Goal: Information Seeking & Learning: Check status

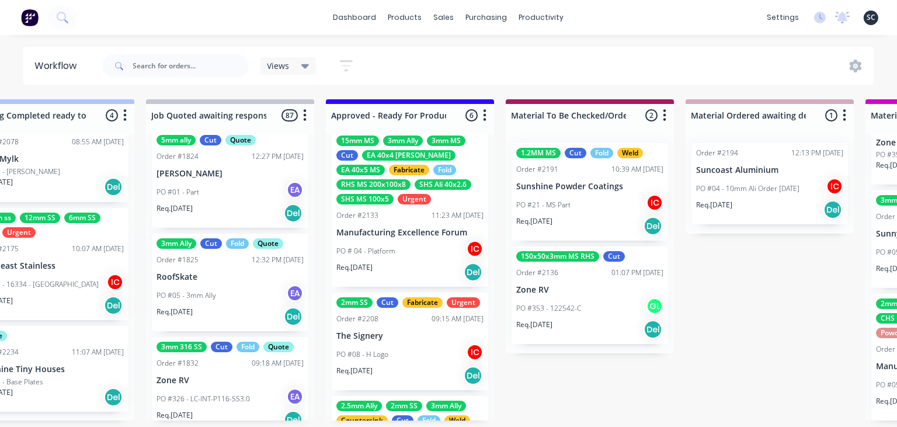
scroll to position [443, 0]
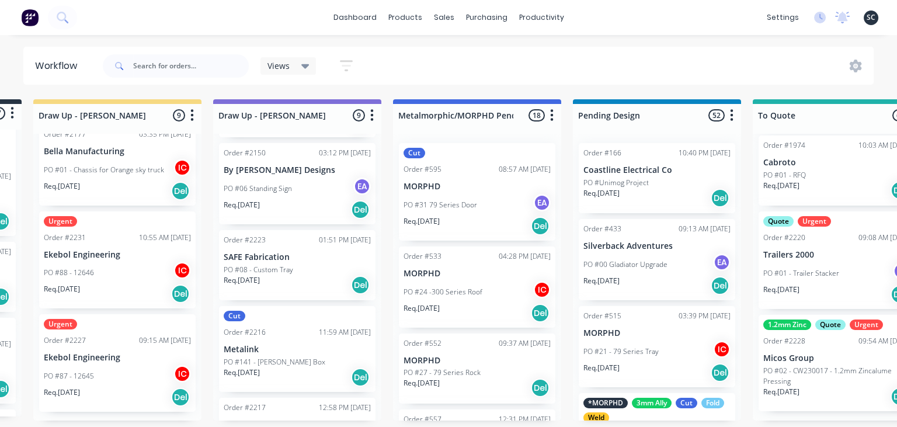
scroll to position [0, 0]
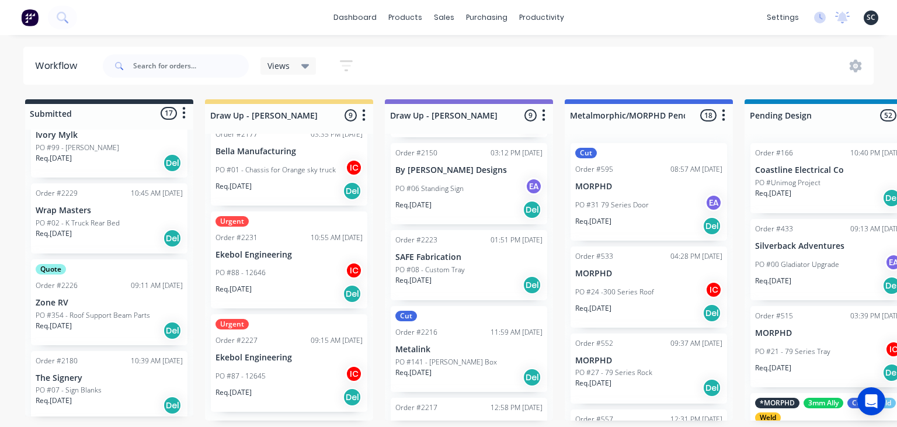
scroll to position [649, 0]
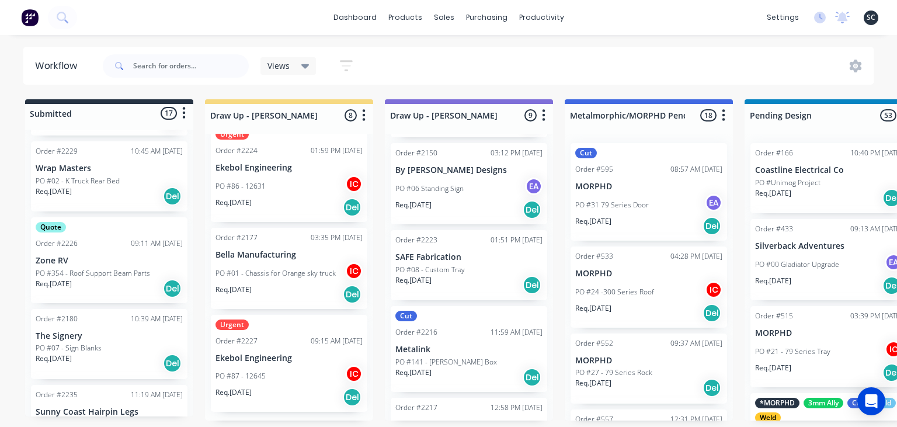
scroll to position [582, 0]
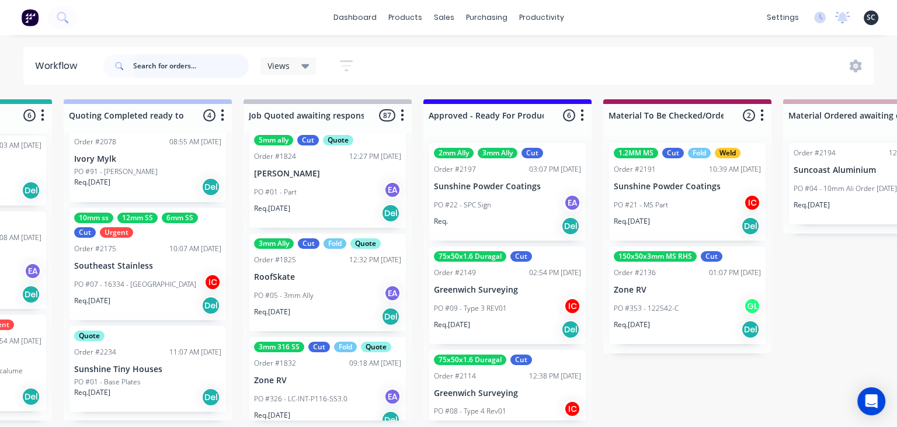
click at [183, 72] on input "text" at bounding box center [191, 65] width 116 height 23
type input "sunny coast hairpin"
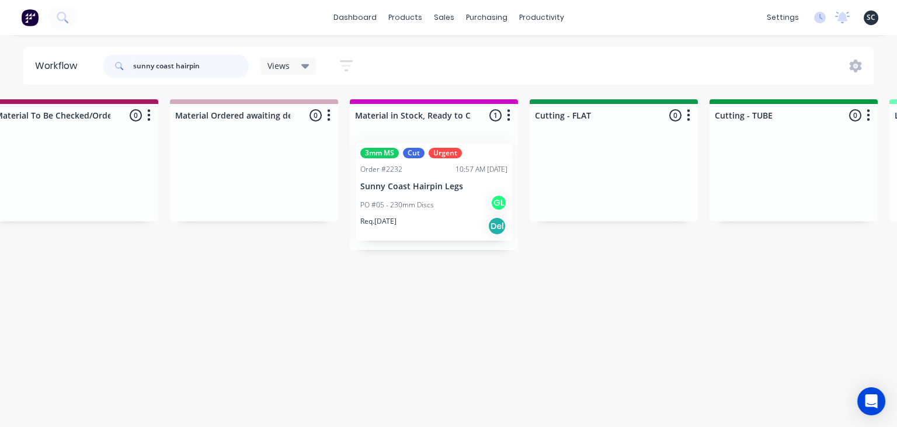
scroll to position [0, 1650]
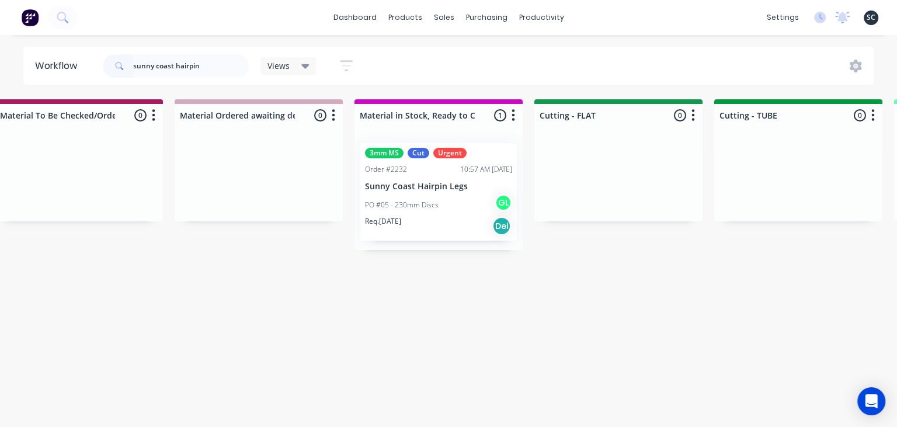
click at [438, 216] on div "Req. 05/09/25 Del" at bounding box center [438, 226] width 147 height 20
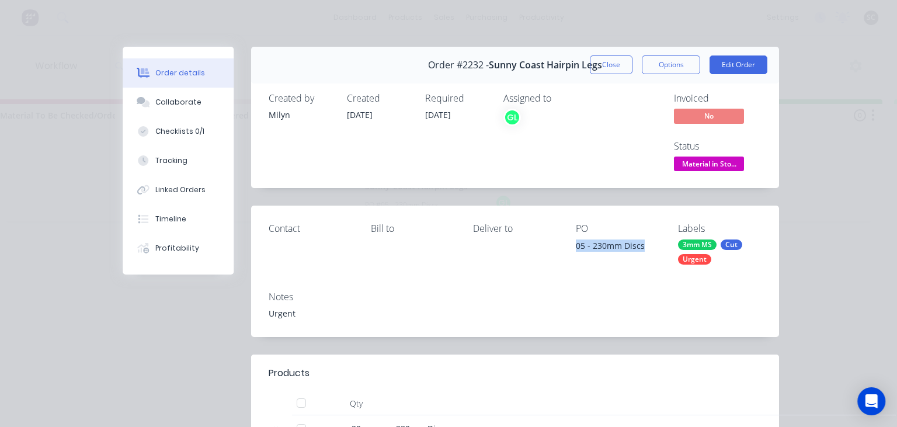
drag, startPoint x: 572, startPoint y: 251, endPoint x: 643, endPoint y: 242, distance: 71.8
click at [643, 242] on div "Contact Bill to Deliver to PO 05 - 230mm Discs Labels 3mm MS Cut Urgent" at bounding box center [515, 244] width 528 height 76
copy div "05 - 230mm Discs"
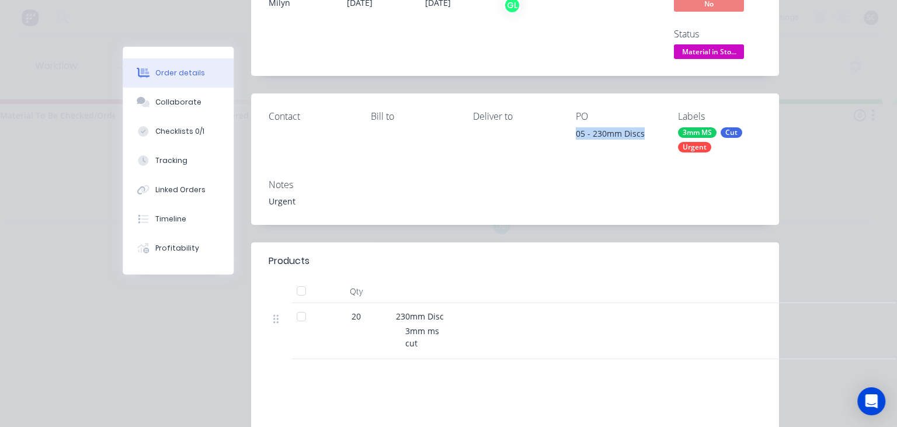
scroll to position [134, 0]
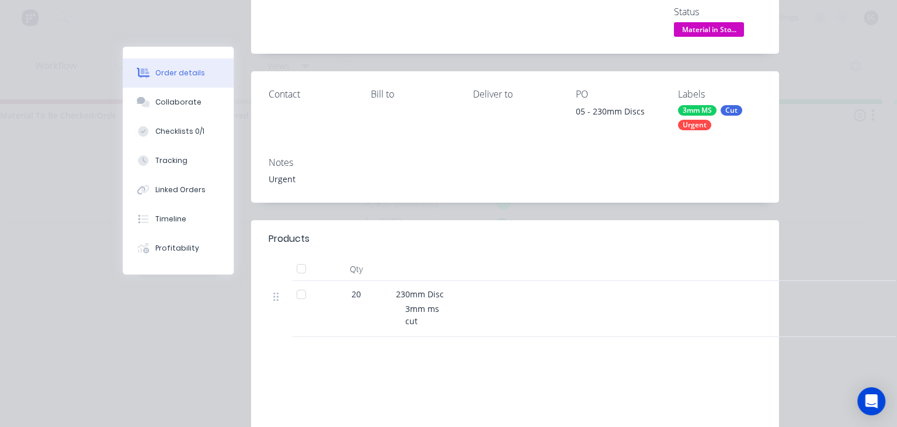
click at [453, 158] on div "Notes" at bounding box center [515, 162] width 493 height 11
click at [193, 110] on button "Collaborate" at bounding box center [178, 102] width 111 height 29
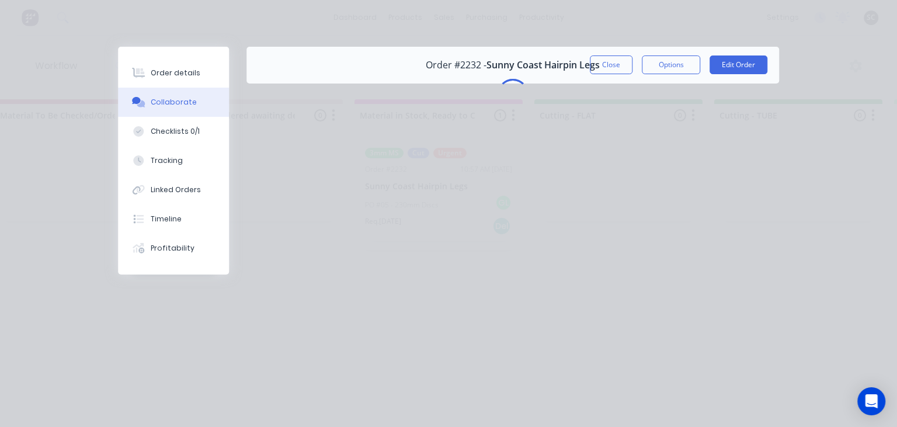
scroll to position [0, 0]
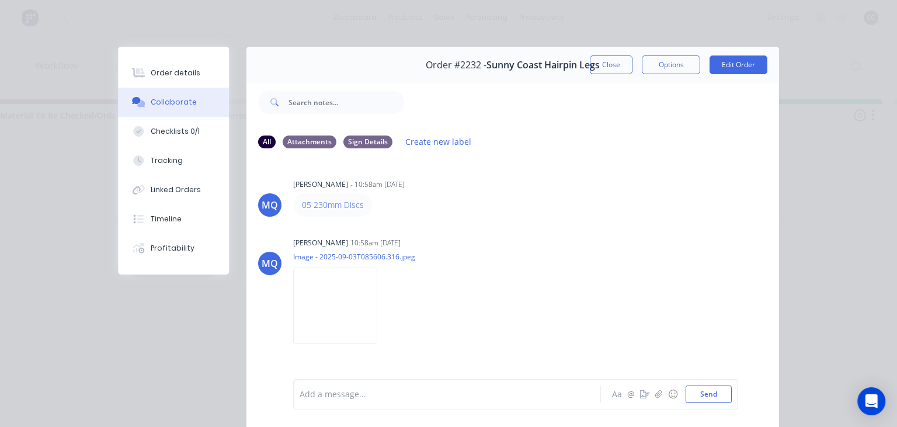
drag, startPoint x: 550, startPoint y: 236, endPoint x: 485, endPoint y: 2, distance: 242.7
click at [551, 236] on div "Milyn Quinones 10:58am 03/09/25 Image - 2025-09-03T085606.316.jpeg Labels Downl…" at bounding box center [439, 286] width 293 height 105
click at [616, 68] on button "Close" at bounding box center [611, 65] width 43 height 19
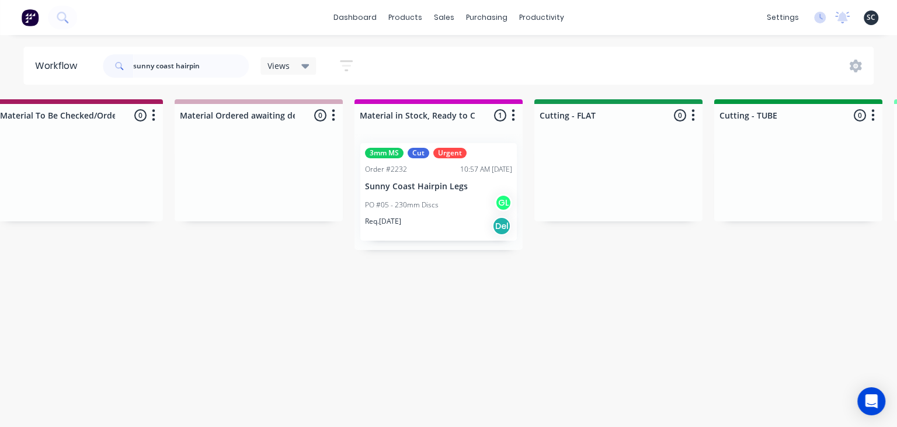
click at [410, 201] on p "PO #05 - 230mm Discs" at bounding box center [402, 205] width 74 height 11
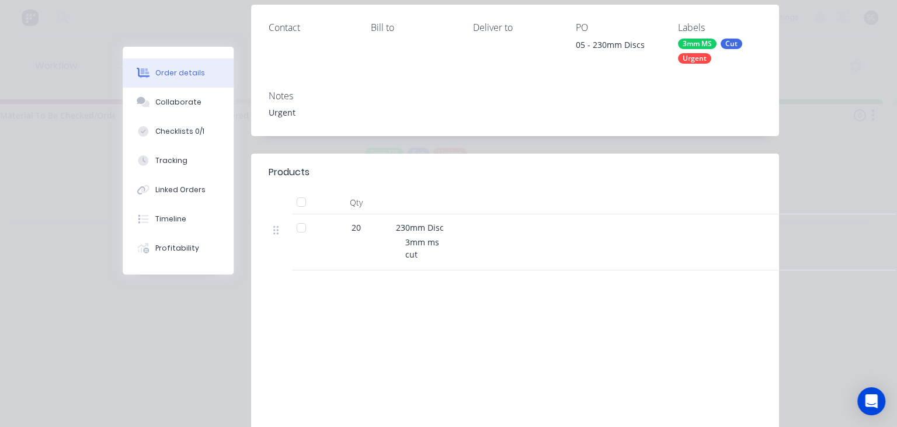
scroll to position [202, 0]
click at [182, 98] on div "Collaborate" at bounding box center [178, 102] width 46 height 11
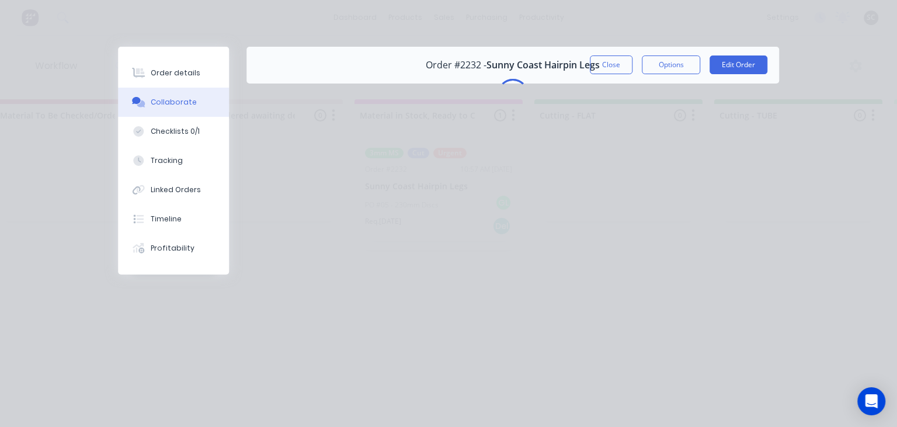
scroll to position [0, 0]
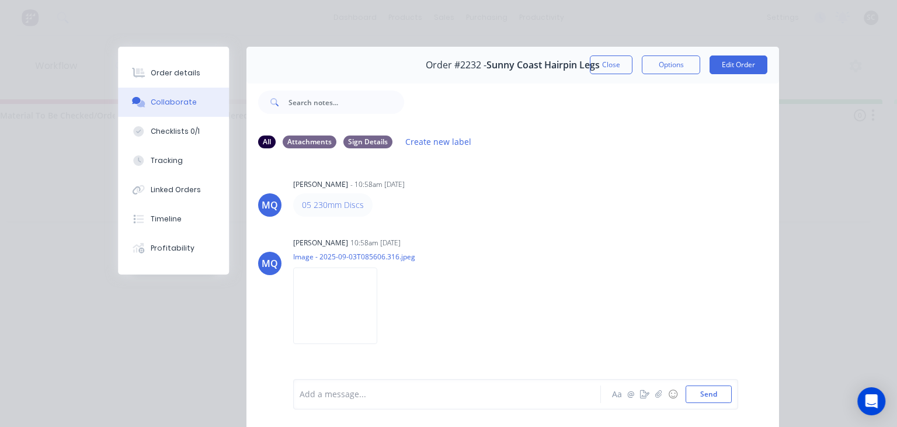
click at [406, 389] on div "Add a message..." at bounding box center [450, 395] width 301 height 18
click at [338, 317] on img at bounding box center [335, 306] width 84 height 77
click at [379, 393] on div at bounding box center [450, 395] width 300 height 12
click at [385, 391] on div at bounding box center [450, 395] width 300 height 12
click at [715, 393] on button "Send" at bounding box center [709, 395] width 46 height 18
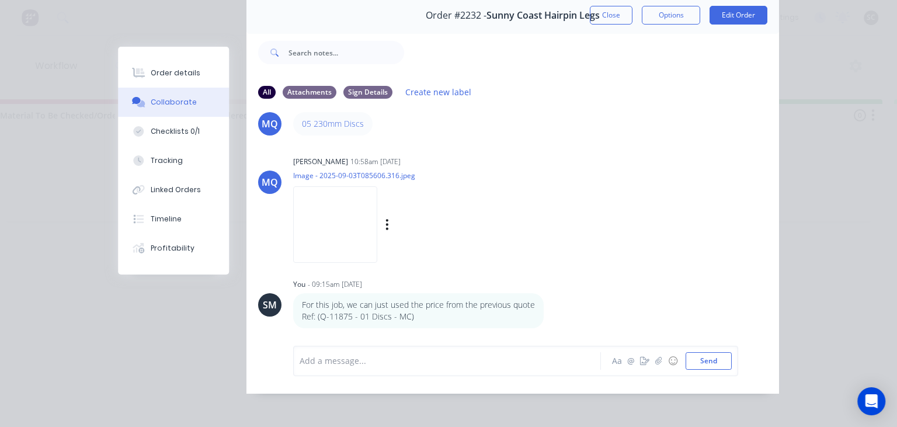
scroll to position [52, 0]
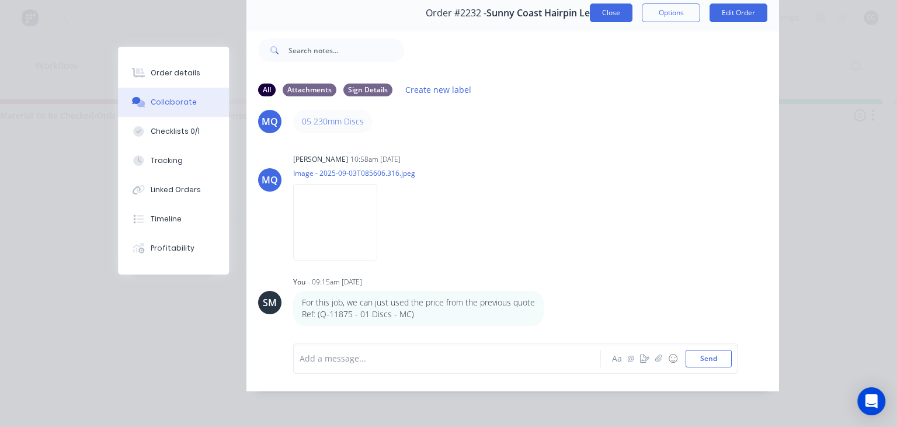
click at [609, 16] on button "Close" at bounding box center [611, 13] width 43 height 19
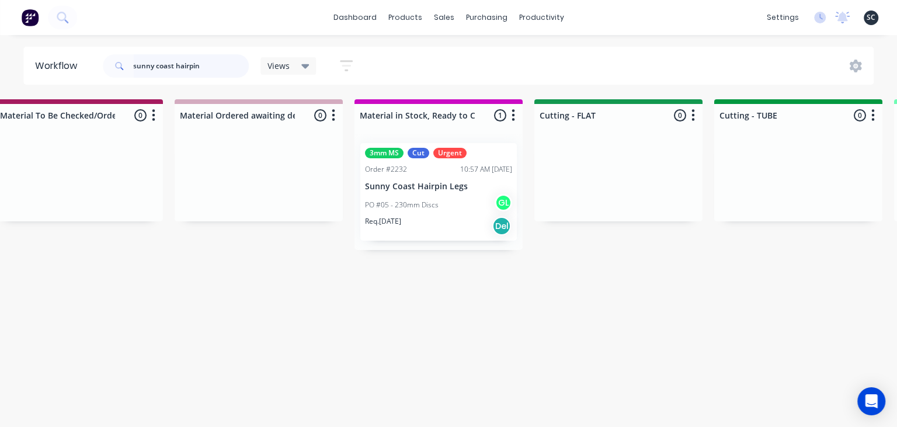
drag, startPoint x: 204, startPoint y: 61, endPoint x: 61, endPoint y: 81, distance: 144.5
click at [133, 78] on input "sunny coast hairpin" at bounding box center [191, 65] width 116 height 23
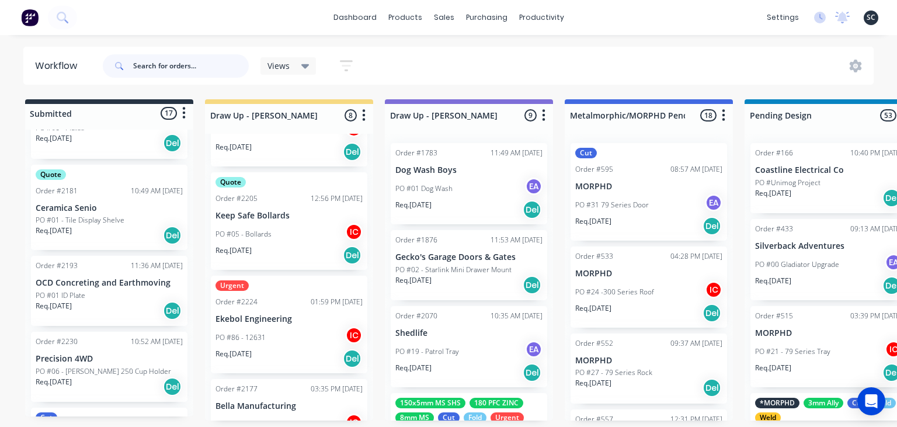
scroll to position [337, 0]
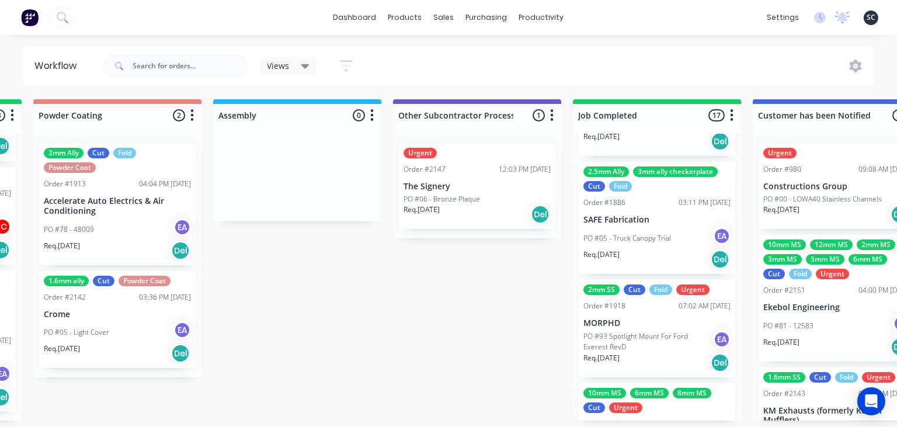
scroll to position [314, 0]
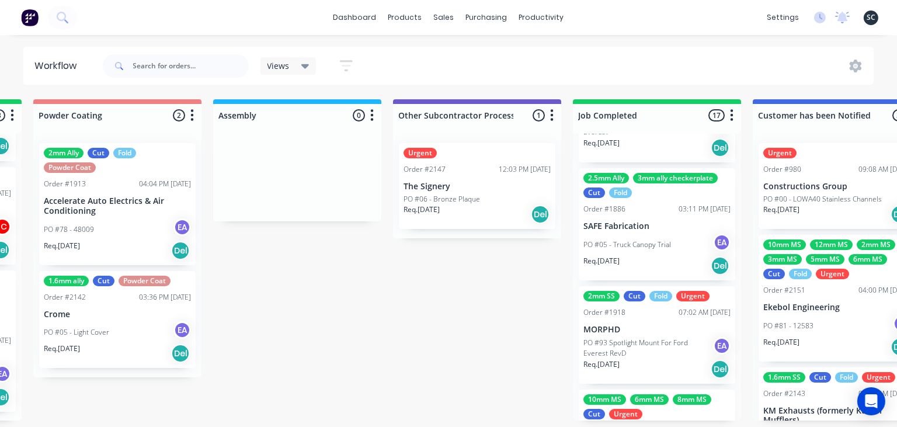
click at [652, 249] on p "PO #05 - Truck Canopy Trial" at bounding box center [628, 245] width 88 height 11
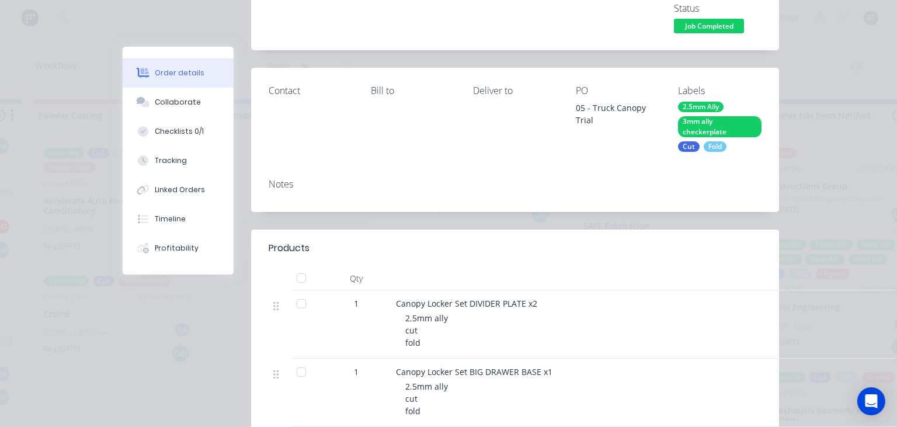
scroll to position [0, 0]
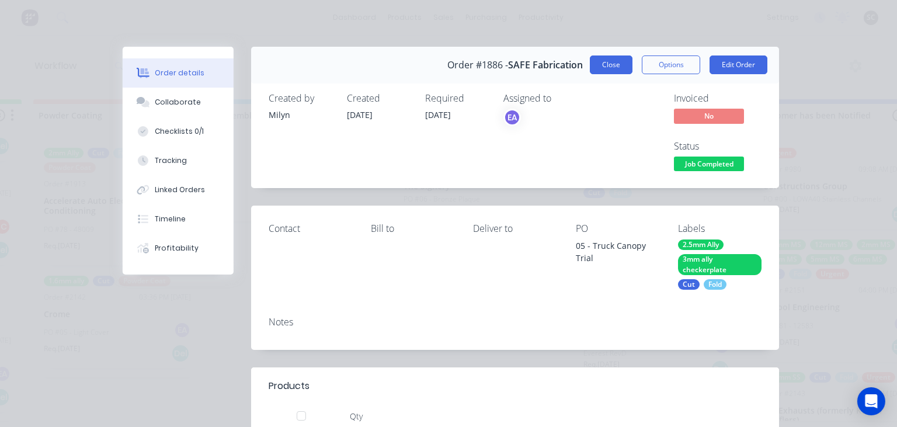
click at [609, 63] on button "Close" at bounding box center [611, 65] width 43 height 19
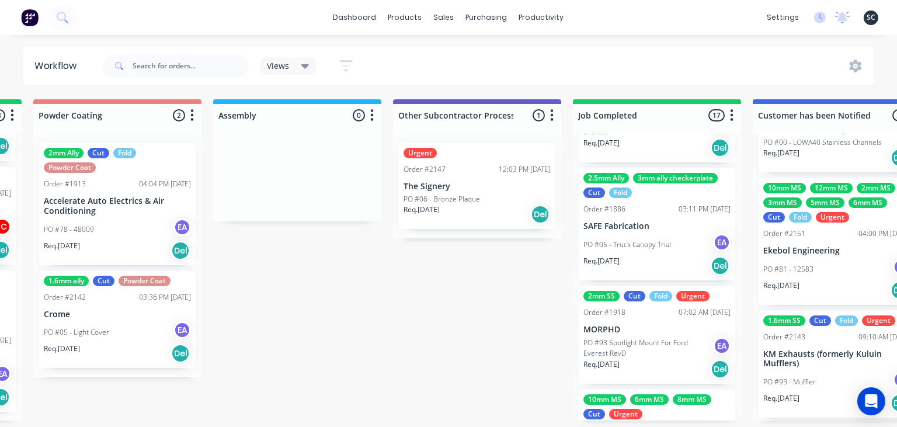
scroll to position [63, 0]
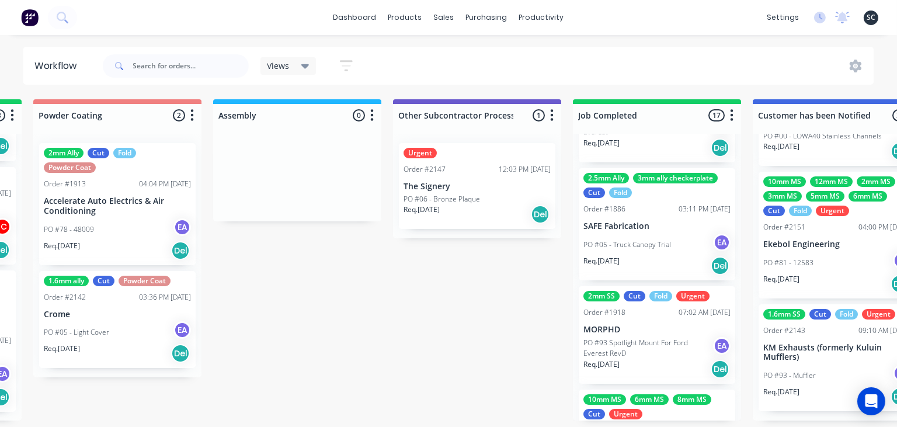
click at [835, 263] on div "PO #81 - 12583 EA" at bounding box center [837, 263] width 147 height 22
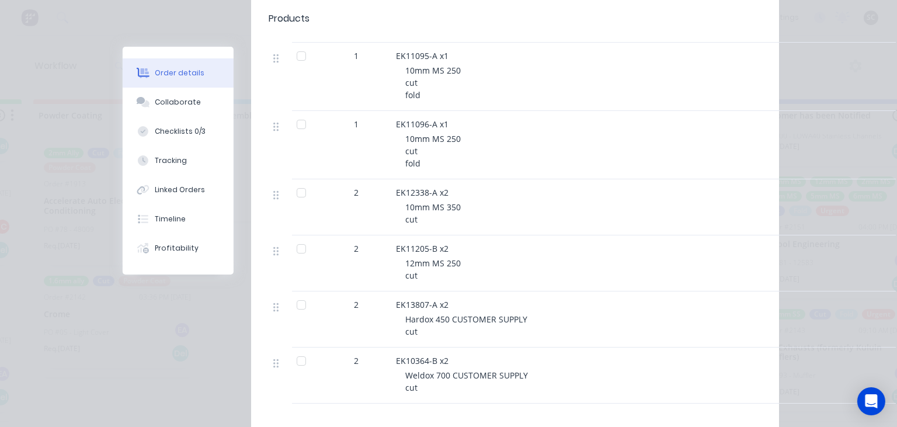
scroll to position [2153, 0]
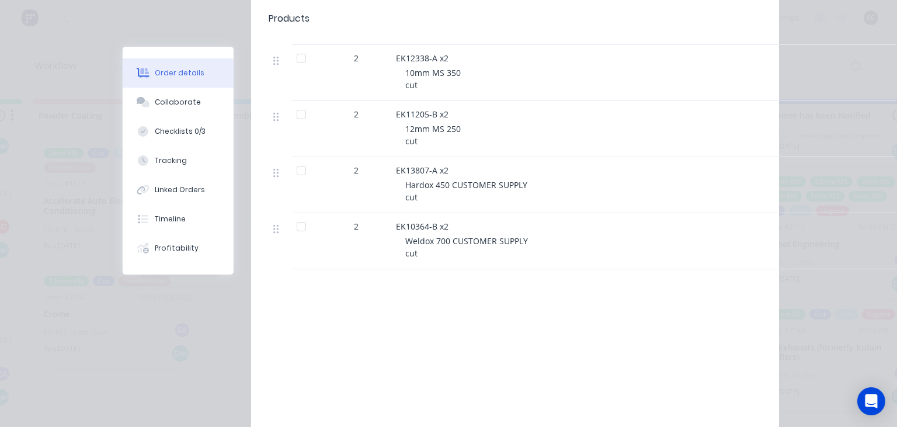
click at [558, 179] on div "Hardox 450 CUSTOMER SUPPLY cut" at bounding box center [629, 191] width 449 height 25
drag, startPoint x: 466, startPoint y: 179, endPoint x: 564, endPoint y: 179, distance: 98.2
click at [502, 179] on div "2 EK13807-A x2 Hardox 450 CUSTOMER SUPPLY cut" at bounding box center [515, 185] width 493 height 56
click at [574, 179] on div "Hardox 450 CUSTOMER SUPPLY cut" at bounding box center [629, 191] width 449 height 25
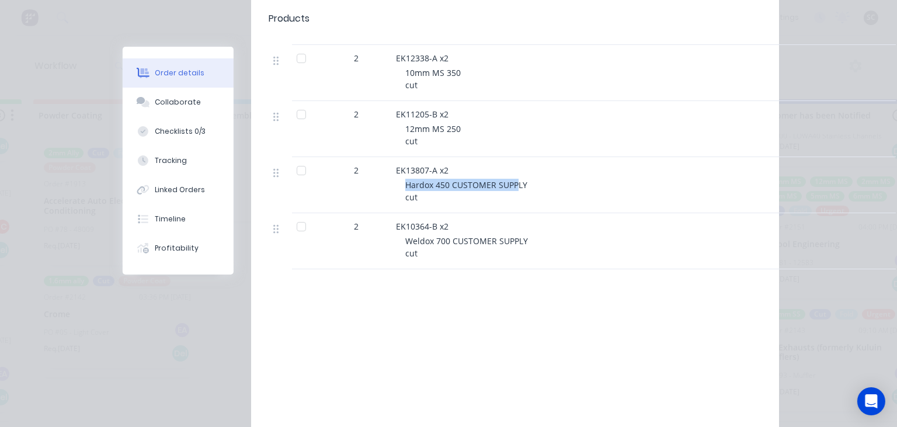
drag, startPoint x: 400, startPoint y: 177, endPoint x: 604, endPoint y: 179, distance: 203.3
click at [520, 176] on div "EK13807-A x2 Hardox 450 CUSTOMER SUPPLY cut" at bounding box center [624, 185] width 467 height 56
click at [604, 179] on div "Hardox 450 CUSTOMER SUPPLY cut" at bounding box center [629, 191] width 449 height 25
drag, startPoint x: 396, startPoint y: 179, endPoint x: 564, endPoint y: 179, distance: 168.8
click at [563, 179] on div "EK13807-A x2 Hardox 450 CUSTOMER SUPPLY cut" at bounding box center [624, 185] width 467 height 56
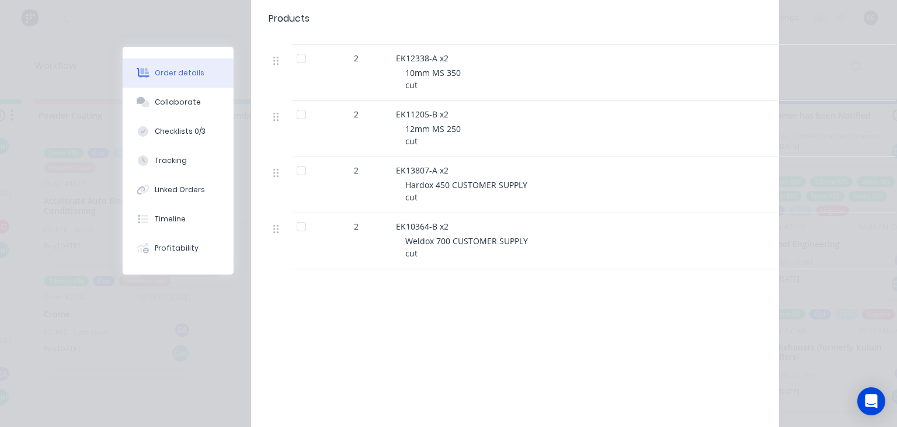
click at [616, 188] on div "Hardox 450 CUSTOMER SUPPLY cut" at bounding box center [629, 191] width 449 height 25
drag, startPoint x: 406, startPoint y: 240, endPoint x: 525, endPoint y: 237, distance: 119.2
click at [525, 237] on span "Weldox 700 CUSTOMER SUPPLY cut" at bounding box center [466, 246] width 123 height 23
click at [563, 237] on div "Weldox 700 CUSTOMER SUPPLY cut" at bounding box center [629, 247] width 449 height 25
click at [602, 223] on div "EK10364-B x2" at bounding box center [625, 226] width 458 height 12
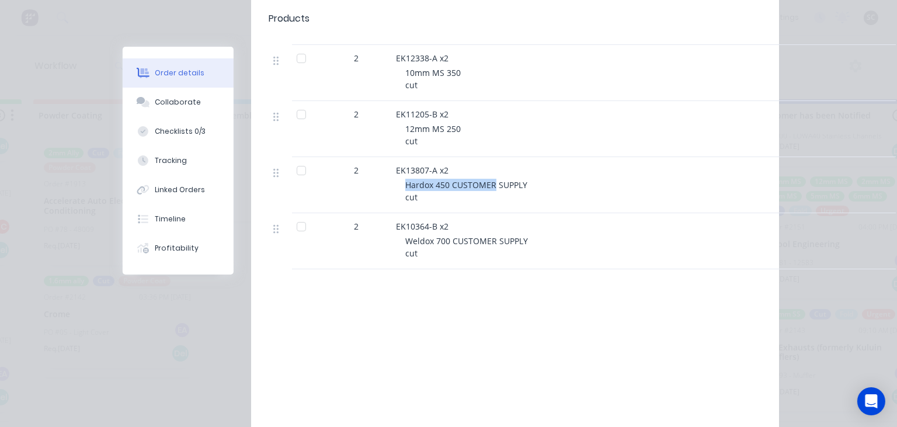
drag, startPoint x: 398, startPoint y: 179, endPoint x: 544, endPoint y: 180, distance: 145.5
click at [502, 180] on div "EK13807-A x2 Hardox 450 CUSTOMER SUPPLY cut" at bounding box center [624, 185] width 467 height 56
drag, startPoint x: 550, startPoint y: 180, endPoint x: 577, endPoint y: 181, distance: 26.3
click at [556, 180] on div "Hardox 450 CUSTOMER SUPPLY cut" at bounding box center [629, 191] width 449 height 25
click at [577, 181] on div "Hardox 450 CUSTOMER SUPPLY cut" at bounding box center [629, 191] width 449 height 25
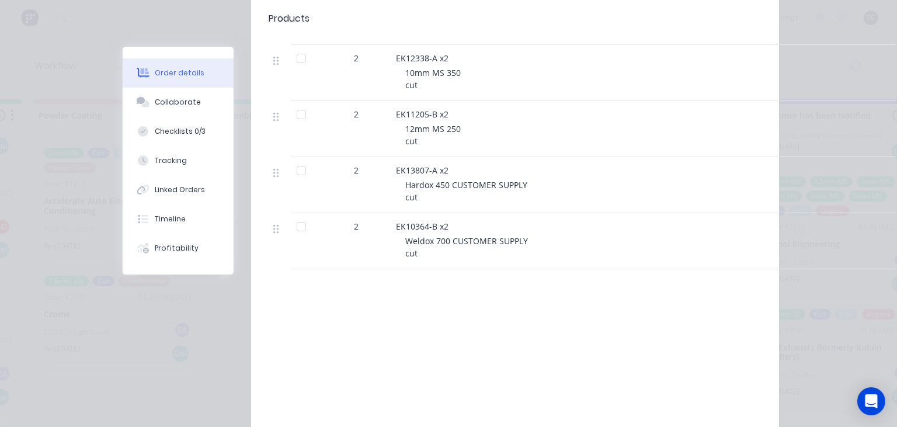
click at [581, 241] on div "Weldox 700 CUSTOMER SUPPLY cut" at bounding box center [629, 247] width 449 height 25
click at [627, 309] on div "Labour $0.00 Sub total $0.00 Margin $0.00 ( 0.00 %) Tax $0.00 Total $0.00" at bounding box center [659, 375] width 204 height 136
click at [174, 102] on div "Collaborate" at bounding box center [178, 102] width 46 height 11
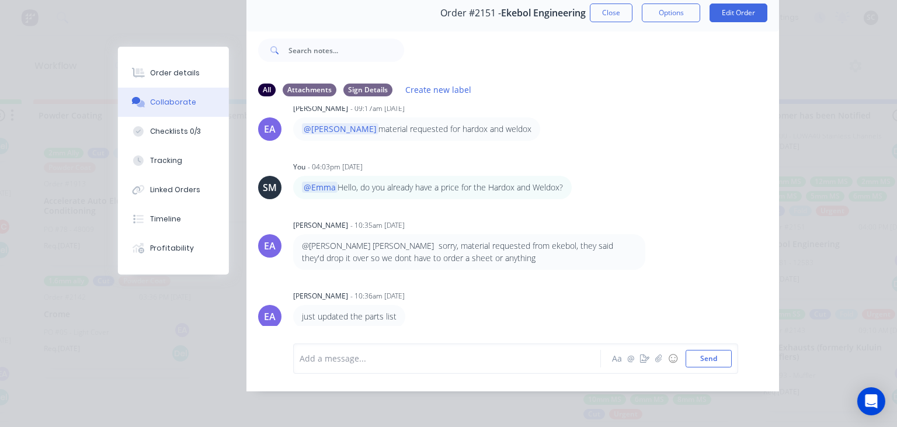
scroll to position [207, 0]
click at [646, 162] on div "You - 04:03pm 25/08/25" at bounding box center [475, 164] width 365 height 11
click at [693, 147] on div "FA Francis Adrian Candido - 04:00pm 21/08/25 81 PO 124583 FA Francis Adrian Can…" at bounding box center [513, 216] width 533 height 220
click at [757, 182] on div "SM You - 04:03pm 25/08/25 @Emma Hello, do you already have a price for the Hard…" at bounding box center [513, 176] width 533 height 41
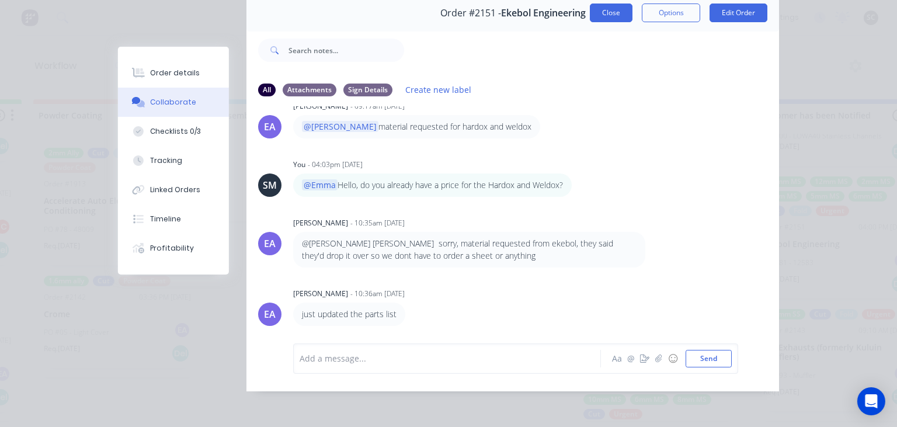
click at [613, 9] on button "Close" at bounding box center [611, 13] width 43 height 19
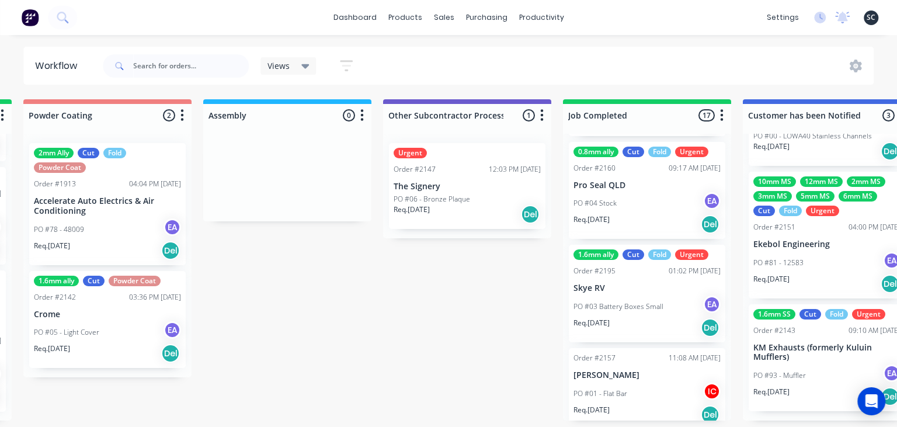
scroll to position [1525, 0]
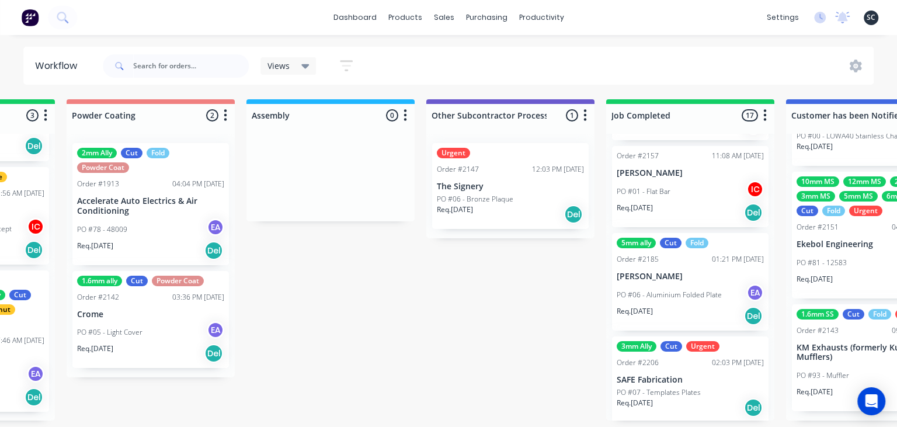
scroll to position [0, 3192]
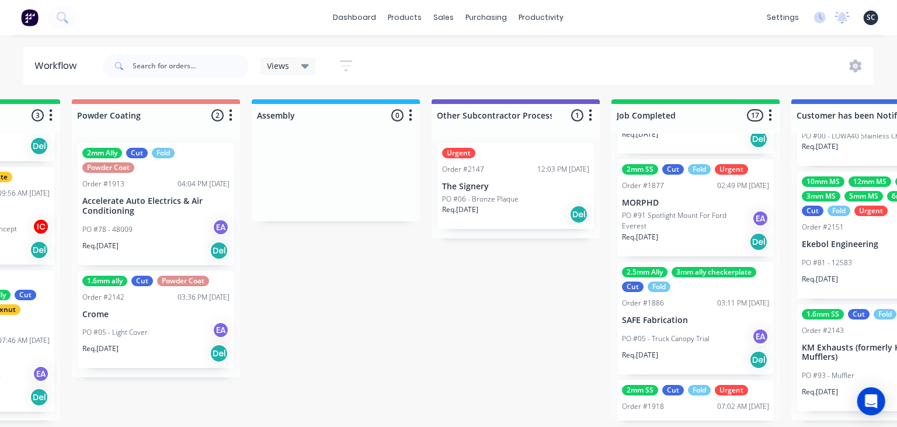
scroll to position [179, 0]
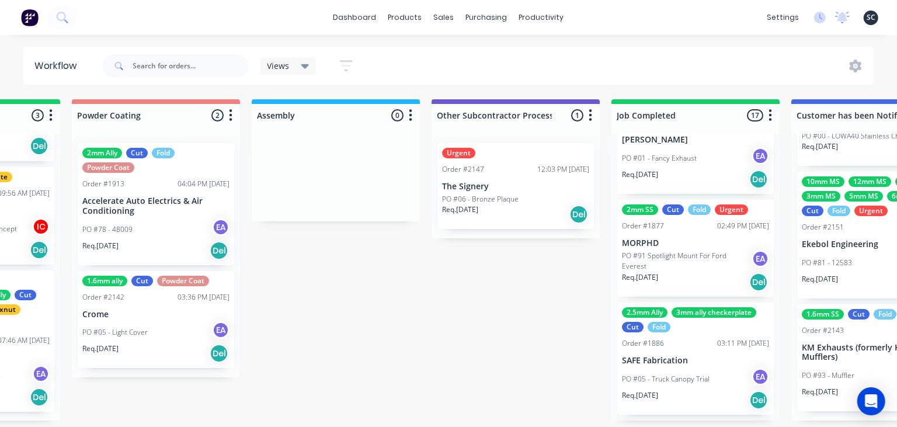
click at [694, 352] on div "2.5mm Ally 3mm ally checkerplate Cut Fold Order #1886 03:11 PM 25/06/25 SAFE Fa…" at bounding box center [696, 359] width 157 height 112
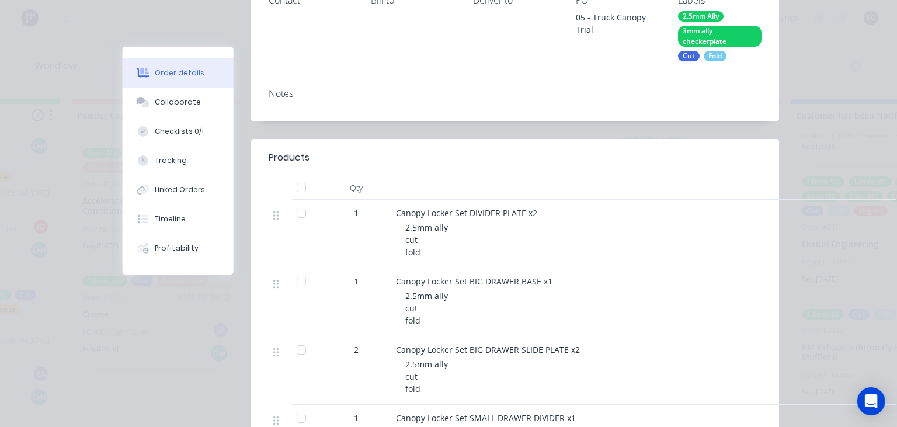
scroll to position [269, 0]
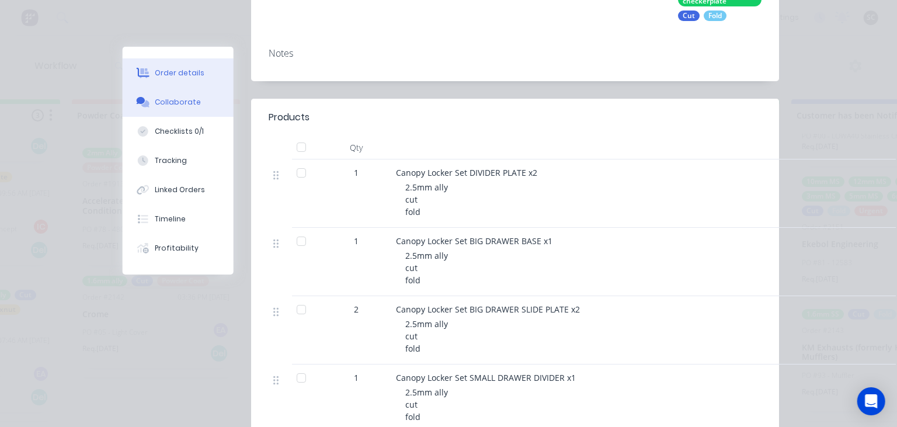
click at [173, 102] on div "Collaborate" at bounding box center [178, 102] width 46 height 11
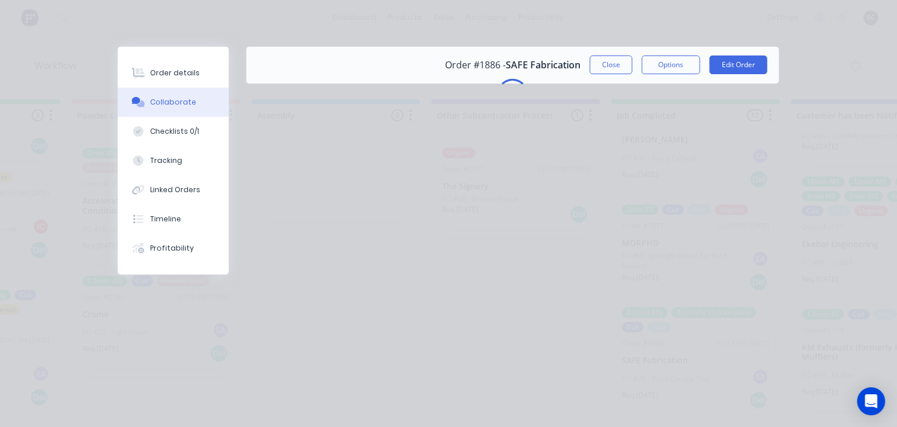
scroll to position [0, 0]
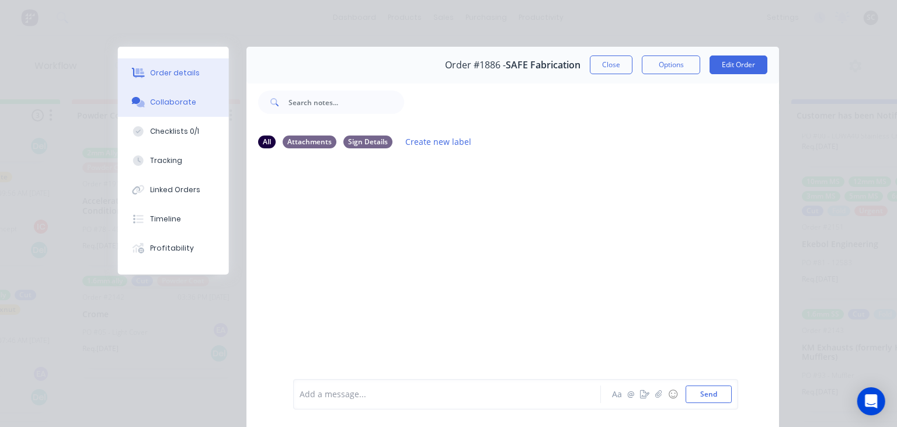
click at [175, 67] on button "Order details" at bounding box center [173, 72] width 111 height 29
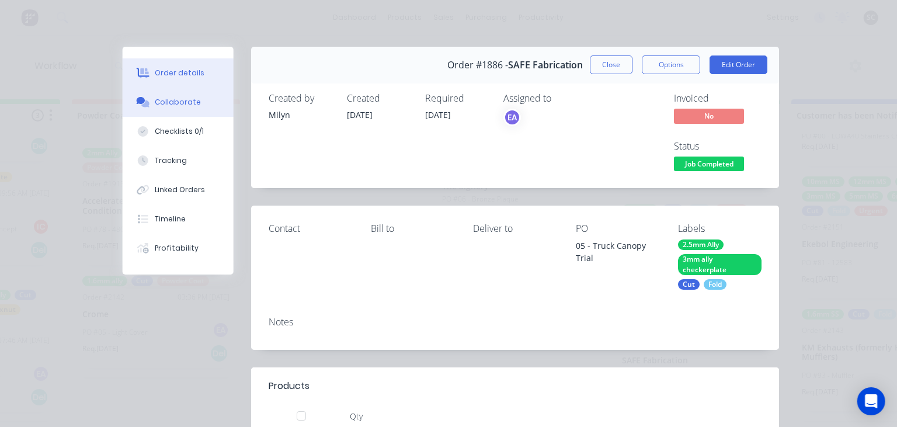
click at [165, 96] on button "Collaborate" at bounding box center [178, 102] width 111 height 29
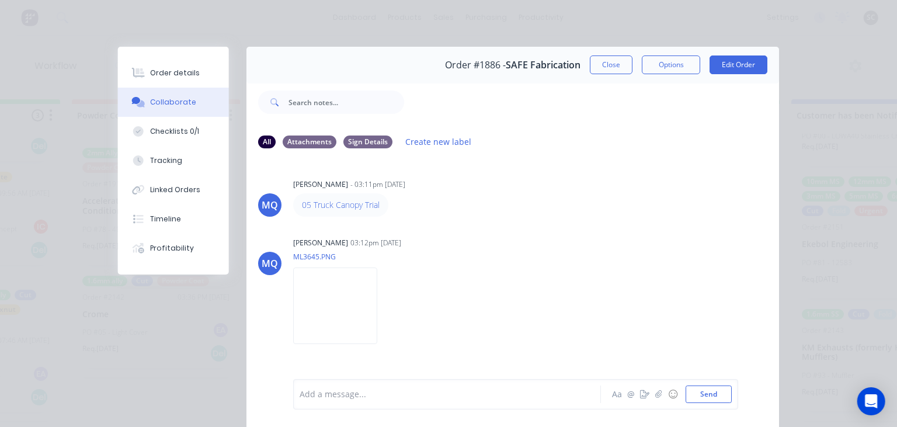
scroll to position [223, 0]
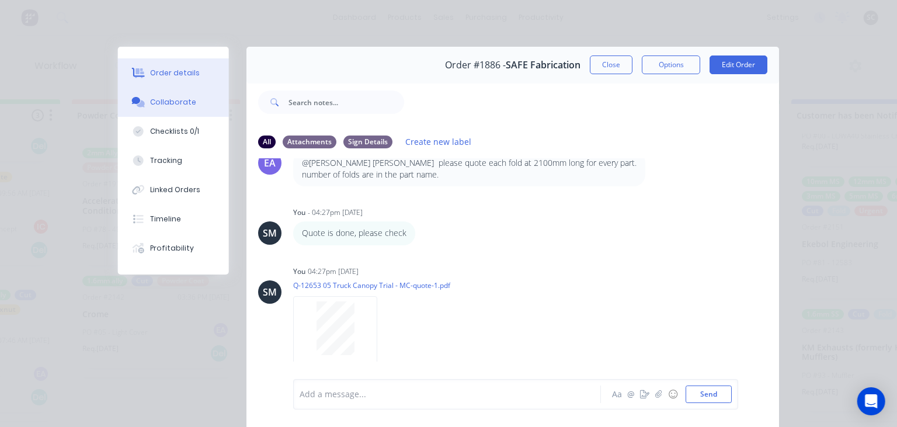
click at [192, 78] on div "Order details" at bounding box center [176, 73] width 50 height 11
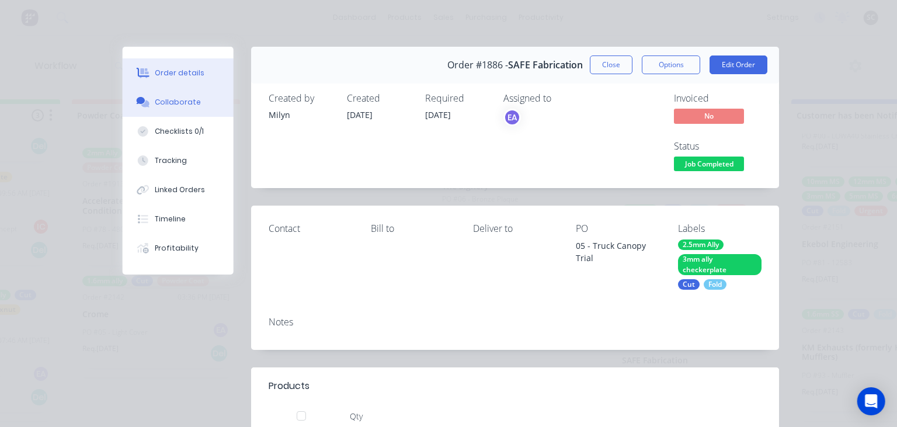
click at [189, 99] on div "Collaborate" at bounding box center [178, 102] width 46 height 11
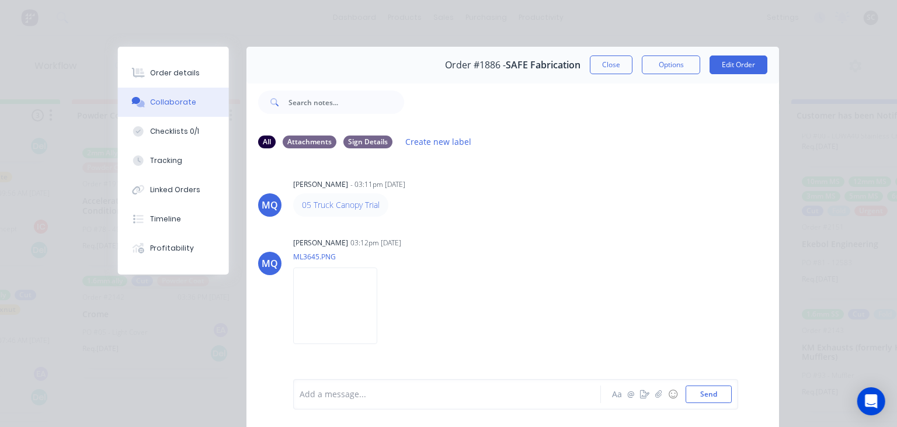
click at [523, 217] on div "MQ Milyn Quinones - 03:11pm 25/06/25 05 Truck Canopy Trial MQ Milyn Quinones 03…" at bounding box center [513, 268] width 533 height 220
click at [178, 74] on div "Order details" at bounding box center [176, 73] width 50 height 11
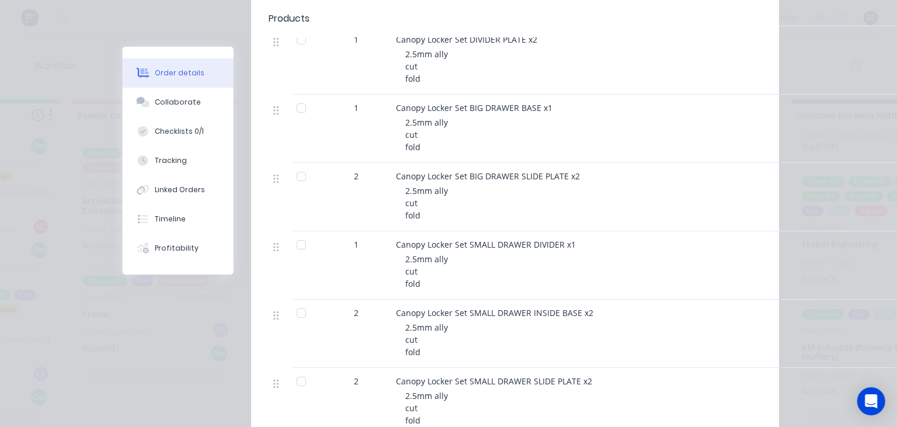
scroll to position [404, 0]
click at [196, 113] on button "Collaborate" at bounding box center [178, 102] width 111 height 29
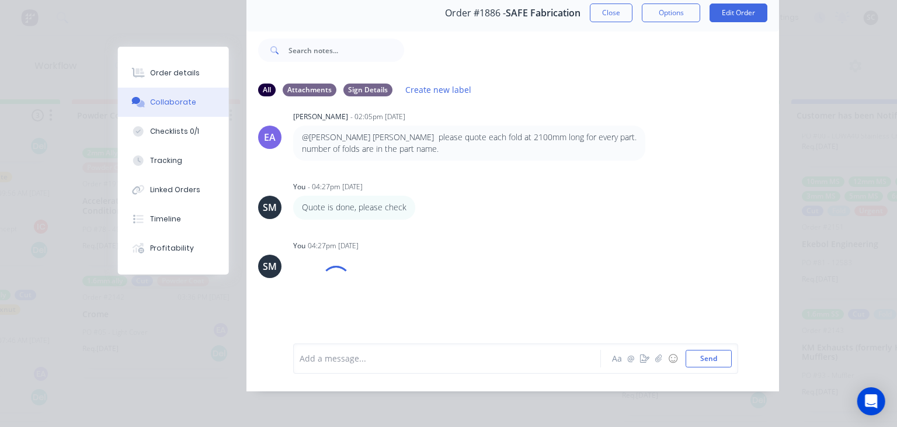
scroll to position [204, 0]
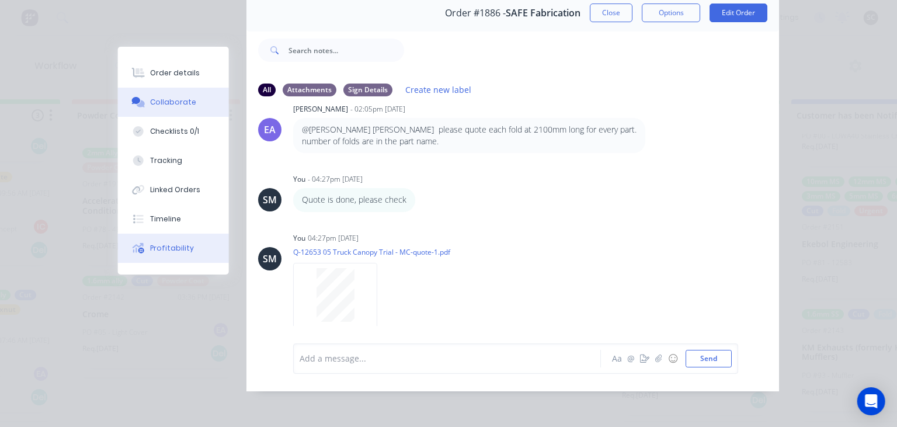
click at [189, 244] on div "Profitability" at bounding box center [173, 248] width 44 height 11
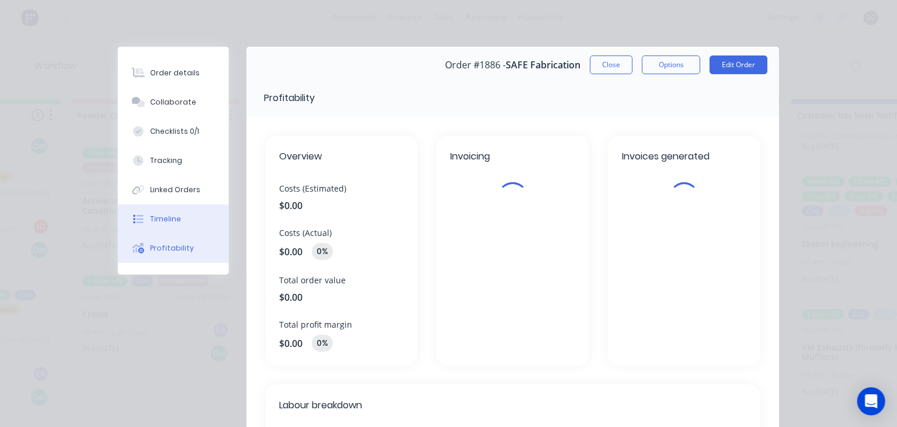
click at [187, 224] on button "Timeline" at bounding box center [173, 218] width 111 height 29
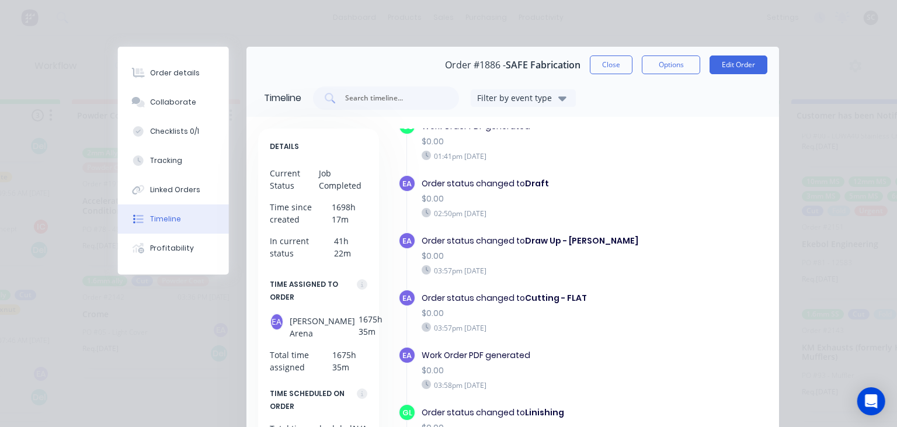
scroll to position [653, 0]
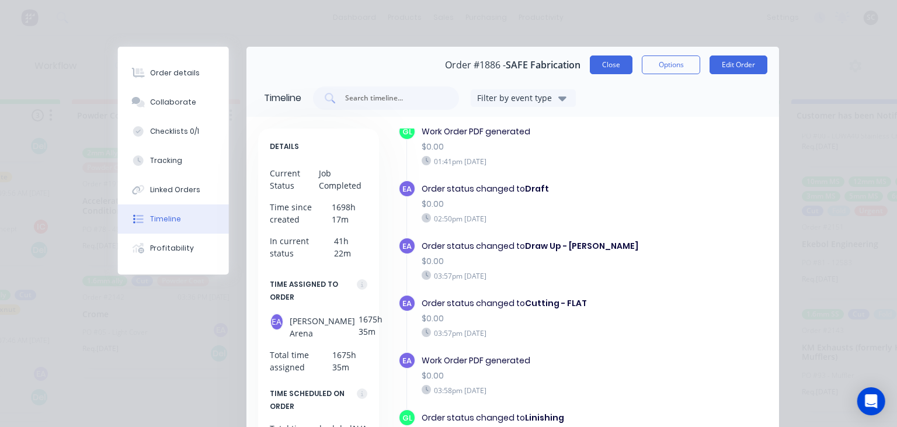
click at [612, 67] on button "Close" at bounding box center [611, 65] width 43 height 19
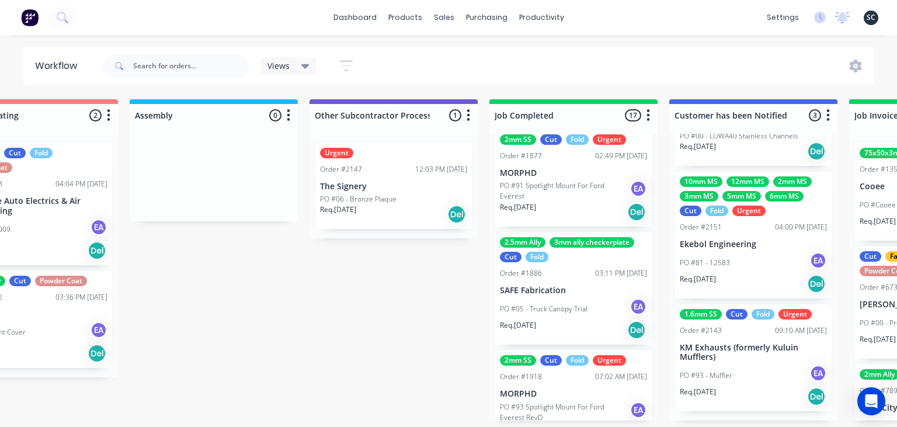
scroll to position [247, 0]
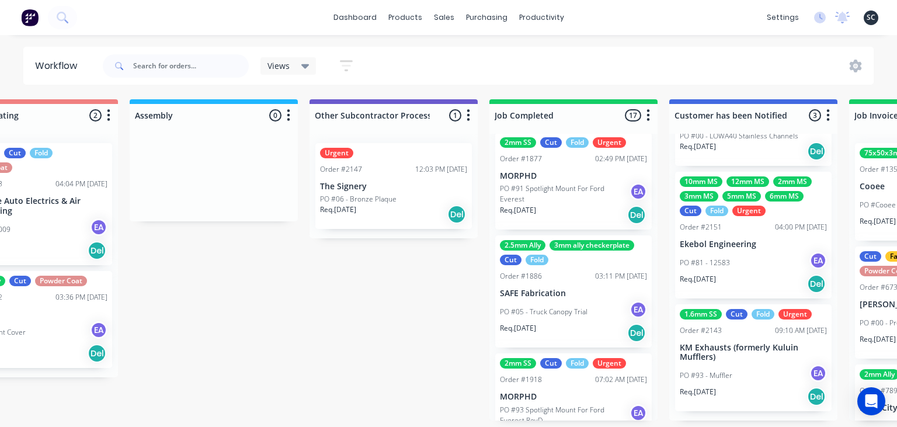
click at [533, 312] on p "PO #05 - Truck Canopy Trial" at bounding box center [544, 312] width 88 height 11
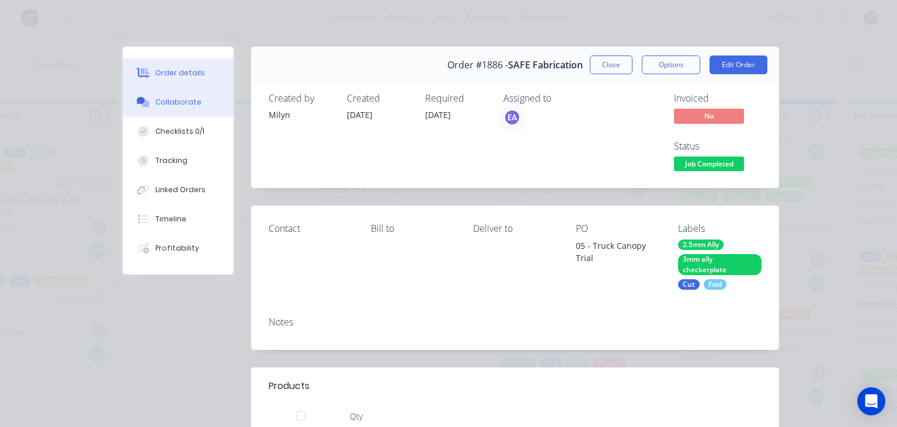
click at [181, 104] on div "Collaborate" at bounding box center [178, 102] width 46 height 11
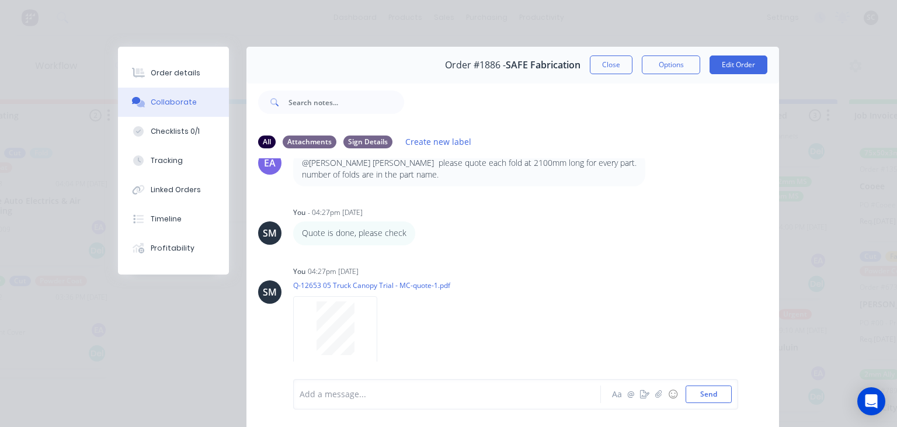
scroll to position [52, 0]
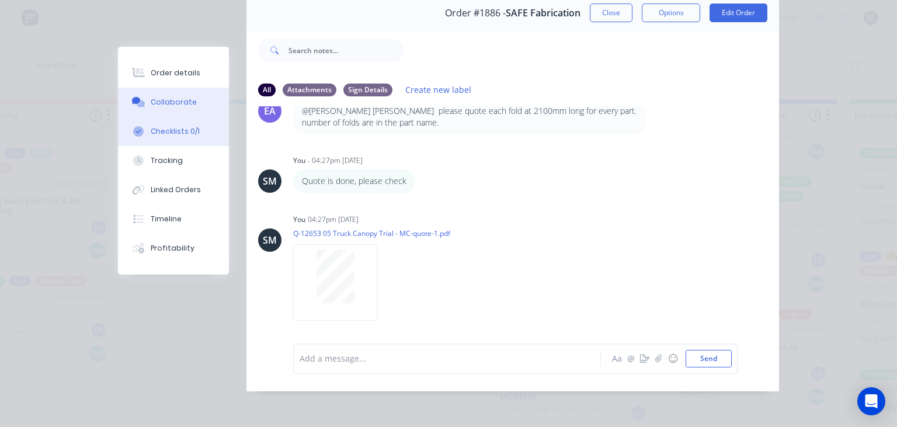
click at [171, 133] on div "Checklists 0/1" at bounding box center [175, 131] width 49 height 11
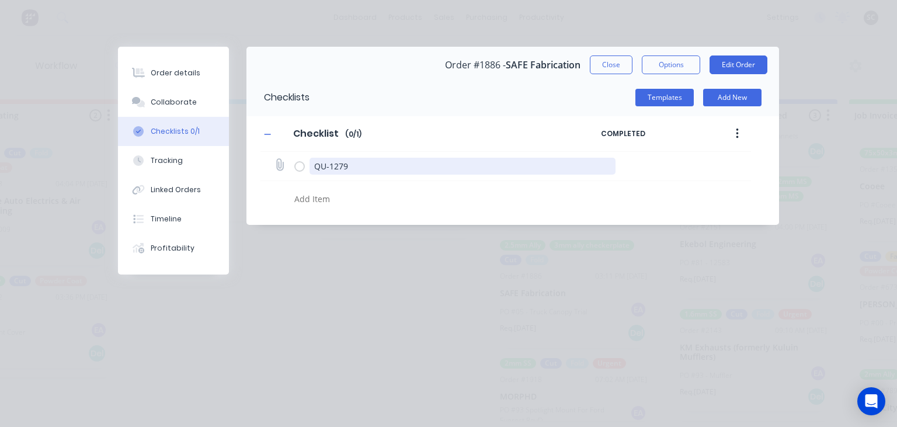
scroll to position [0, 0]
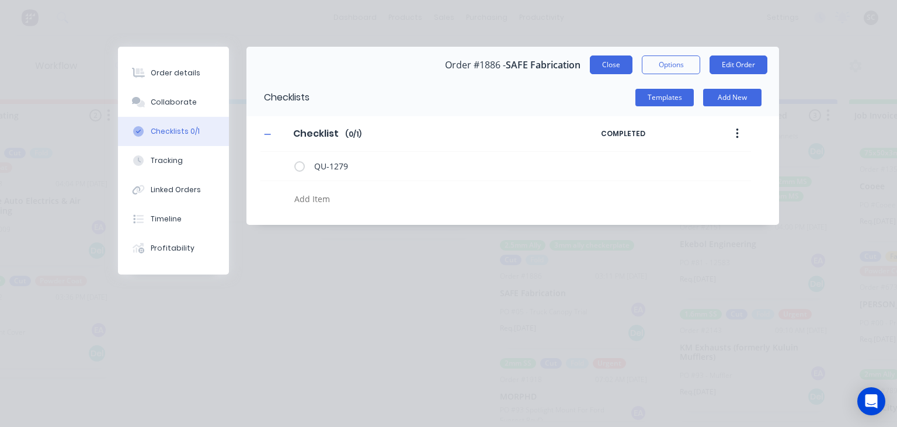
click at [612, 66] on button "Close" at bounding box center [611, 65] width 43 height 19
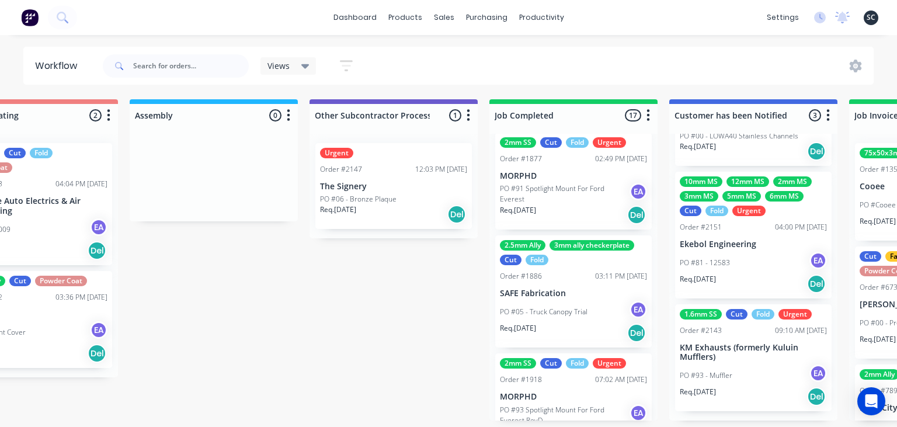
click at [544, 304] on div "PO #05 - Truck Canopy Trial EA" at bounding box center [573, 312] width 147 height 22
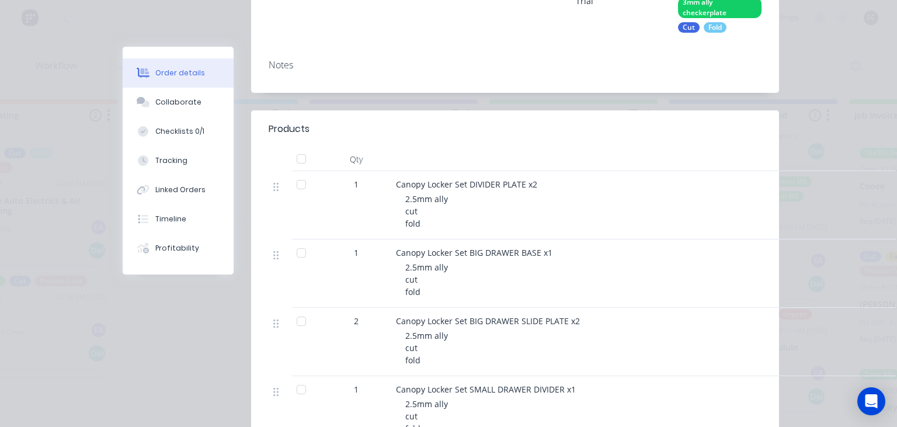
scroll to position [269, 0]
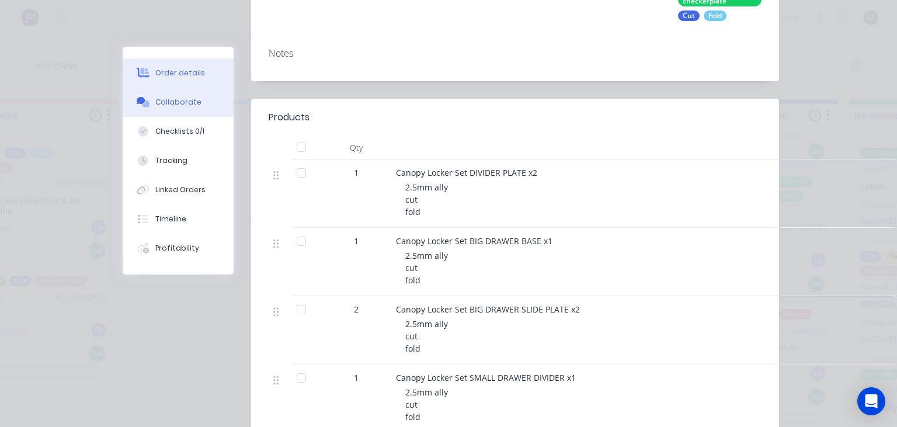
click at [186, 103] on div "Collaborate" at bounding box center [178, 102] width 46 height 11
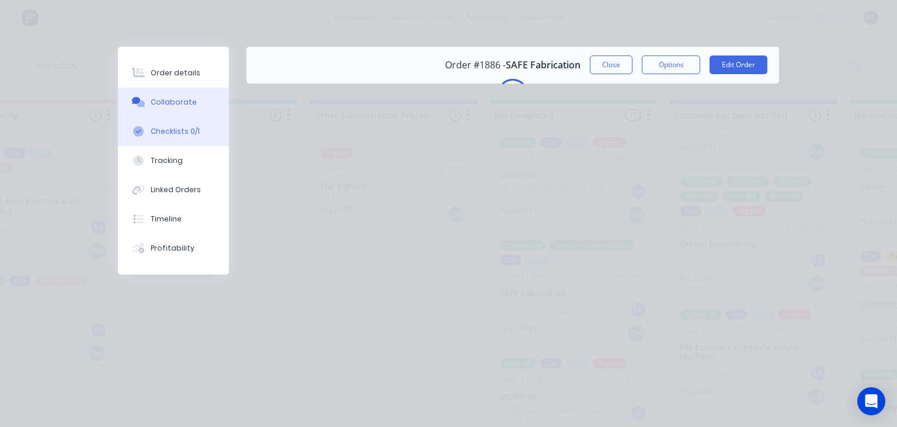
click at [176, 128] on div "Checklists 0/1" at bounding box center [175, 131] width 49 height 11
type textarea "x"
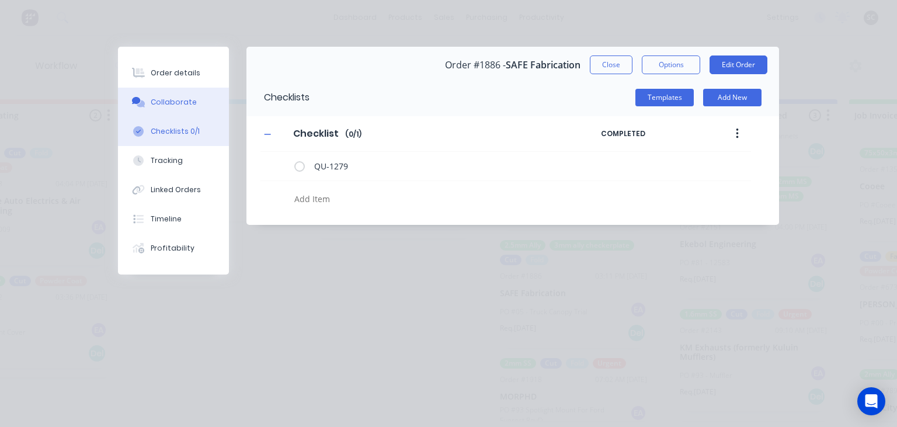
click at [181, 103] on div "Collaborate" at bounding box center [174, 102] width 46 height 11
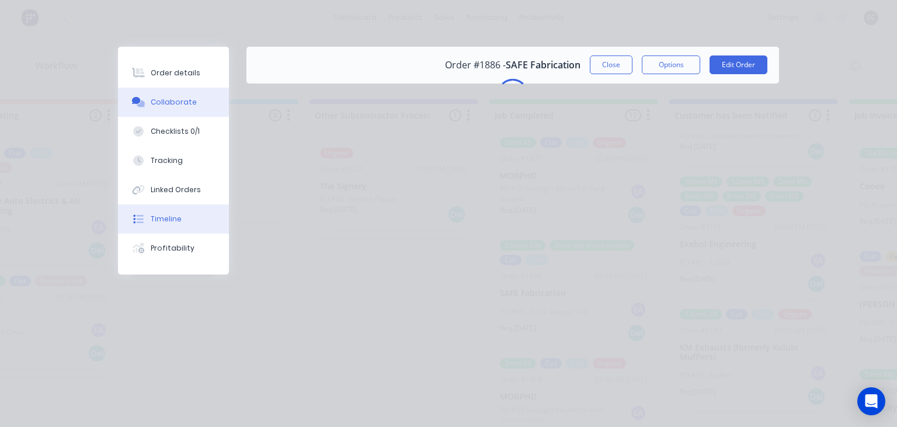
click at [172, 219] on div "Timeline" at bounding box center [166, 219] width 31 height 11
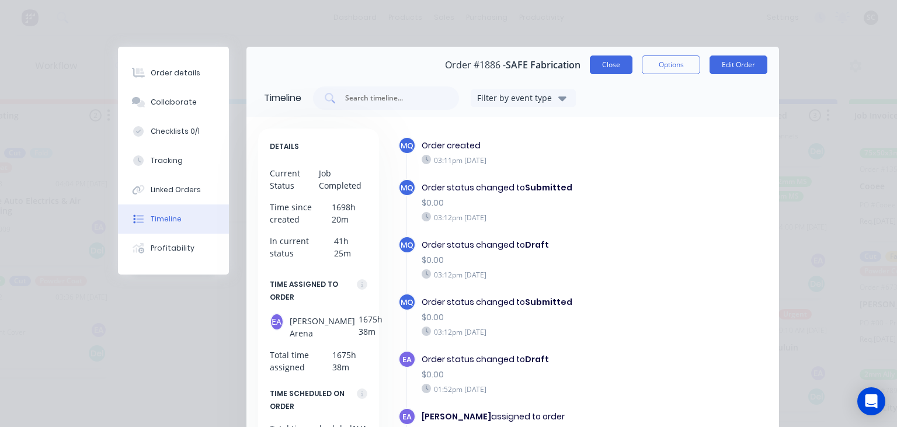
click at [618, 68] on button "Close" at bounding box center [611, 65] width 43 height 19
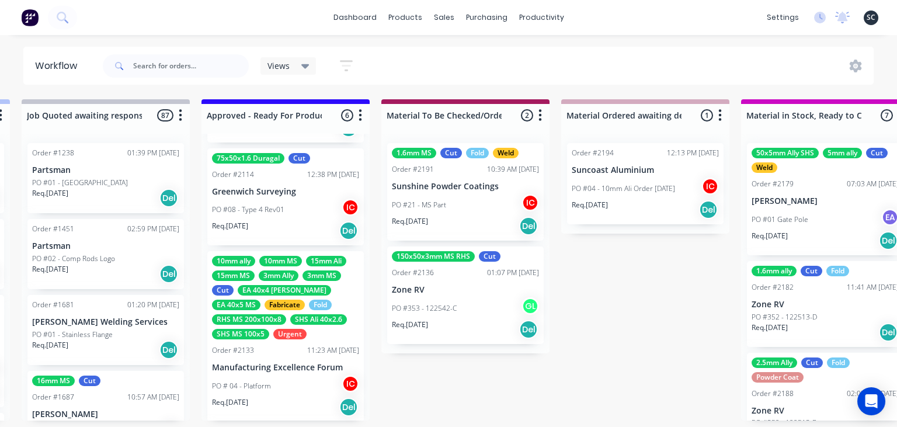
scroll to position [443, 0]
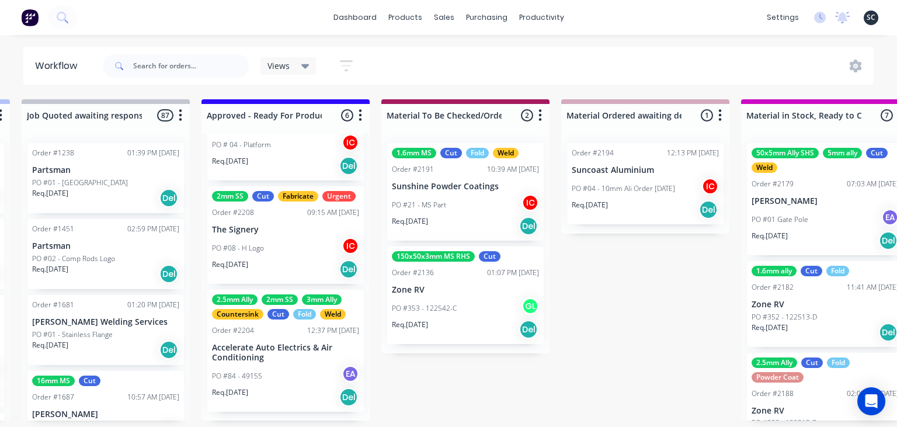
drag, startPoint x: 478, startPoint y: 377, endPoint x: 376, endPoint y: 408, distance: 107.2
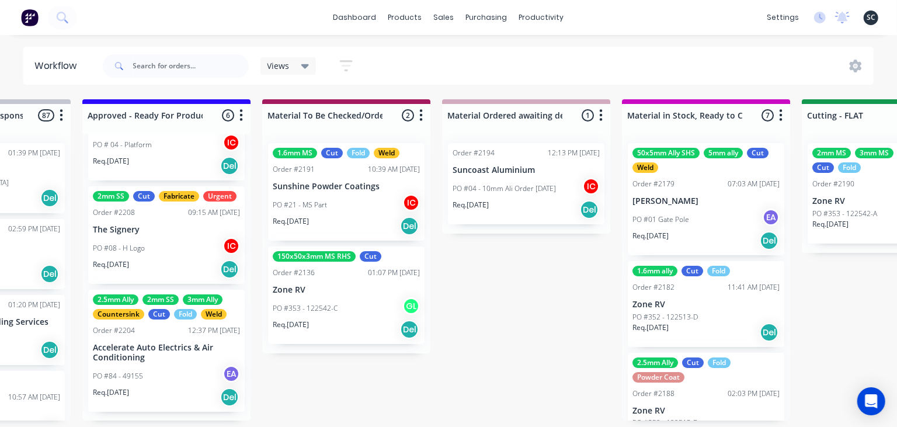
scroll to position [0, 1380]
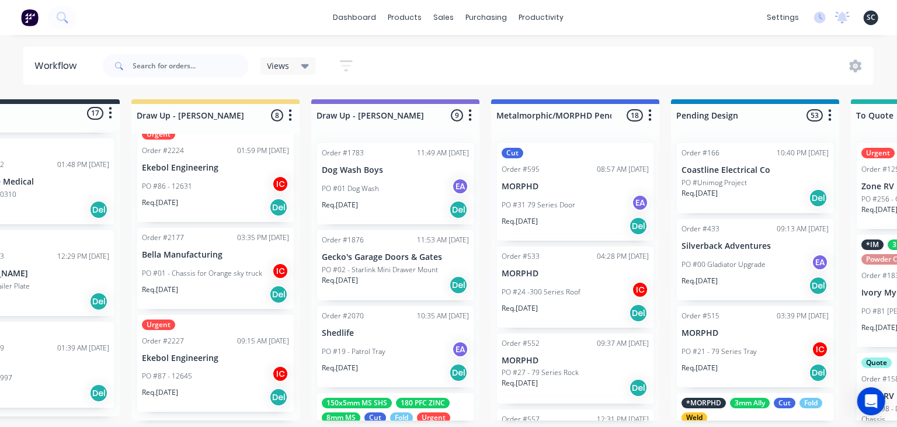
scroll to position [0, 67]
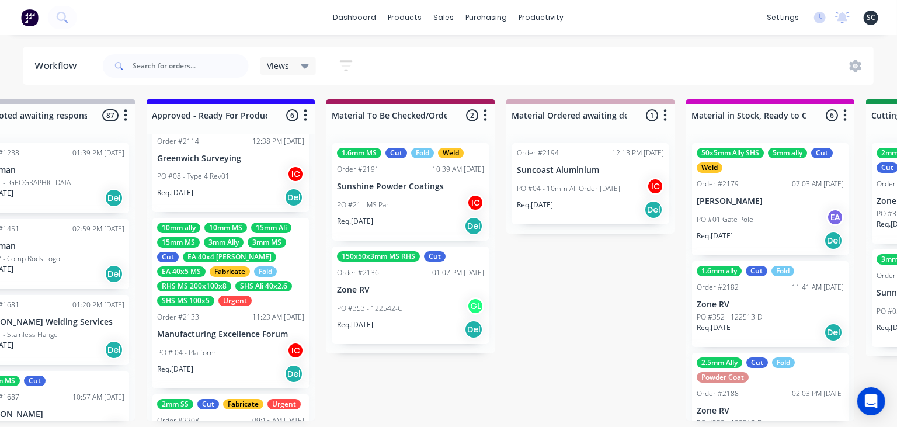
scroll to position [241, 0]
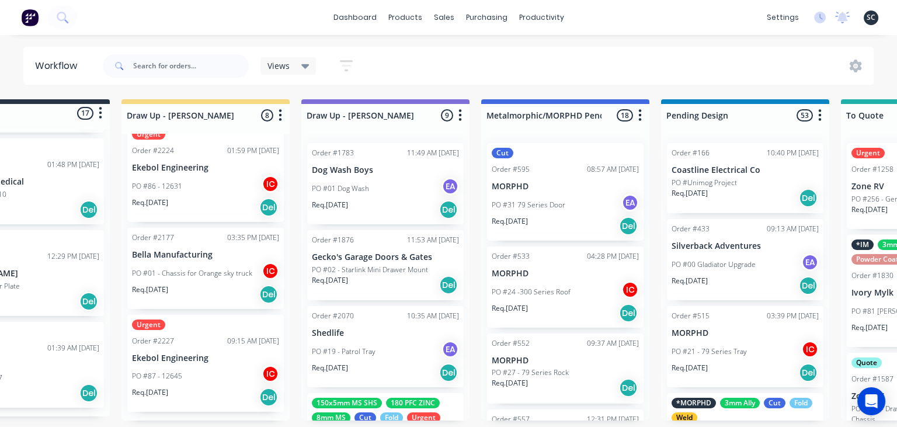
scroll to position [0, 74]
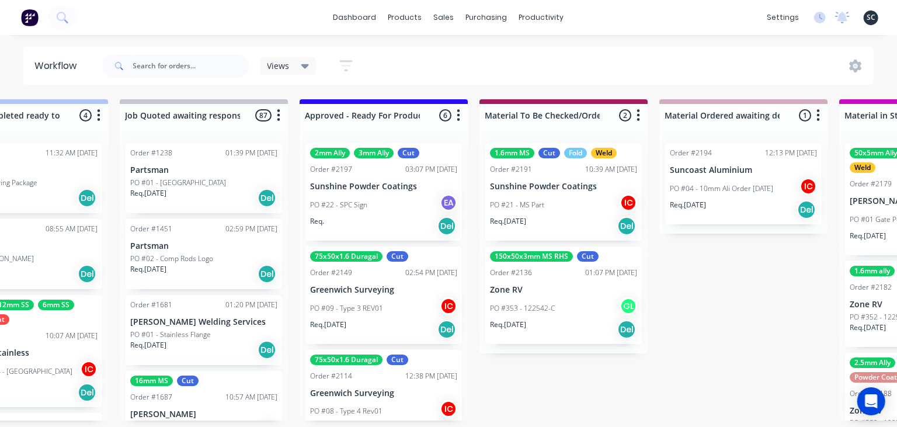
click at [577, 211] on div "PO #21 - MS Part IC" at bounding box center [563, 205] width 147 height 22
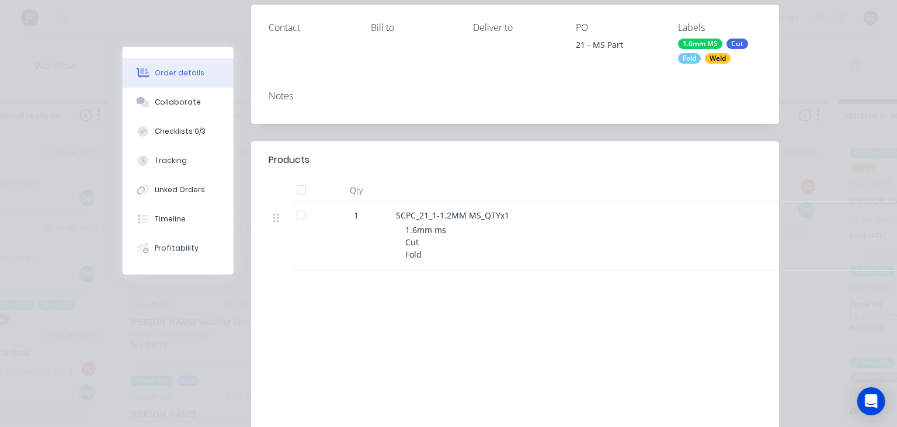
scroll to position [202, 0]
click at [175, 103] on div "Collaborate" at bounding box center [178, 102] width 46 height 11
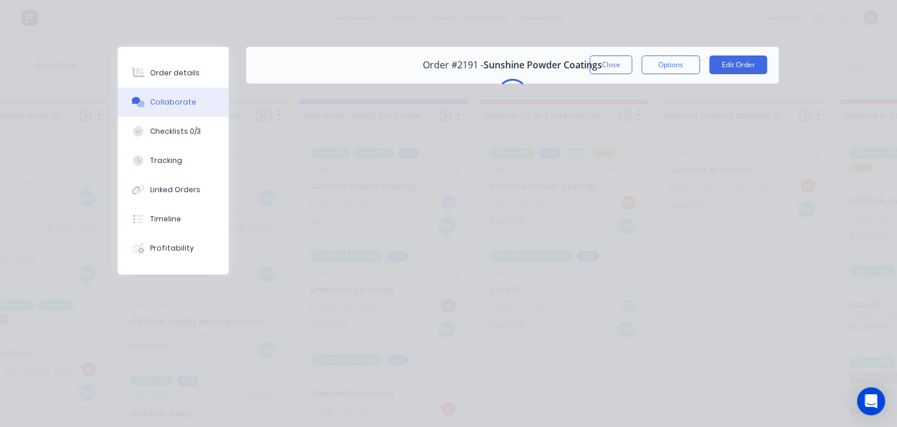
scroll to position [0, 0]
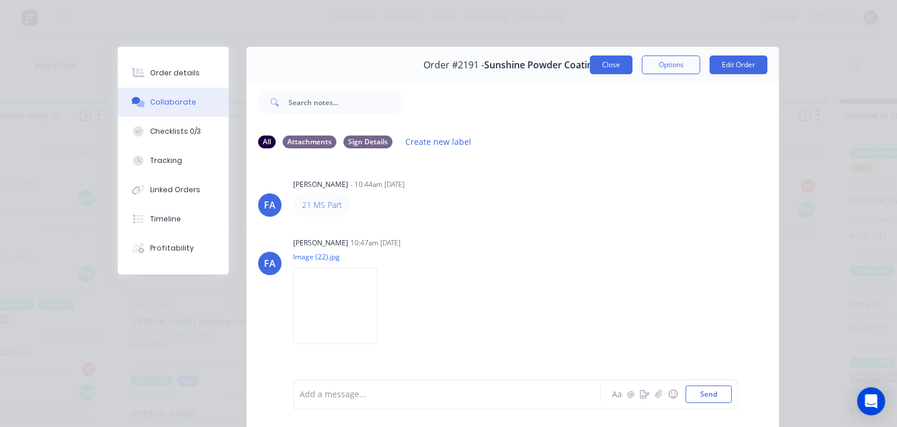
click at [606, 74] on button "Close" at bounding box center [611, 65] width 43 height 19
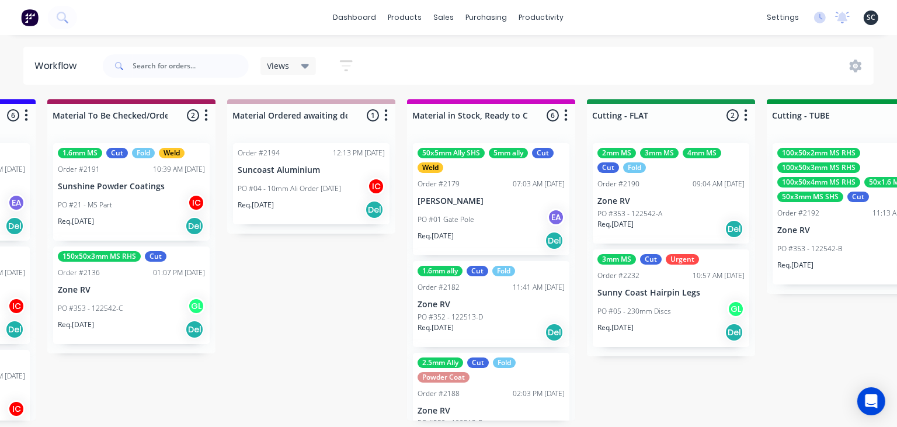
scroll to position [0, 1662]
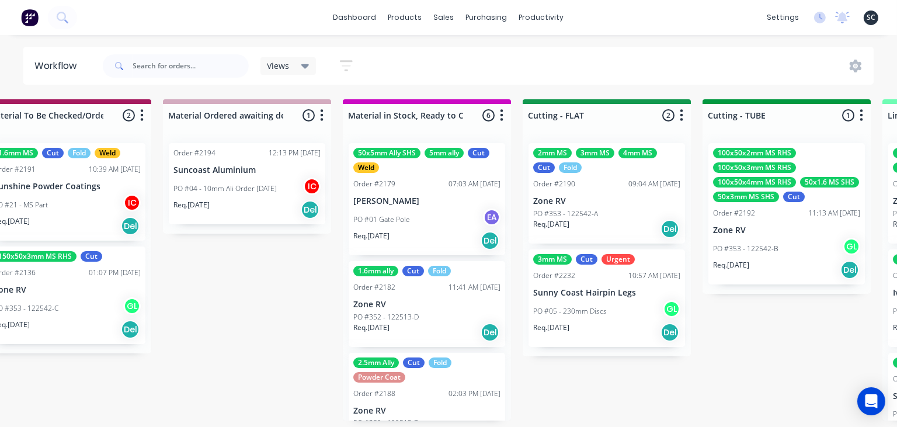
click at [436, 412] on p "Zone RV" at bounding box center [426, 411] width 147 height 10
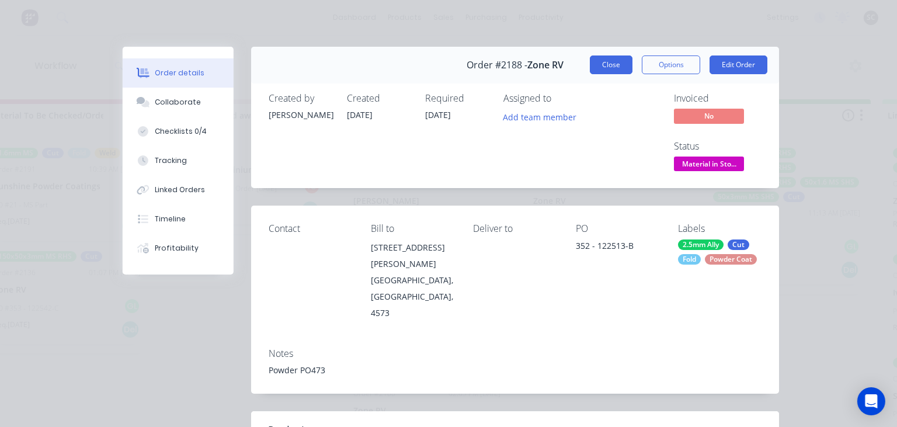
click at [607, 64] on button "Close" at bounding box center [611, 65] width 43 height 19
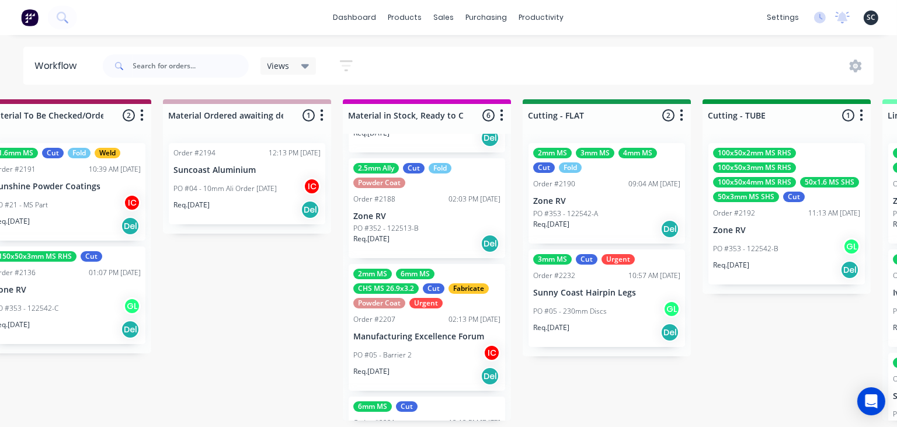
scroll to position [193, 0]
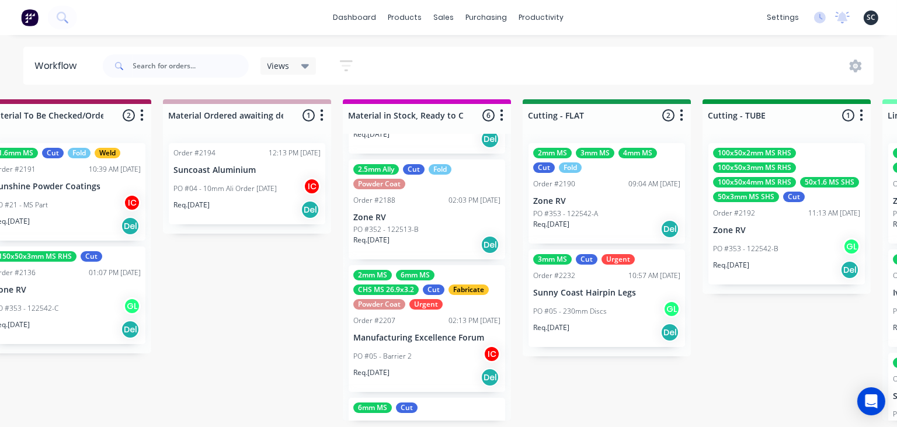
click at [618, 391] on div "Submitted 17 Status colour #273444 hex #273444 Save Cancel Summaries Total orde…" at bounding box center [659, 259] width 4659 height 321
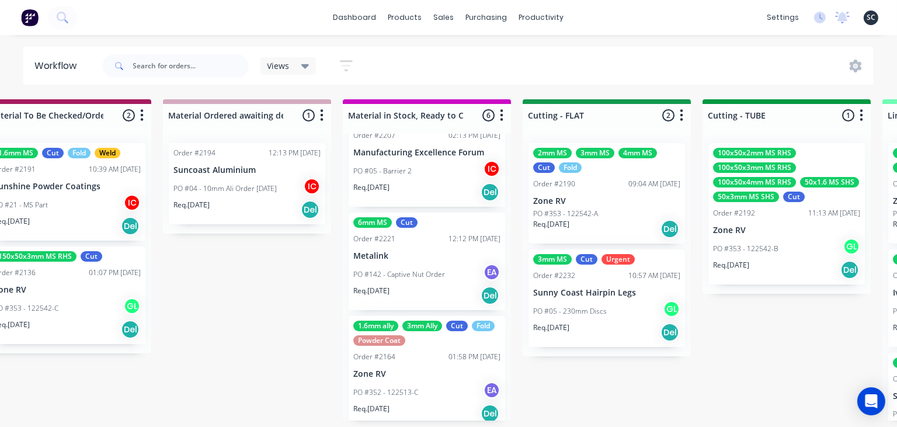
scroll to position [395, 0]
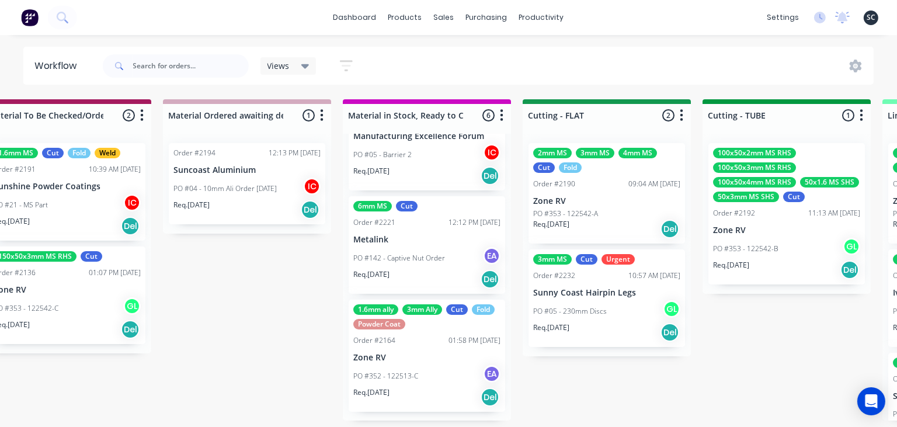
click at [604, 372] on div "Submitted 17 Status colour #273444 hex #273444 Save Cancel Summaries Total orde…" at bounding box center [659, 259] width 4659 height 321
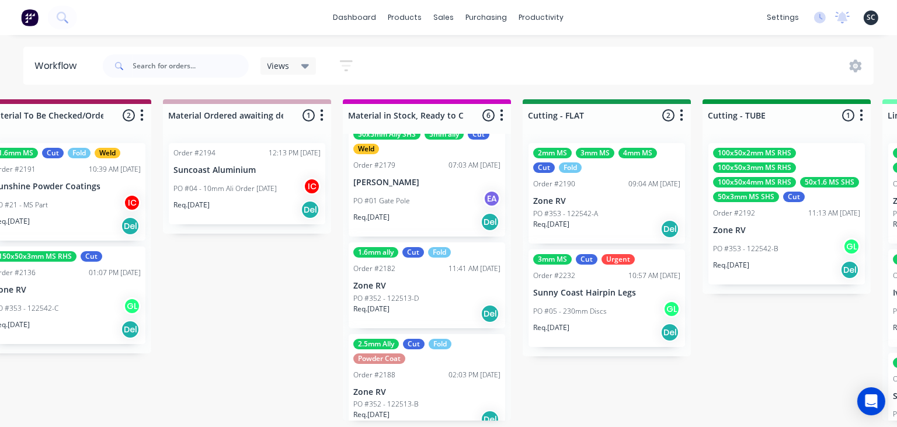
scroll to position [0, 0]
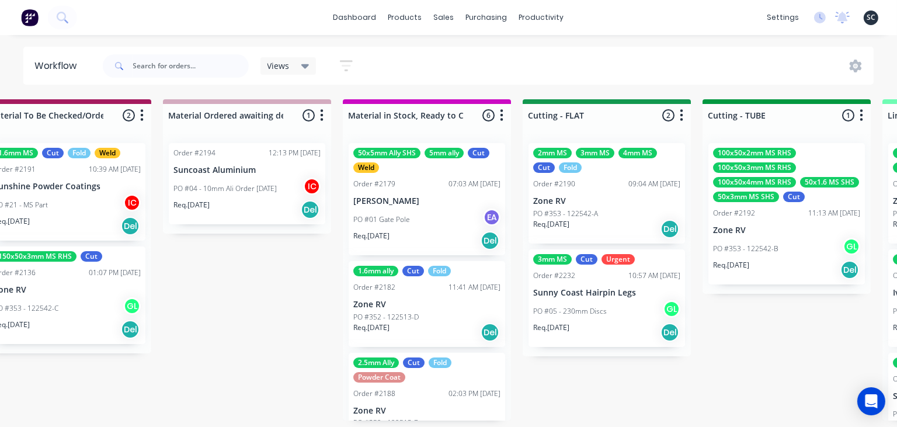
click at [599, 390] on div "Submitted 17 Status colour #273444 hex #273444 Save Cancel Summaries Total orde…" at bounding box center [659, 259] width 4659 height 321
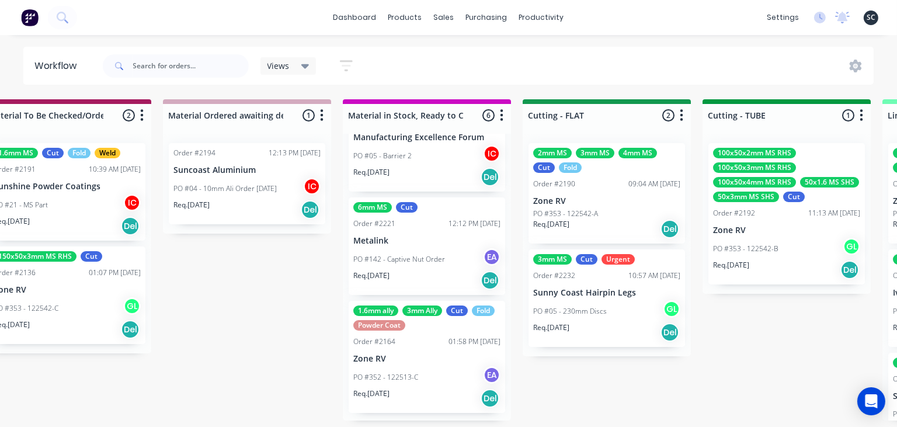
scroll to position [395, 0]
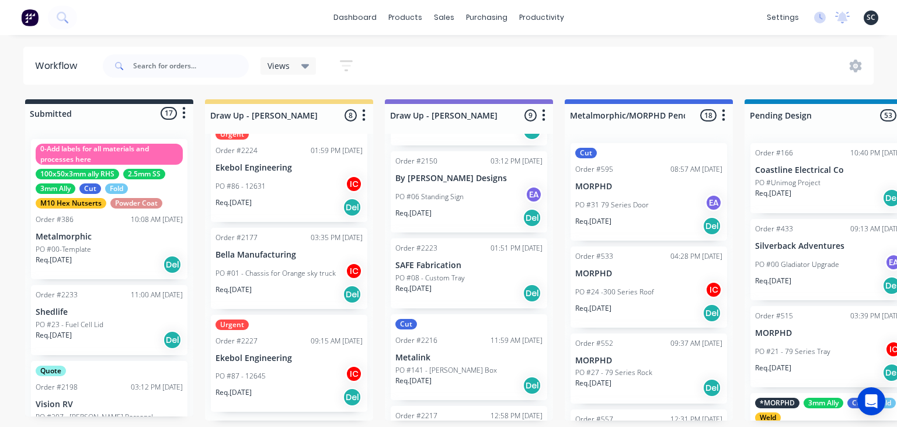
scroll to position [546, 0]
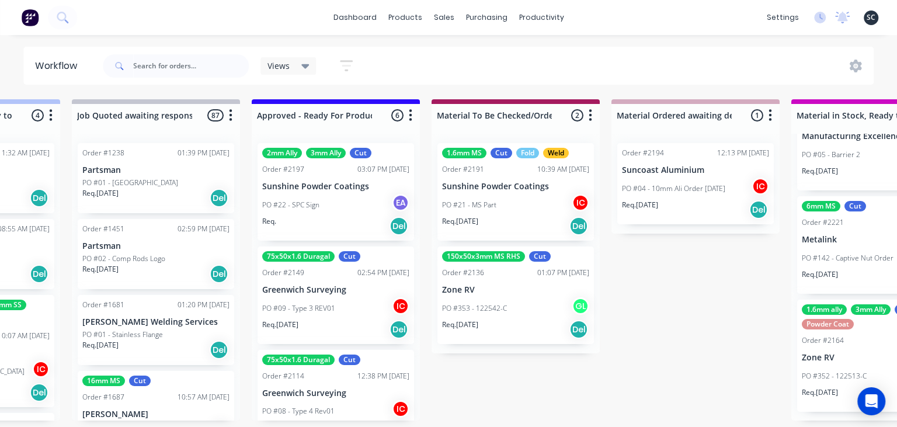
click at [335, 202] on div "PO #22 - SPC Sign EA" at bounding box center [335, 205] width 147 height 22
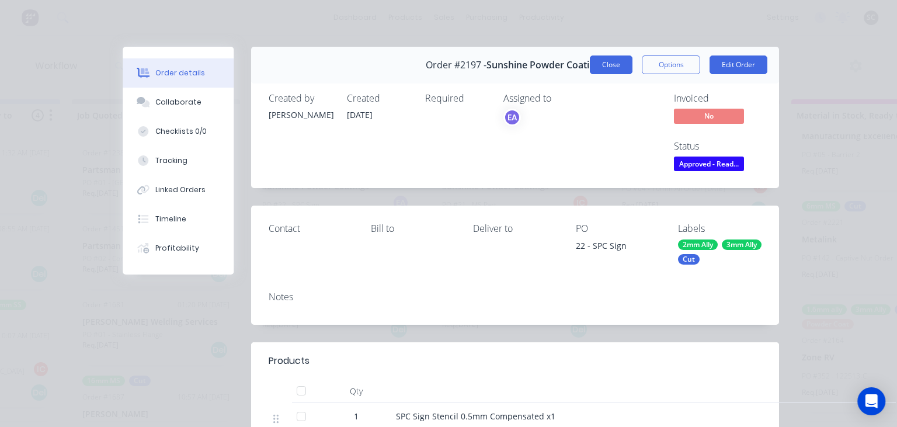
click at [597, 67] on button "Close" at bounding box center [611, 65] width 43 height 19
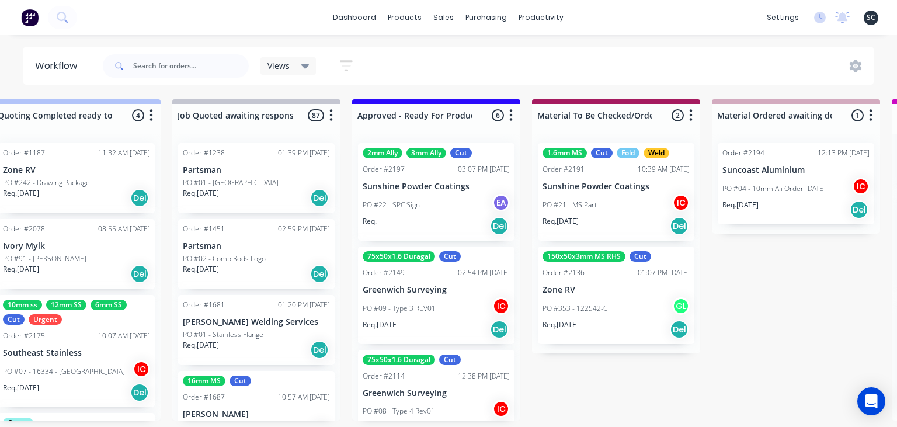
scroll to position [0, 1110]
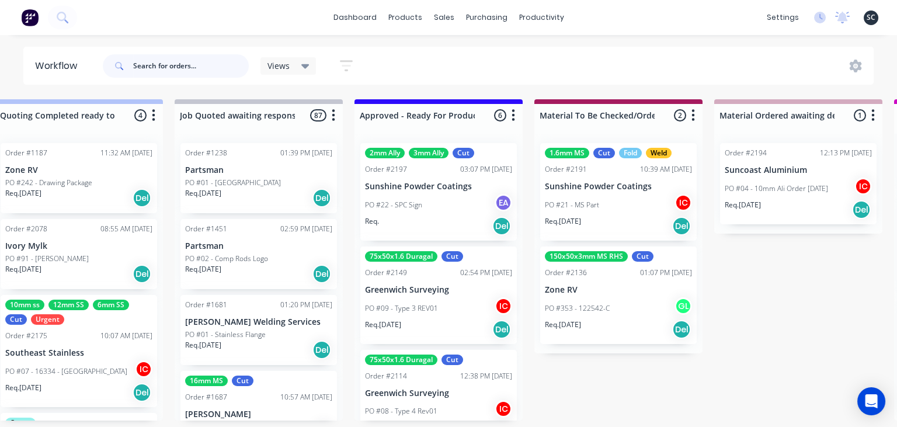
click at [160, 71] on input "text" at bounding box center [191, 65] width 116 height 23
type input "powershift"
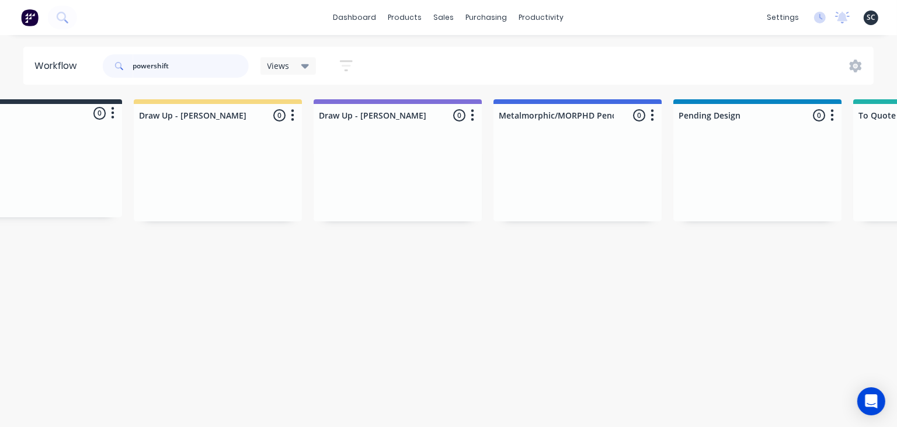
scroll to position [0, 0]
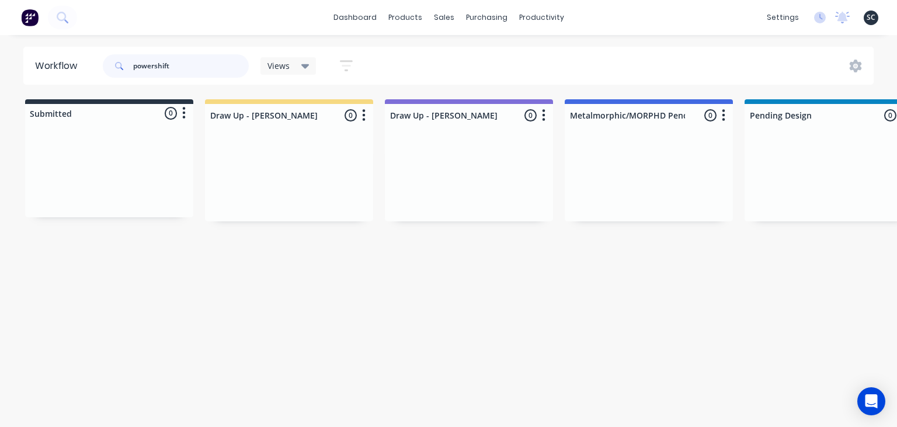
drag, startPoint x: 179, startPoint y: 64, endPoint x: 104, endPoint y: 63, distance: 74.8
click at [133, 63] on input "powershift" at bounding box center [191, 65] width 116 height 23
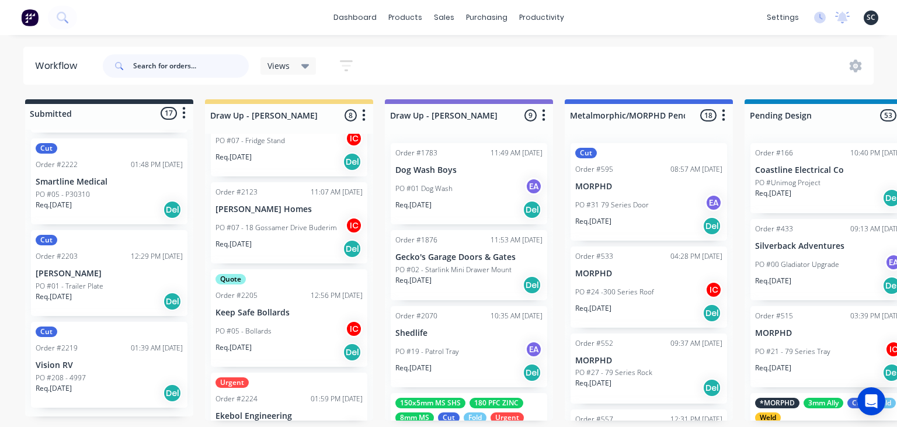
scroll to position [269, 0]
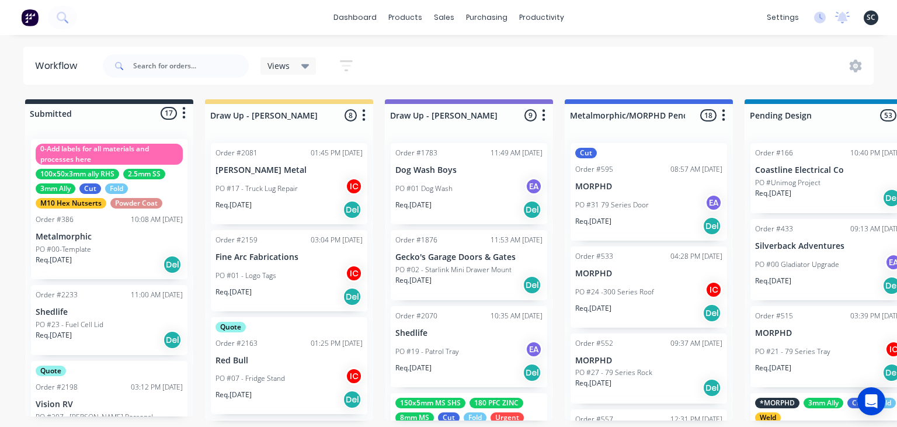
scroll to position [269, 0]
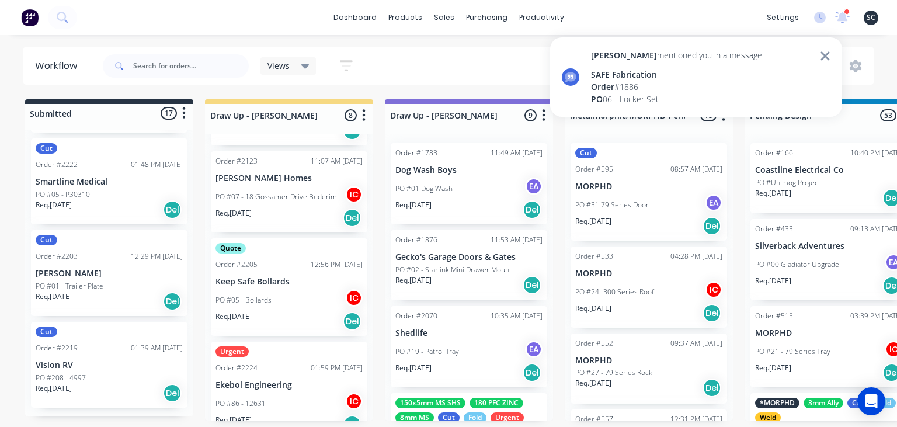
click at [667, 78] on div "SAFE Fabrication" at bounding box center [676, 74] width 171 height 12
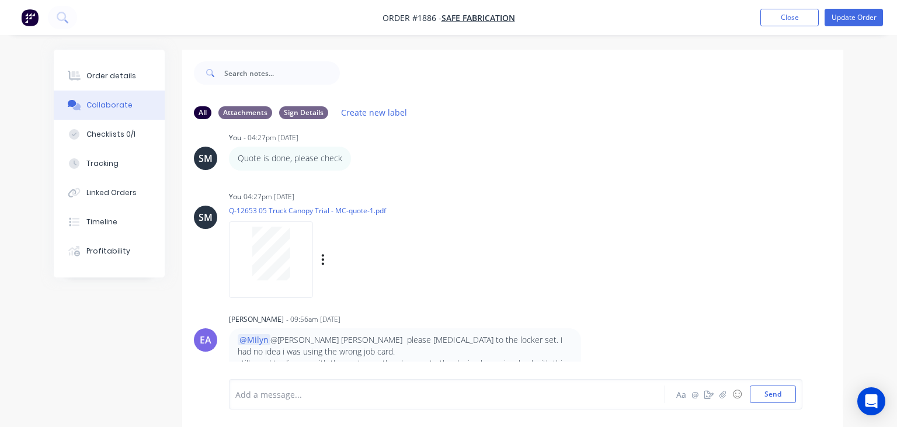
scroll to position [276, 0]
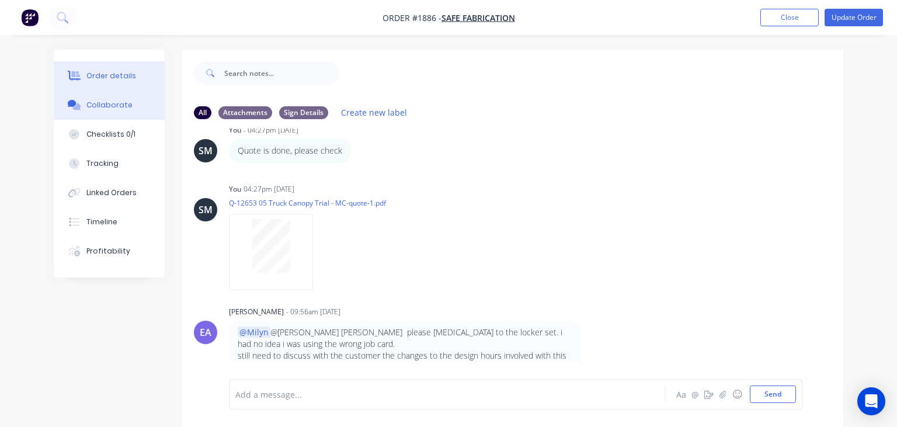
click at [141, 75] on button "Order details" at bounding box center [109, 75] width 111 height 29
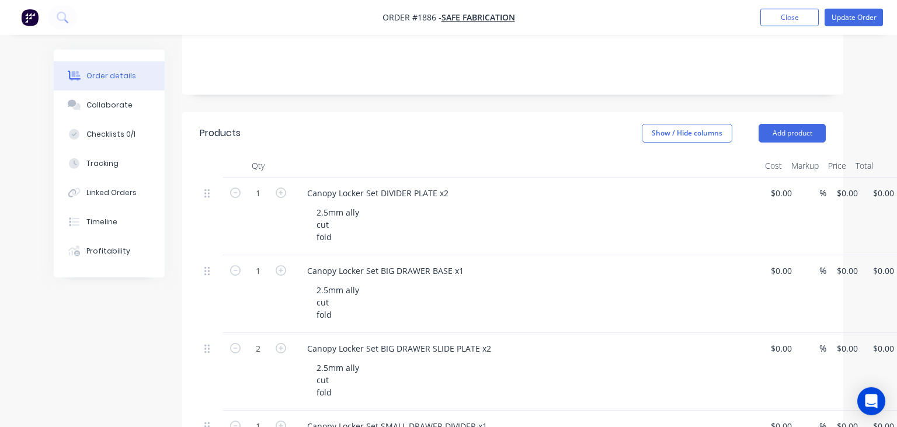
scroll to position [158, 0]
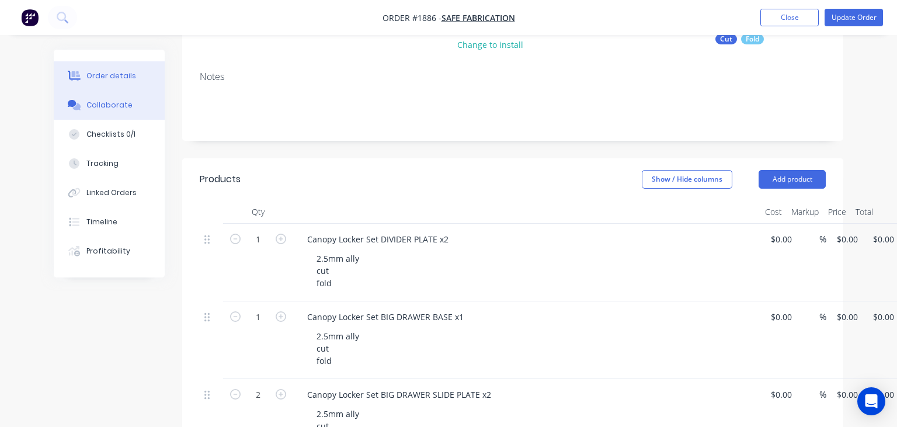
click at [112, 104] on div "Collaborate" at bounding box center [109, 105] width 46 height 11
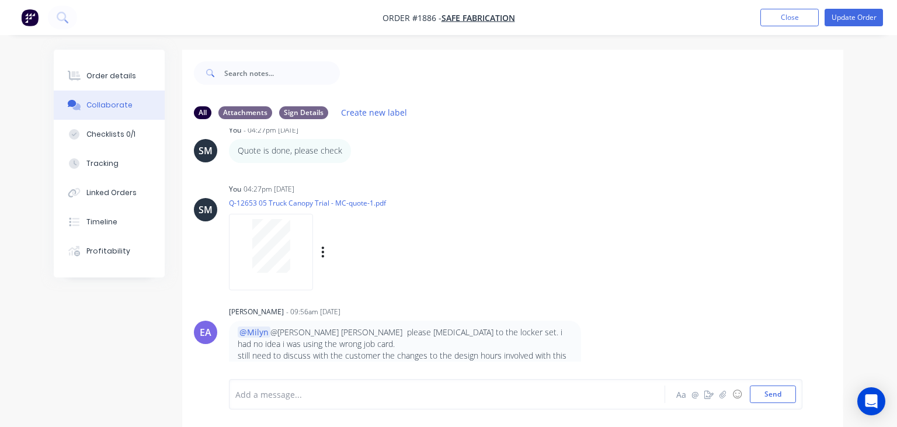
scroll to position [17, 0]
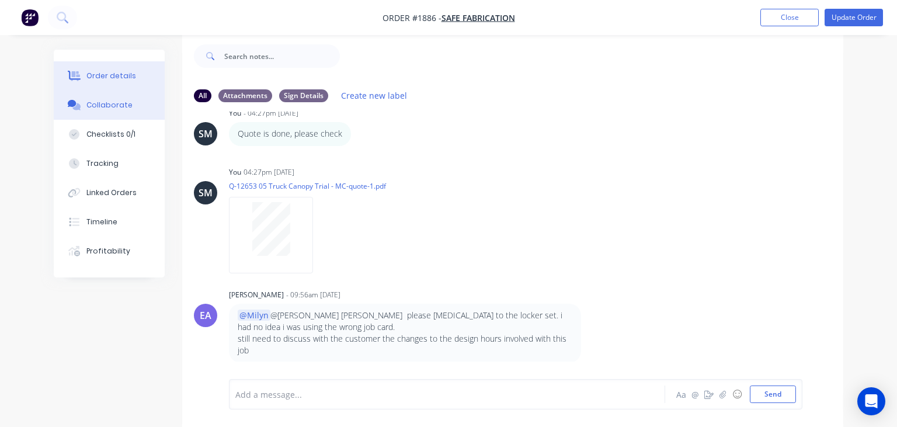
click at [116, 83] on button "Order details" at bounding box center [109, 75] width 111 height 29
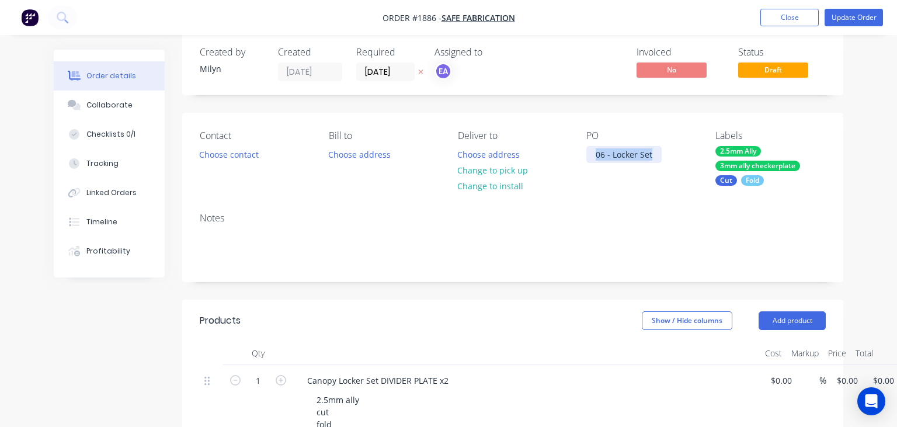
drag, startPoint x: 594, startPoint y: 155, endPoint x: 644, endPoint y: 154, distance: 49.7
click at [657, 154] on div "06 - Locker Set" at bounding box center [624, 154] width 75 height 17
copy div "06 - Locker Set"
click at [596, 209] on div "Notes" at bounding box center [512, 242] width 661 height 78
click at [126, 107] on div "Collaborate" at bounding box center [109, 105] width 46 height 11
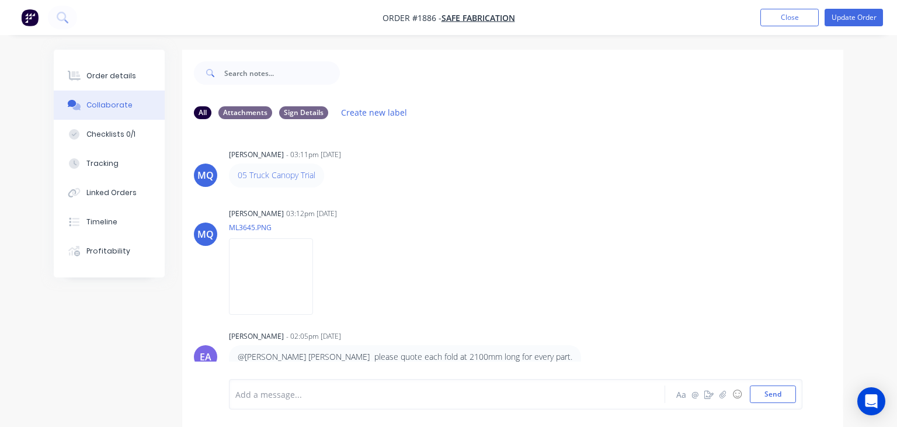
click at [497, 202] on div "MQ [PERSON_NAME] - 03:11pm [DATE] 05 Truck Canopy Trial MQ [PERSON_NAME] 03:12p…" at bounding box center [512, 254] width 661 height 251
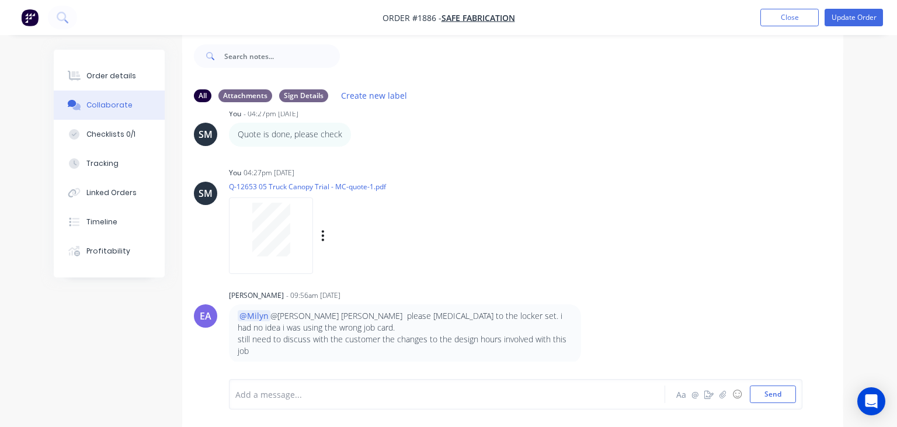
scroll to position [276, 0]
click at [112, 69] on button "Order details" at bounding box center [109, 75] width 111 height 29
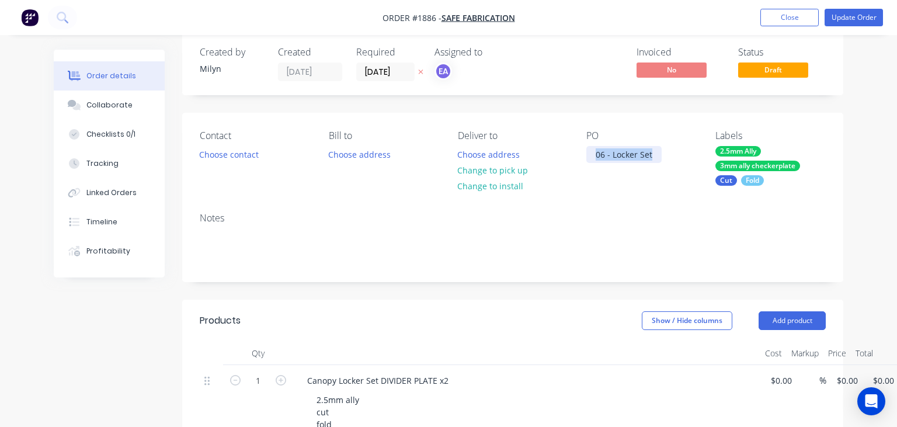
drag, startPoint x: 592, startPoint y: 158, endPoint x: 665, endPoint y: 152, distance: 73.3
click at [662, 152] on div "06 - Locker Set" at bounding box center [624, 154] width 75 height 17
copy div "06 - Locker Set"
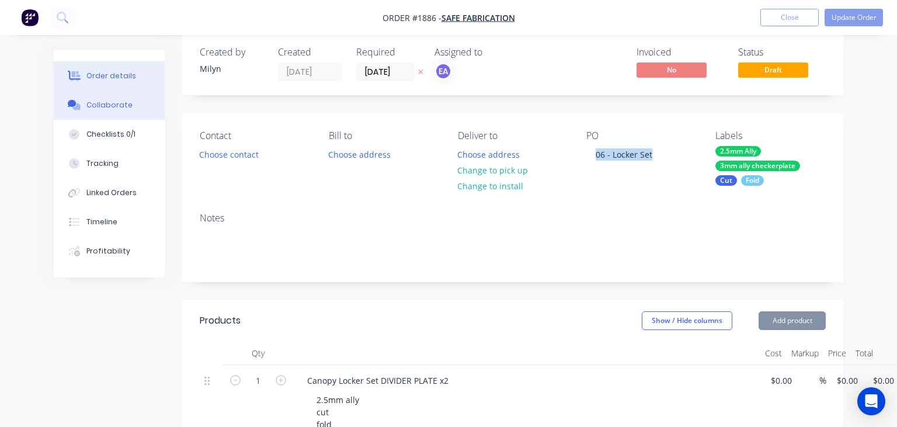
click at [105, 106] on div "Collaborate" at bounding box center [109, 105] width 46 height 11
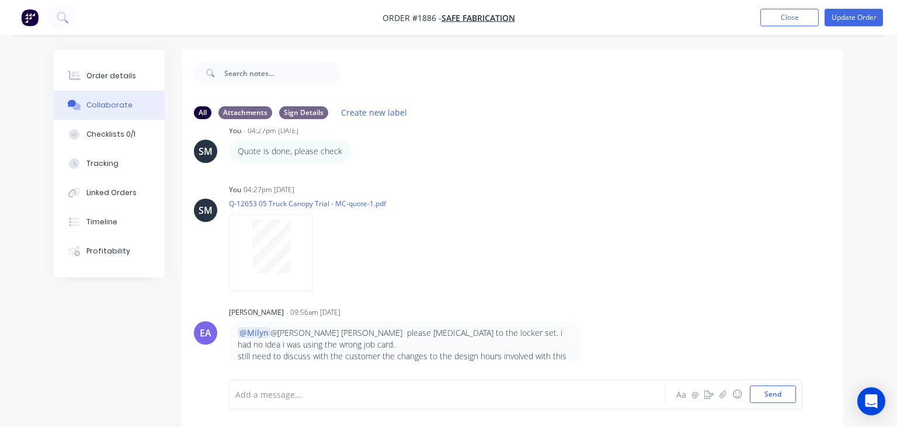
scroll to position [276, 0]
click at [123, 77] on div "Order details" at bounding box center [111, 76] width 50 height 11
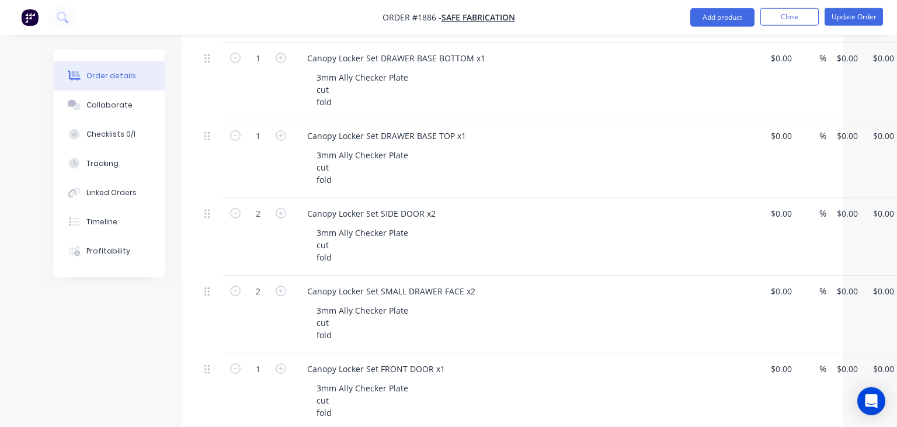
scroll to position [1084, 0]
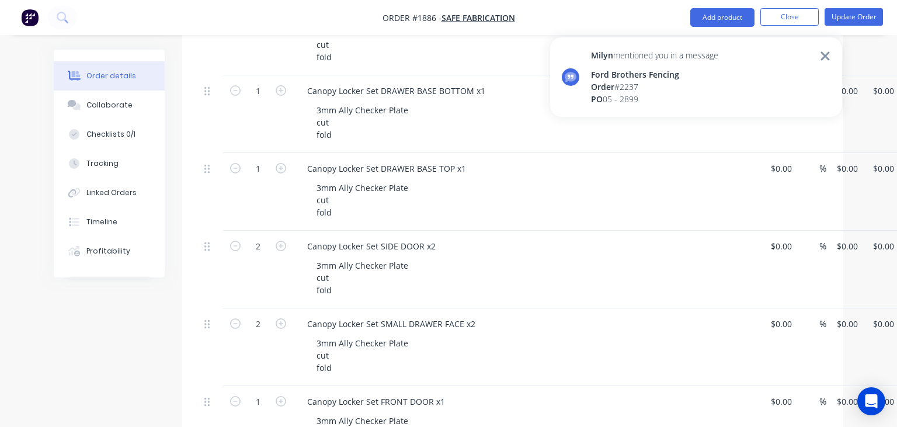
click at [615, 89] on span "Order" at bounding box center [602, 86] width 23 height 11
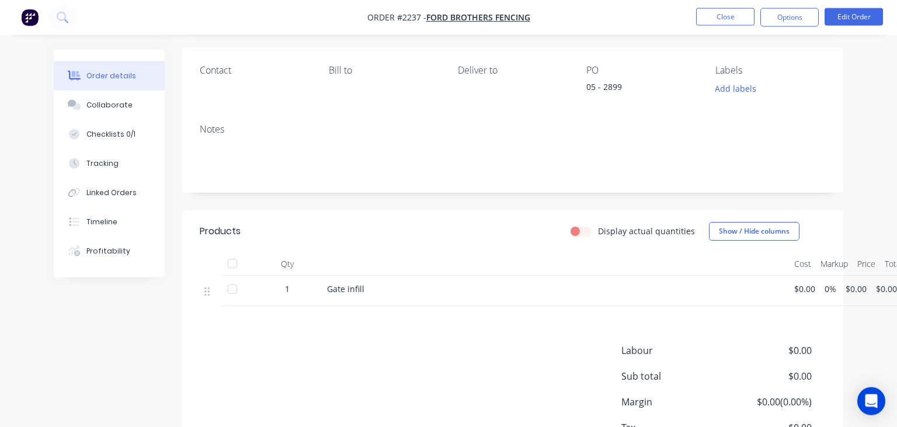
scroll to position [168, 0]
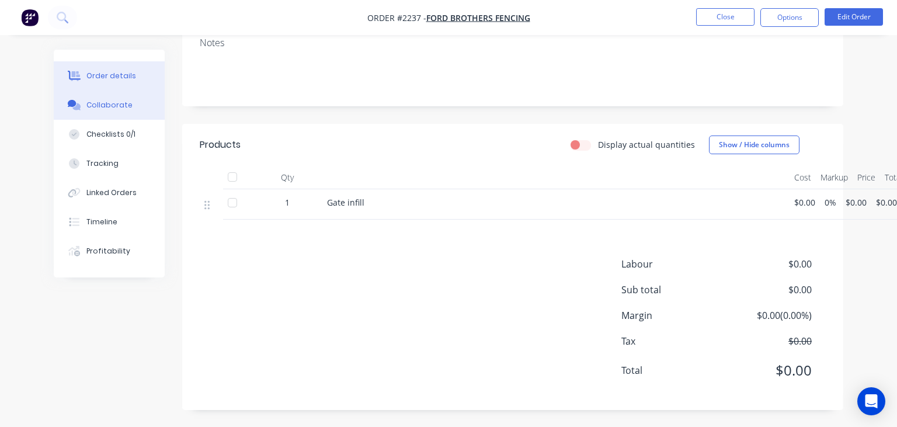
click at [113, 103] on div "Collaborate" at bounding box center [109, 105] width 46 height 11
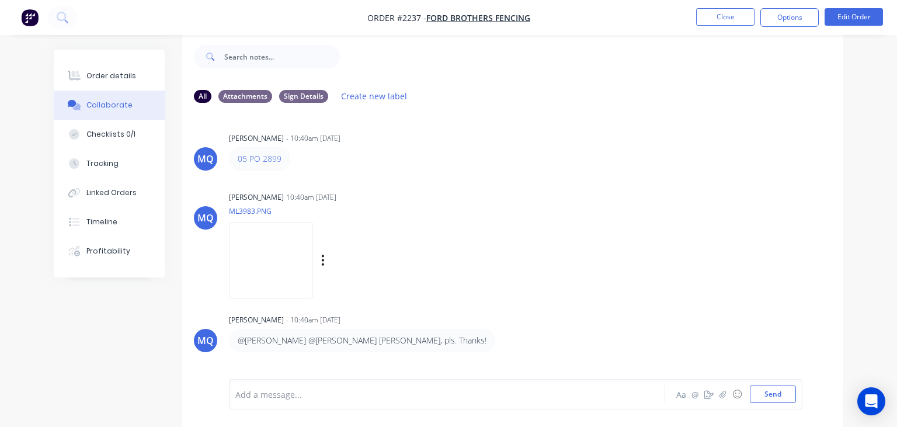
scroll to position [17, 0]
click at [294, 270] on img at bounding box center [271, 259] width 84 height 77
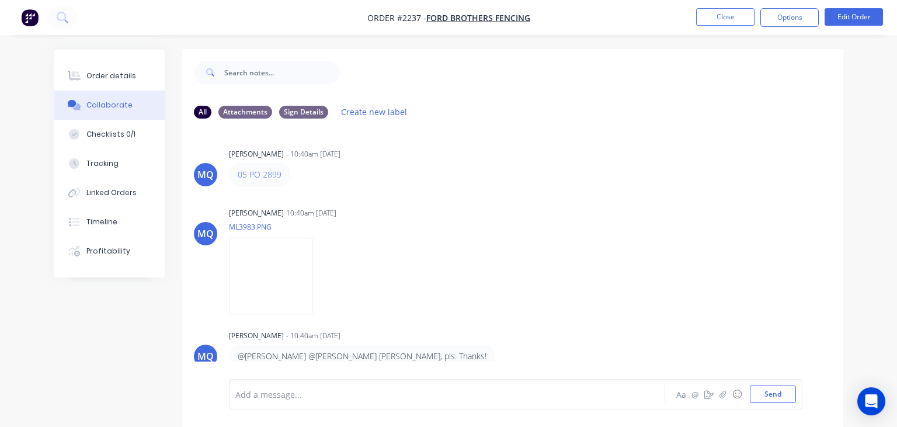
scroll to position [0, 0]
click at [85, 58] on div "Order details Collaborate Checklists 0/1 Tracking Linked Orders Timeline Profit…" at bounding box center [109, 164] width 111 height 228
click at [110, 74] on div "Order details" at bounding box center [111, 76] width 50 height 11
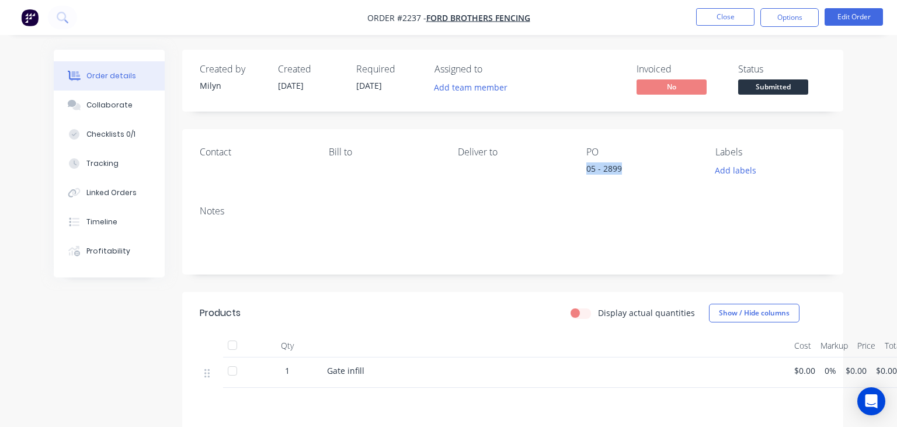
drag, startPoint x: 585, startPoint y: 169, endPoint x: 646, endPoint y: 168, distance: 60.2
click at [646, 168] on div "Contact [PERSON_NAME] to Deliver to PO 05 - 2899 Labels Add labels" at bounding box center [512, 162] width 661 height 67
copy div "05 - 2899"
click at [113, 106] on div "Collaborate" at bounding box center [109, 105] width 46 height 11
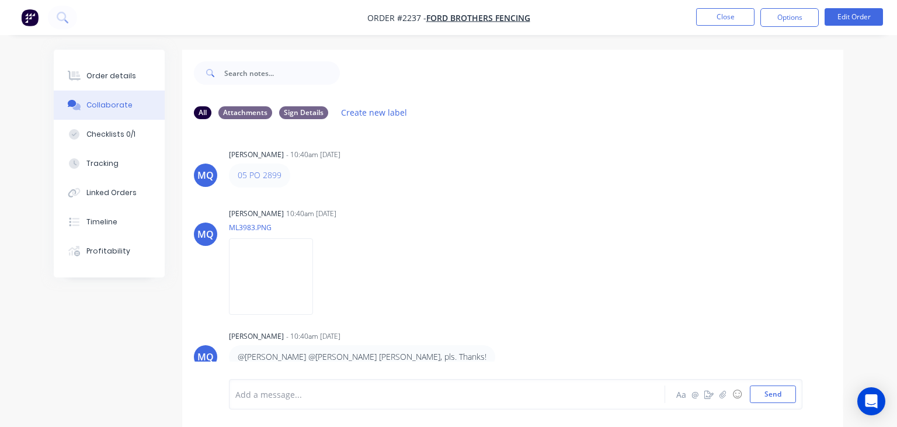
drag, startPoint x: 502, startPoint y: 223, endPoint x: 540, endPoint y: 44, distance: 183.3
click at [503, 223] on div "[PERSON_NAME] 10:40am [DATE] ML3983.PNG Labels Download" at bounding box center [411, 257] width 364 height 105
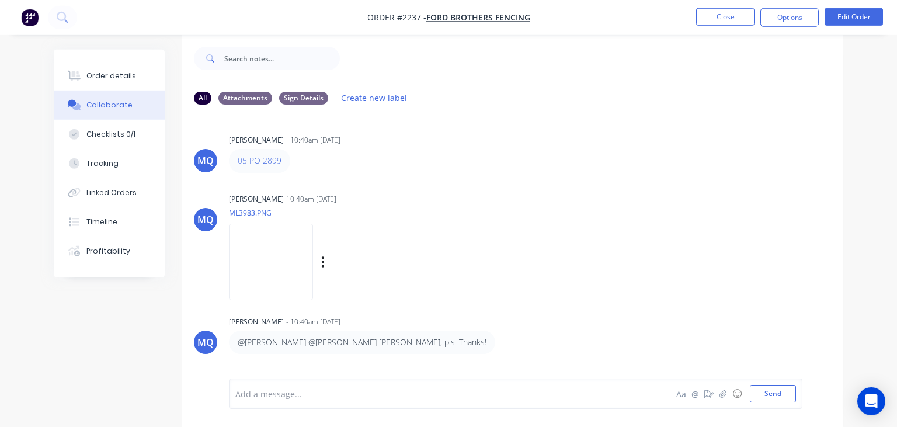
scroll to position [17, 0]
click at [281, 278] on img at bounding box center [271, 259] width 84 height 77
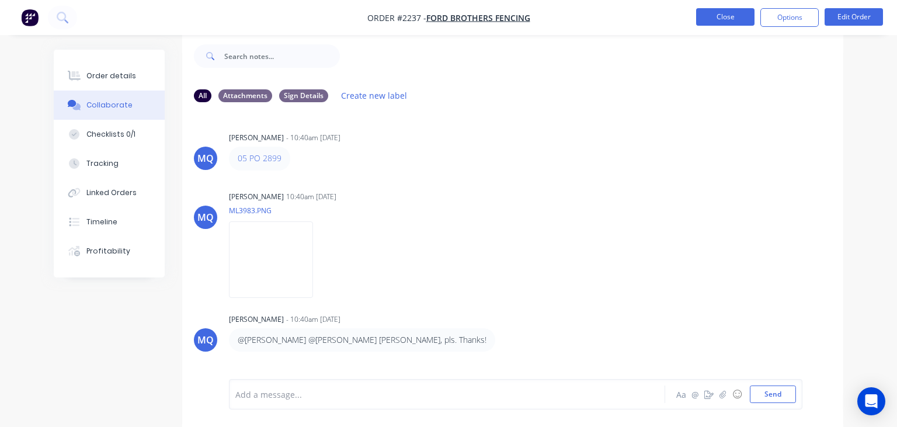
click at [715, 22] on button "Close" at bounding box center [725, 17] width 58 height 18
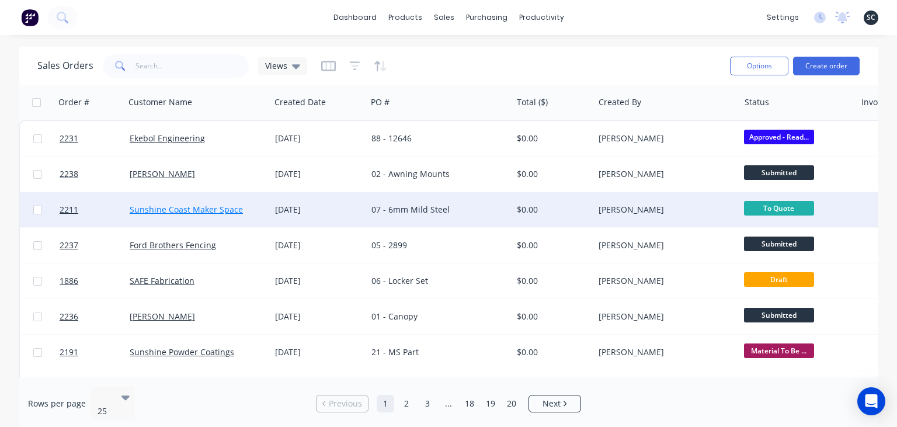
click at [204, 214] on link "Sunshine Coast Maker Space" at bounding box center [186, 209] width 113 height 11
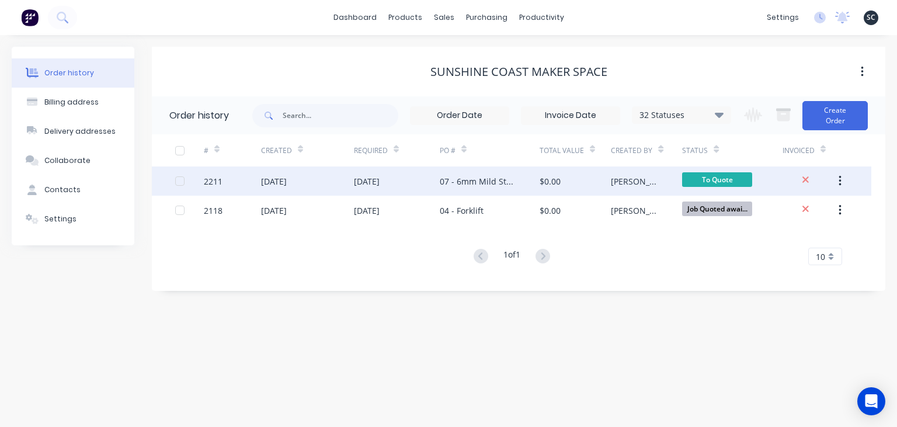
click at [287, 177] on div "[DATE]" at bounding box center [274, 181] width 26 height 12
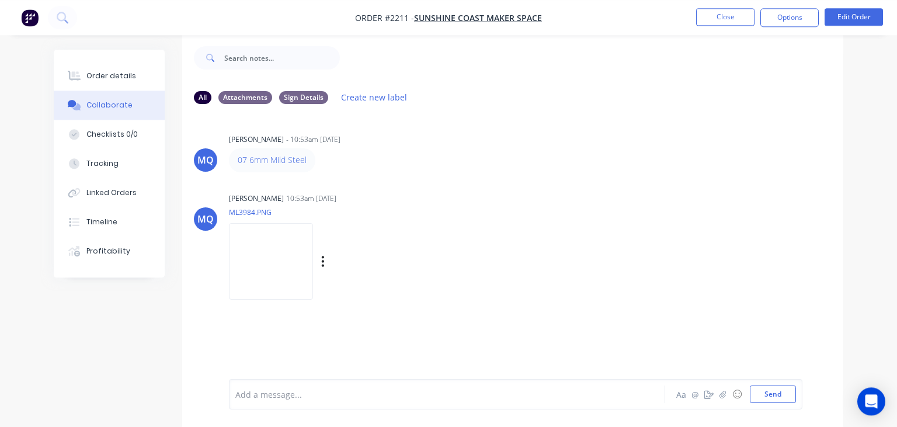
scroll to position [17, 0]
click at [295, 273] on img at bounding box center [271, 259] width 84 height 77
click at [272, 159] on link "07 6mm Mild Steel" at bounding box center [272, 157] width 69 height 11
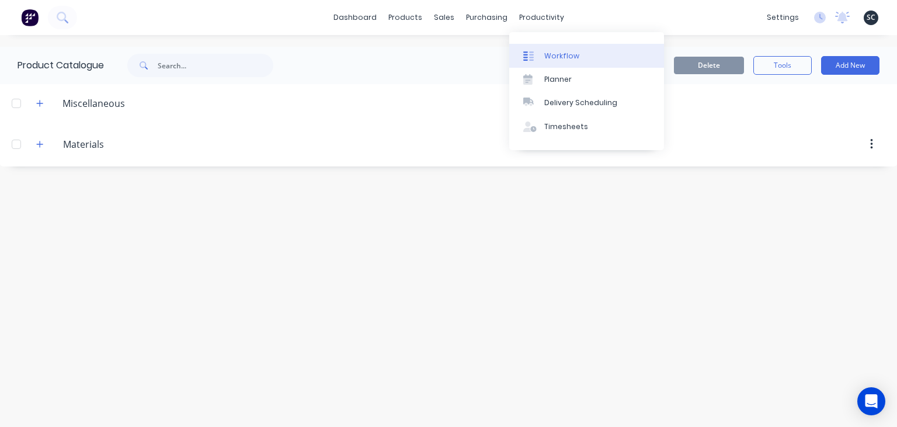
click at [578, 57] on link "Workflow" at bounding box center [586, 55] width 155 height 23
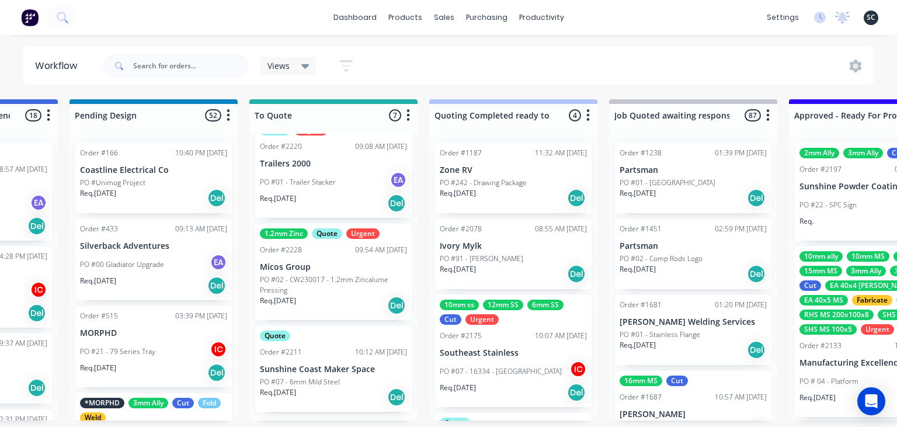
scroll to position [411, 0]
click at [335, 375] on div "Quote Order #2211 10:12 AM 01/09/25 Sunshine Coast Maker Space PO #07 - 6mm Mil…" at bounding box center [333, 369] width 157 height 86
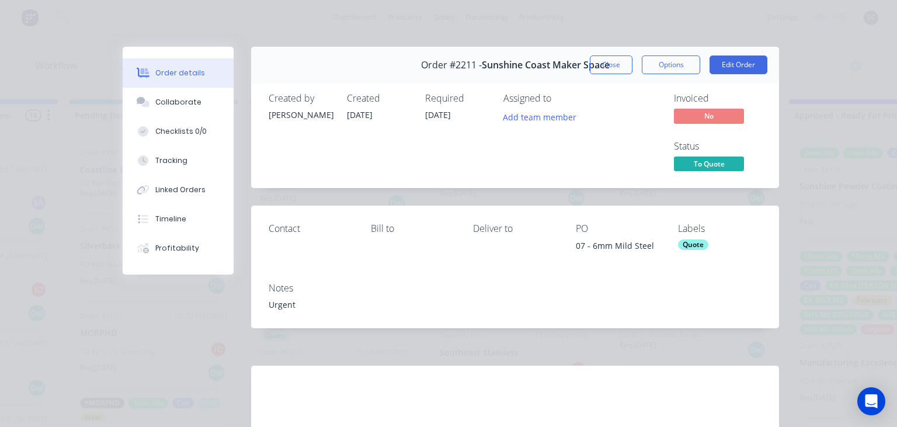
drag, startPoint x: 578, startPoint y: 248, endPoint x: 661, endPoint y: 249, distance: 83.6
click at [661, 249] on div "Contact Bill to Deliver to PO 07 - 6mm Mild Steel Labels Quote" at bounding box center [515, 239] width 528 height 67
copy div "07 - 6mm Mild Steel"
click at [190, 113] on button "Collaborate" at bounding box center [178, 102] width 111 height 29
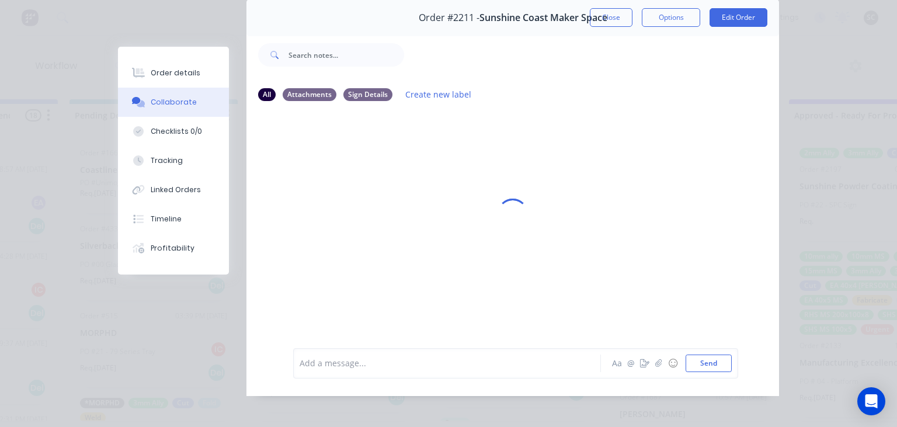
scroll to position [52, 0]
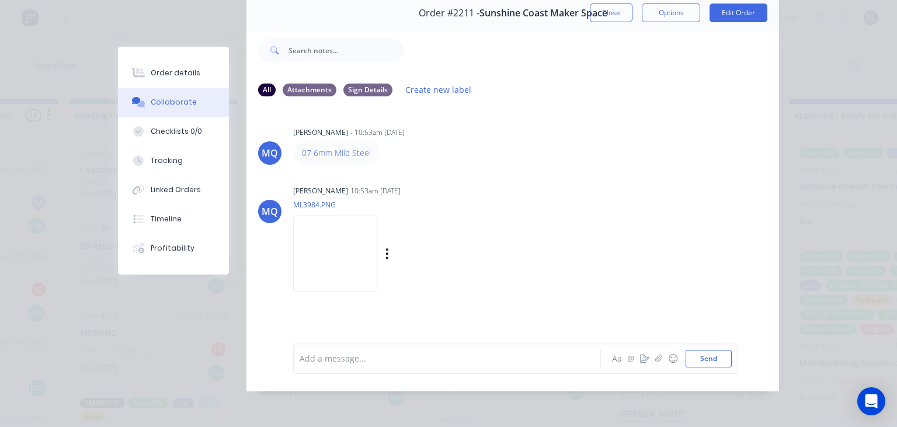
click at [340, 252] on img at bounding box center [335, 254] width 84 height 77
click at [181, 216] on button "Timeline" at bounding box center [173, 218] width 111 height 29
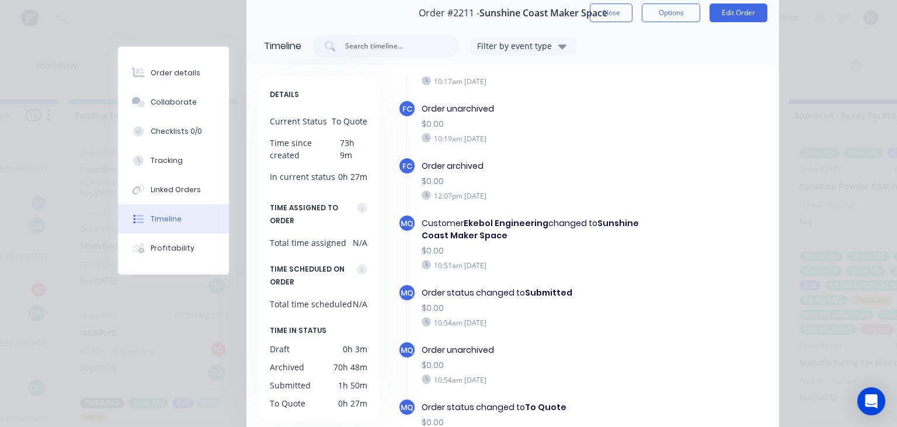
scroll to position [142, 0]
click at [610, 19] on button "Close" at bounding box center [611, 13] width 43 height 19
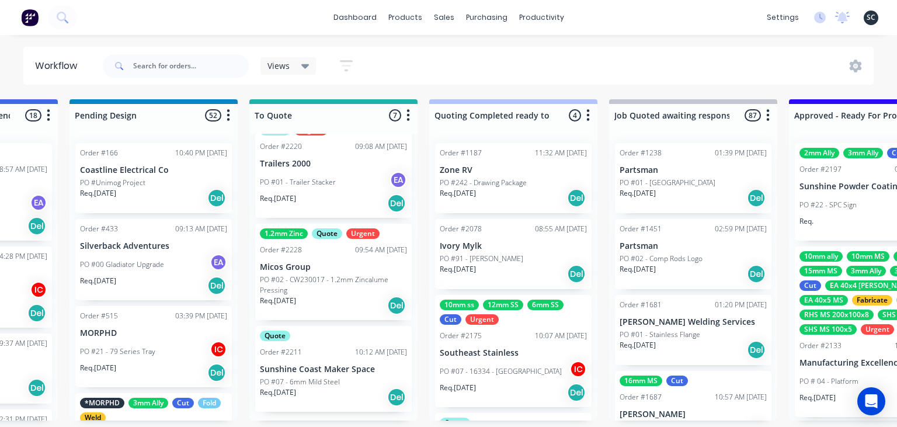
scroll to position [87, 0]
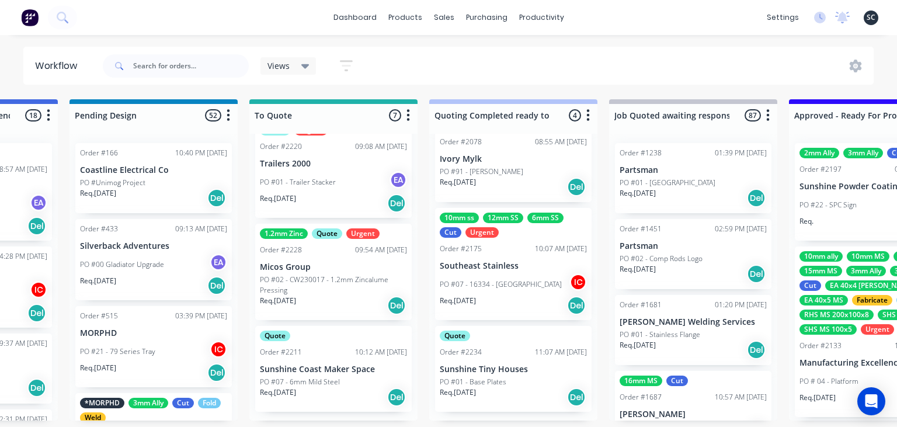
click at [309, 372] on p "Sunshine Coast Maker Space" at bounding box center [333, 370] width 147 height 10
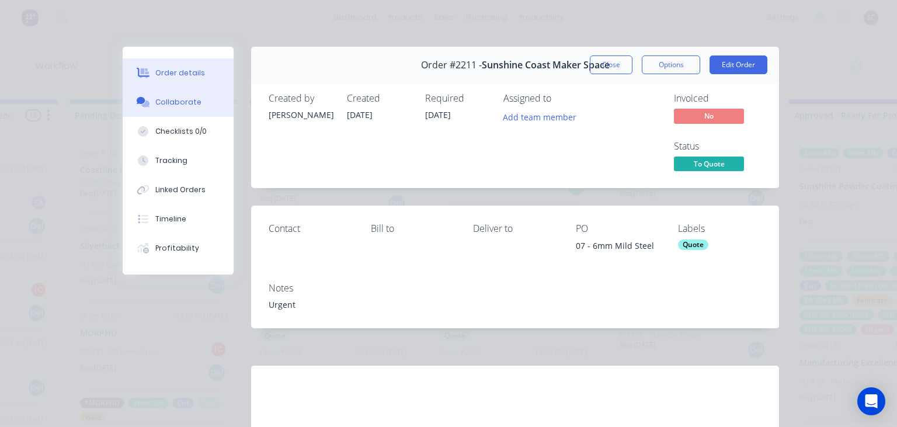
click at [168, 110] on button "Collaborate" at bounding box center [178, 102] width 111 height 29
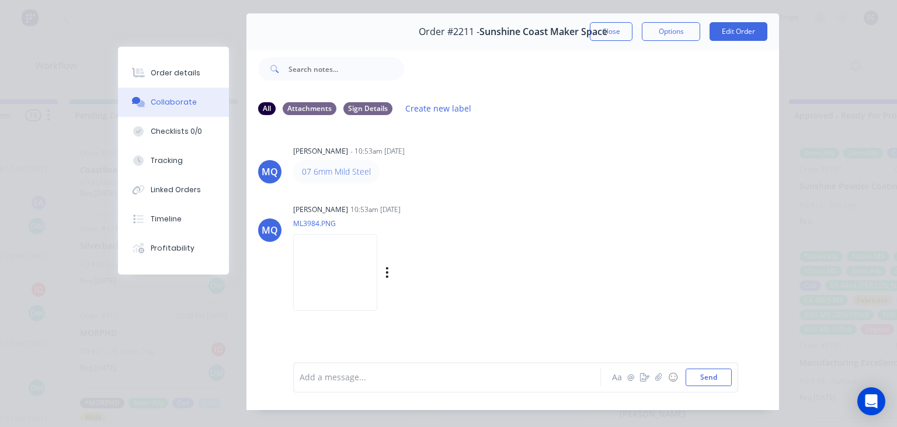
scroll to position [52, 0]
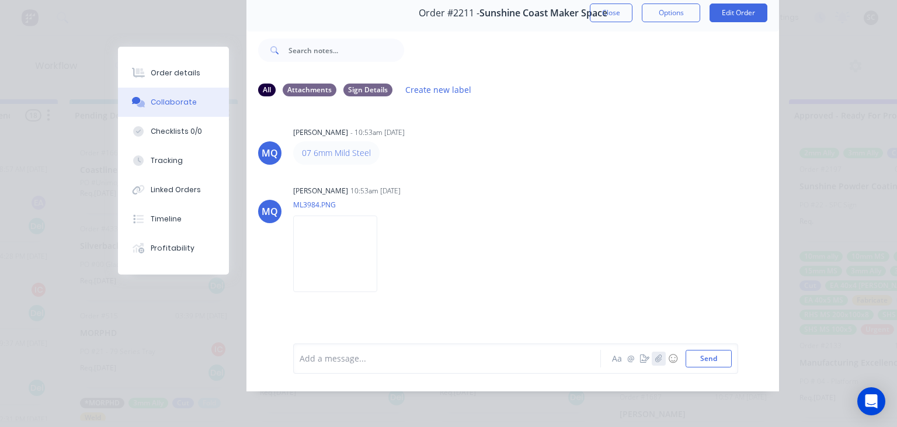
click at [662, 356] on icon "button" at bounding box center [659, 359] width 6 height 8
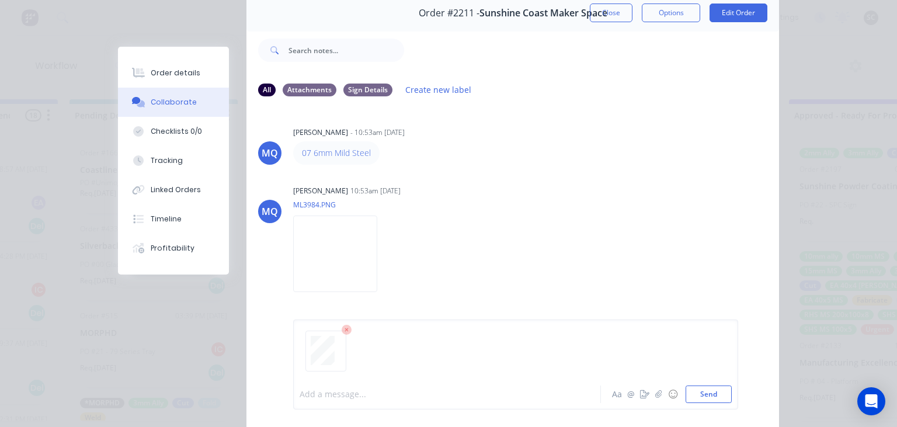
click at [354, 396] on div at bounding box center [450, 395] width 300 height 12
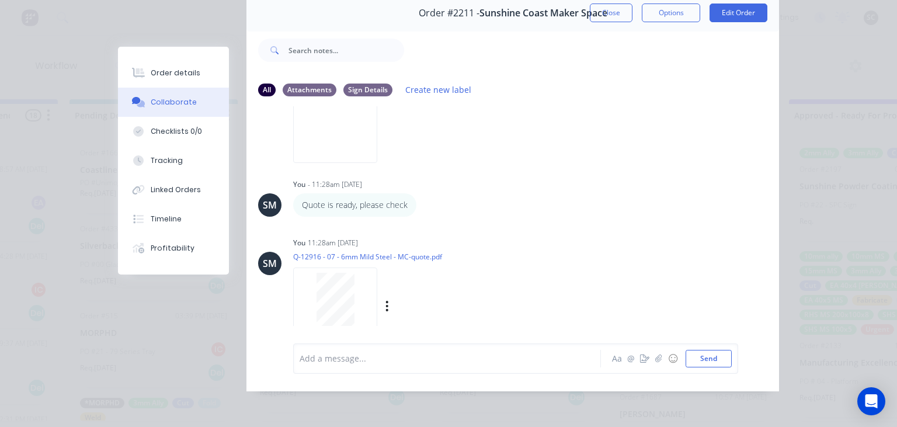
scroll to position [153, 0]
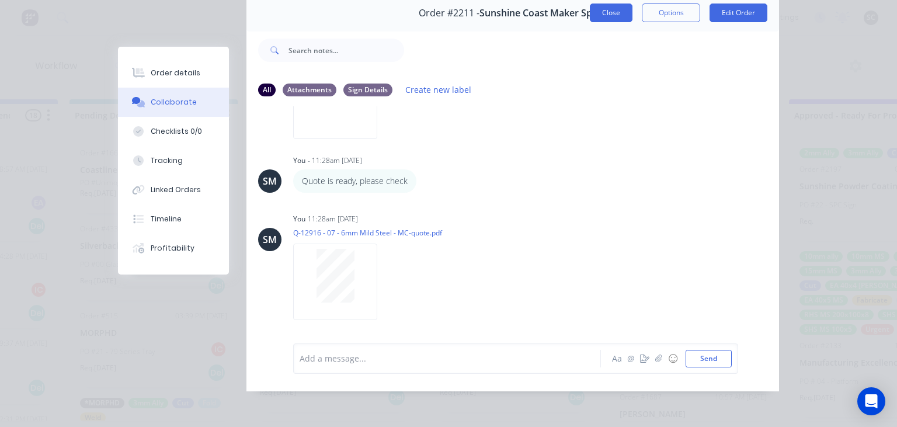
click at [605, 11] on button "Close" at bounding box center [611, 13] width 43 height 19
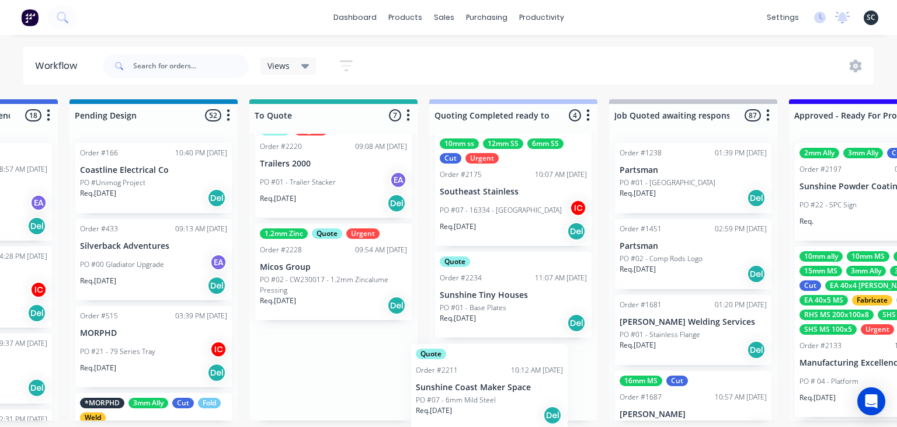
scroll to position [179, 0]
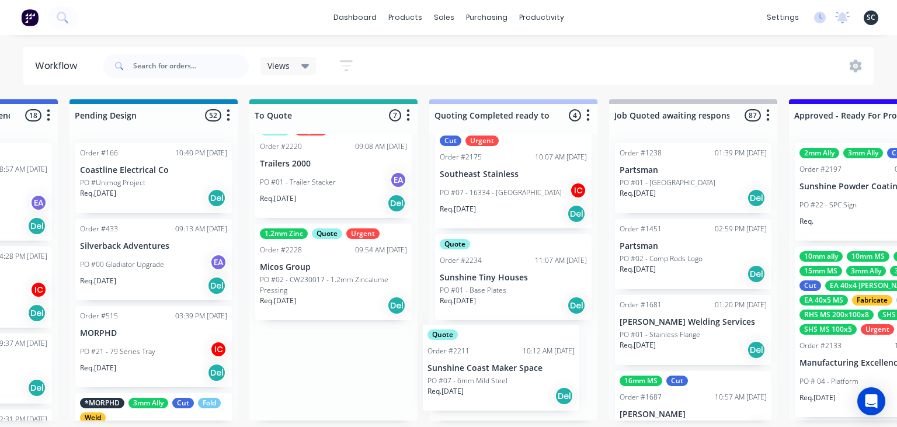
drag, startPoint x: 306, startPoint y: 366, endPoint x: 478, endPoint y: 365, distance: 172.4
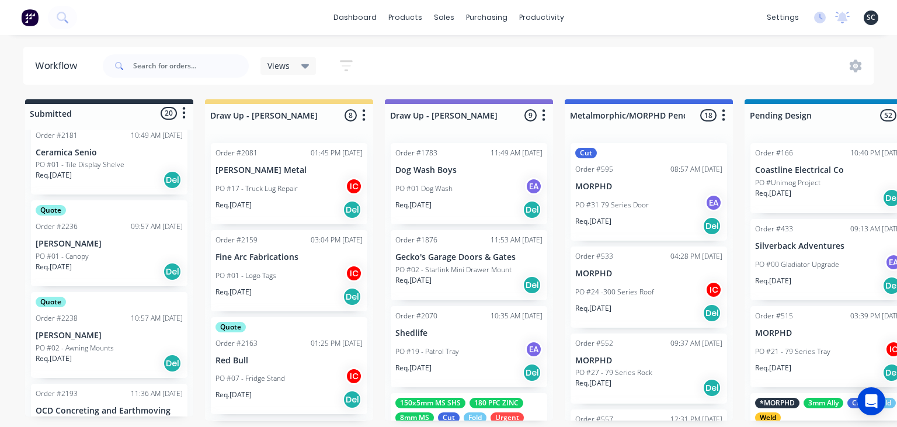
scroll to position [1043, 0]
click at [108, 328] on div "Quote Order #2238 10:57 AM 04/09/25 Josh Mantel PO #02 - Awning Mounts Req. 11/…" at bounding box center [109, 333] width 157 height 86
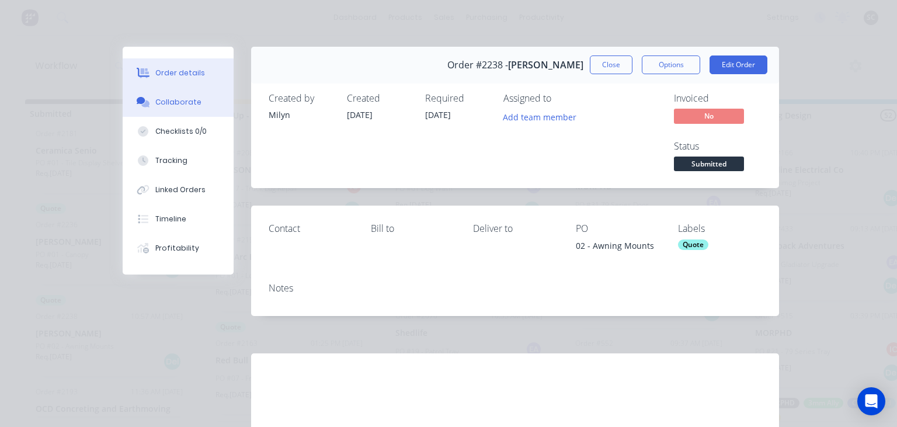
click at [172, 106] on div "Collaborate" at bounding box center [178, 102] width 46 height 11
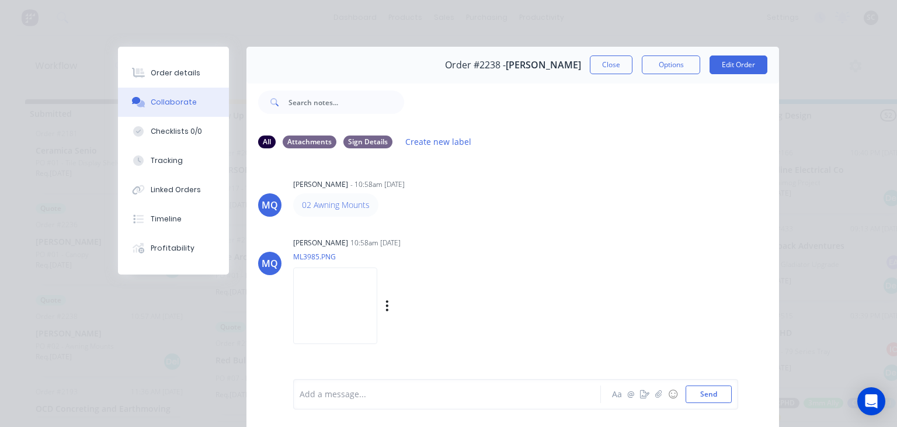
click at [588, 238] on div "MQ Milyn Quinones 10:58am 04/09/25 ML3985.PNG Labels Download" at bounding box center [513, 286] width 533 height 105
click at [348, 306] on img at bounding box center [335, 306] width 84 height 77
click at [611, 65] on button "Close" at bounding box center [611, 65] width 43 height 19
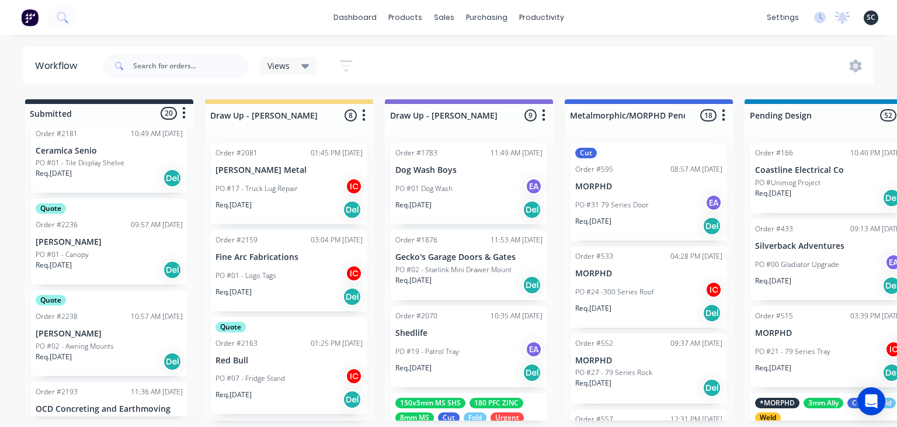
click at [98, 258] on div "PO #01 - Canopy" at bounding box center [109, 254] width 147 height 11
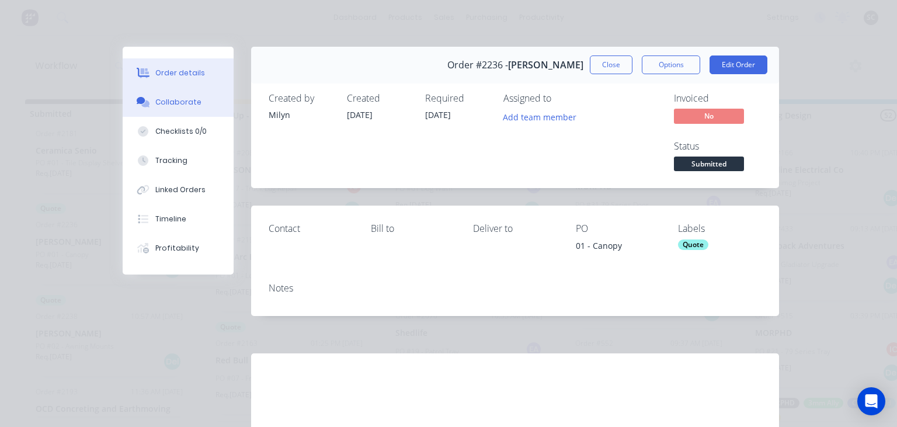
click at [165, 90] on button "Collaborate" at bounding box center [178, 102] width 111 height 29
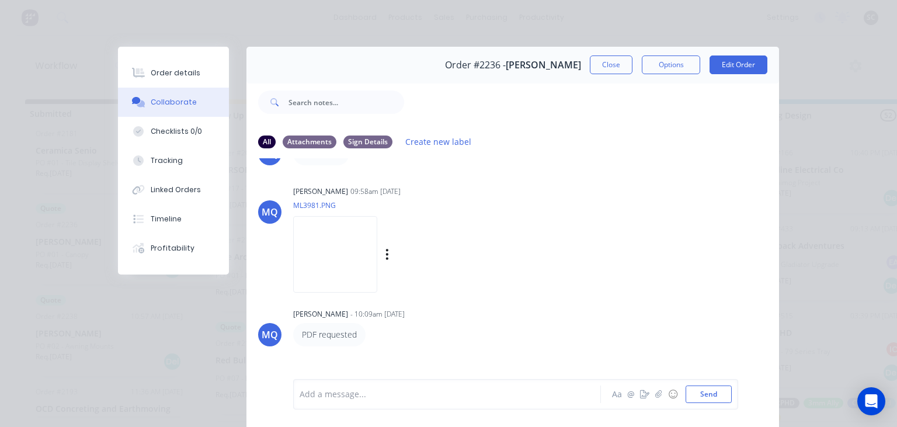
scroll to position [19, 0]
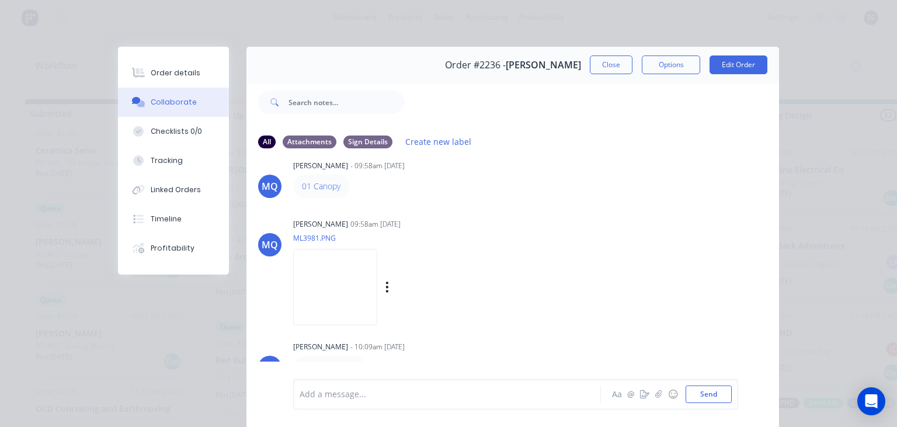
click at [346, 272] on img at bounding box center [335, 287] width 84 height 77
drag, startPoint x: 487, startPoint y: 220, endPoint x: 539, endPoint y: 98, distance: 132.7
click at [490, 217] on div "Milyn Quinones 09:58am 04/09/25 ML3981.PNG Labels Download" at bounding box center [439, 268] width 293 height 105
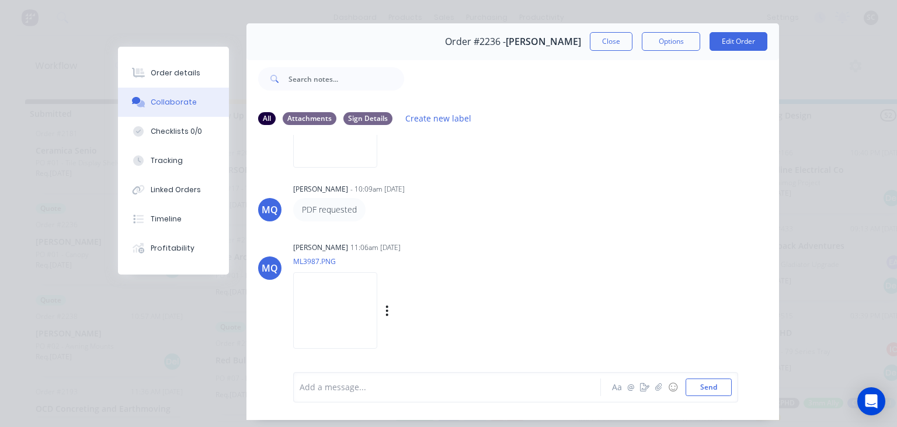
scroll to position [52, 0]
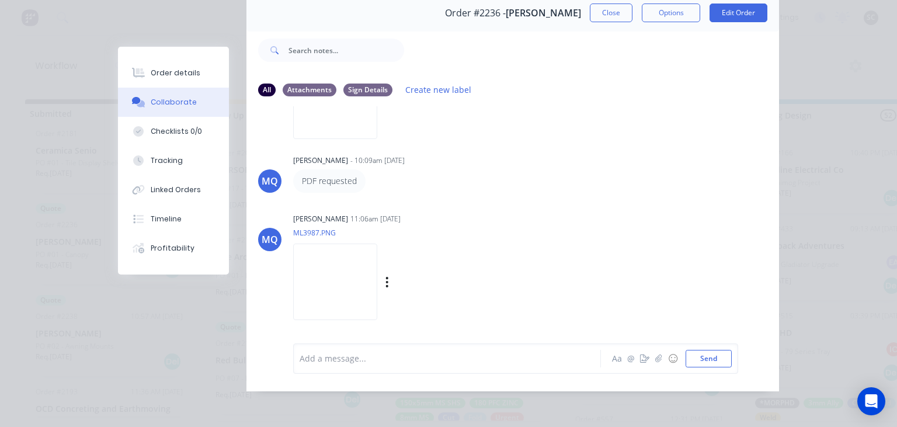
click at [377, 298] on img at bounding box center [335, 282] width 84 height 77
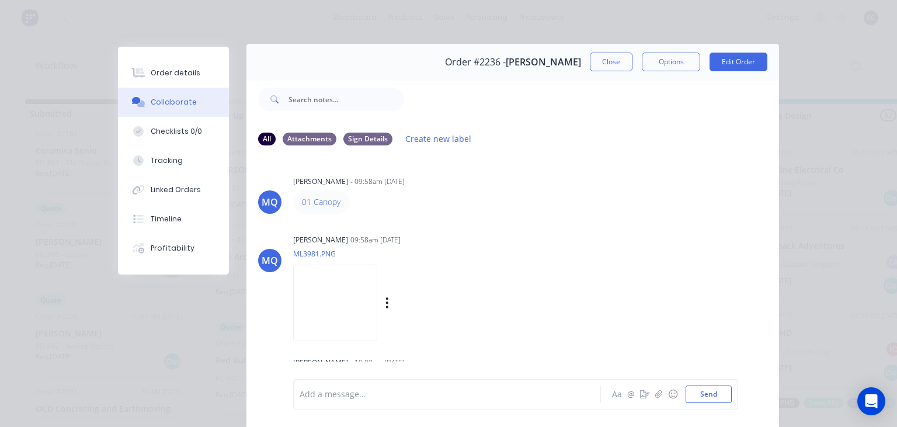
scroll to position [0, 0]
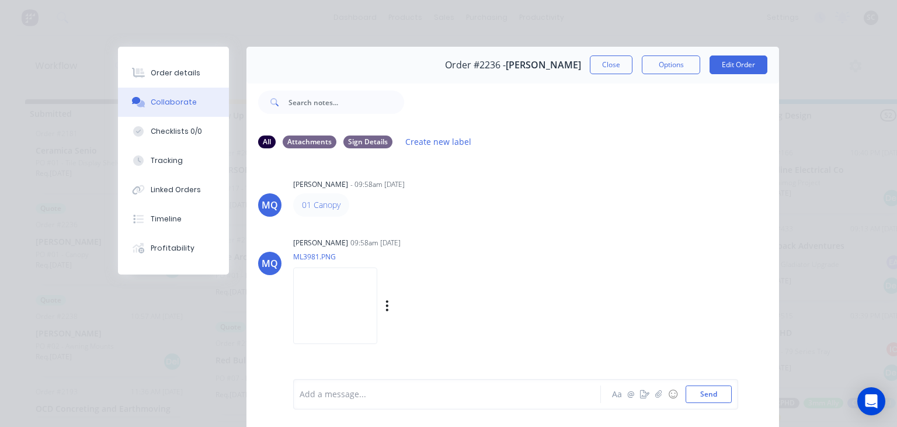
click at [358, 306] on img at bounding box center [335, 306] width 84 height 77
click at [611, 58] on button "Close" at bounding box center [611, 65] width 43 height 19
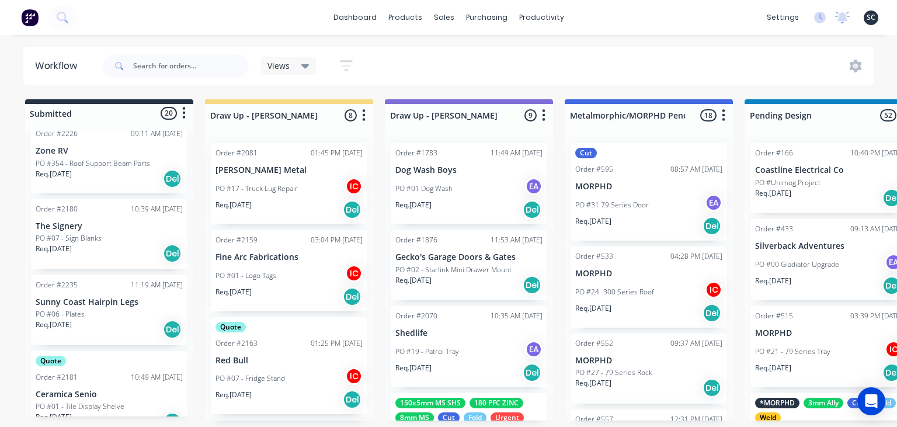
scroll to position [774, 0]
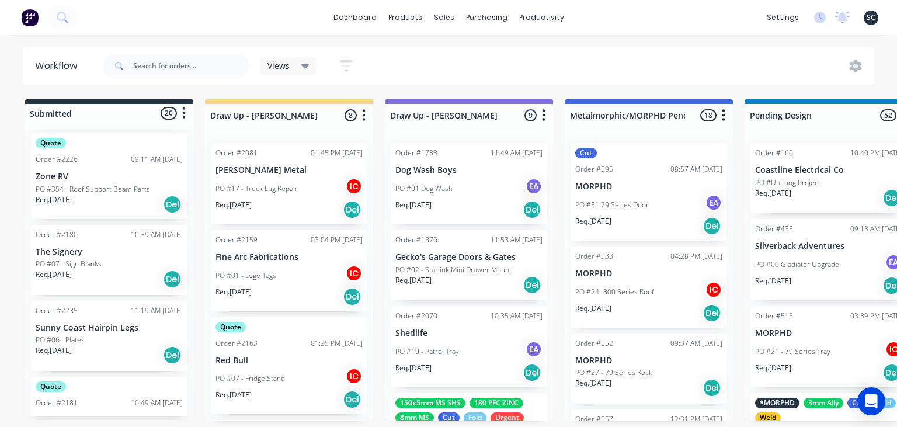
click at [109, 341] on div "PO #06 - Plates" at bounding box center [109, 340] width 147 height 11
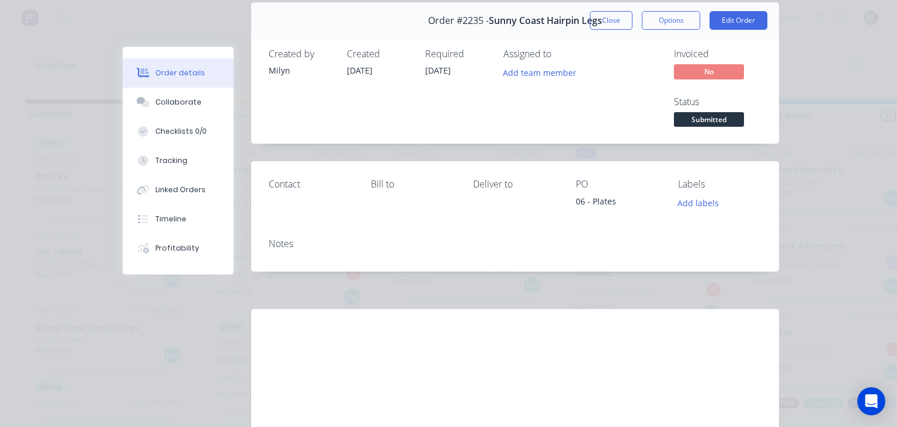
scroll to position [133, 0]
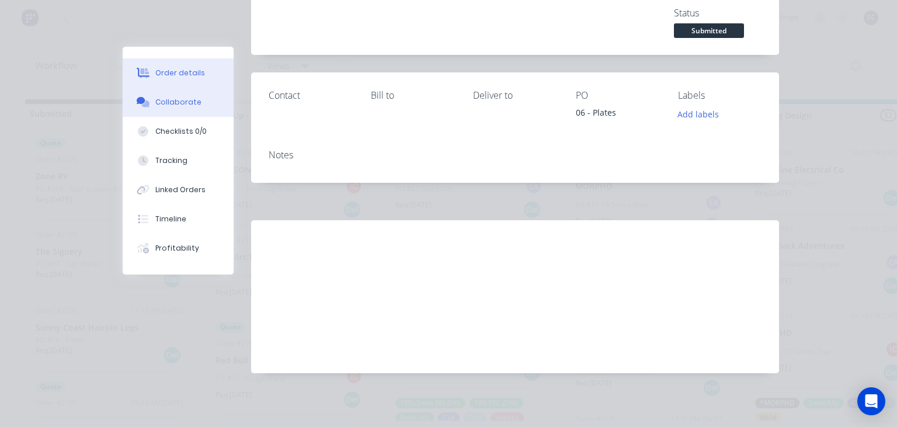
click at [173, 96] on button "Collaborate" at bounding box center [178, 102] width 111 height 29
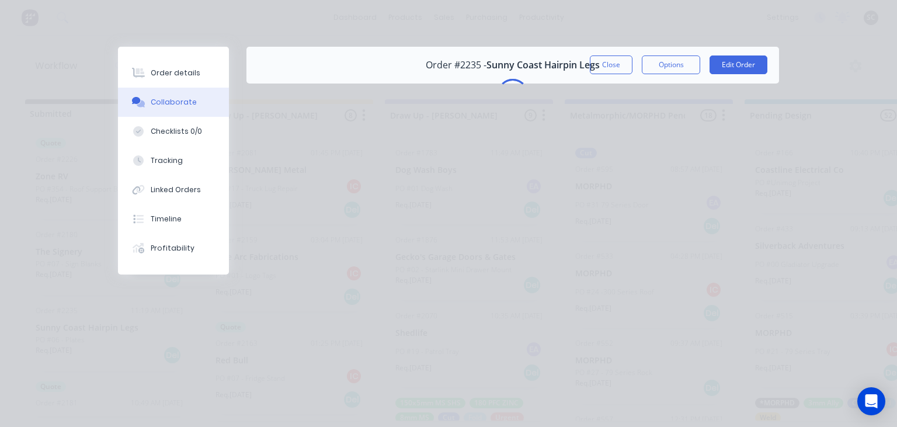
scroll to position [0, 0]
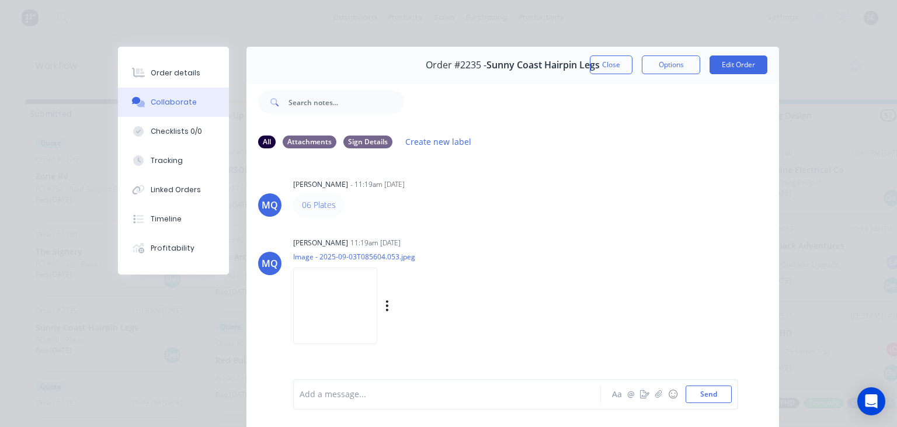
click at [349, 298] on img at bounding box center [335, 306] width 84 height 77
click at [620, 60] on button "Close" at bounding box center [611, 65] width 43 height 19
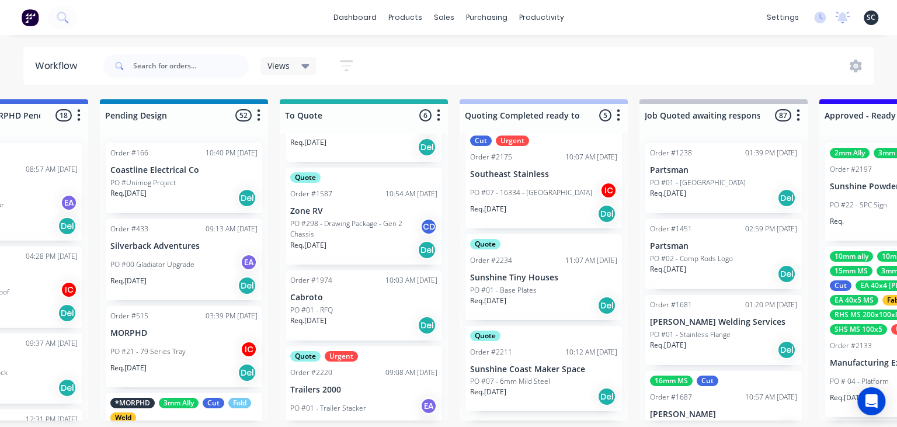
scroll to position [320, 0]
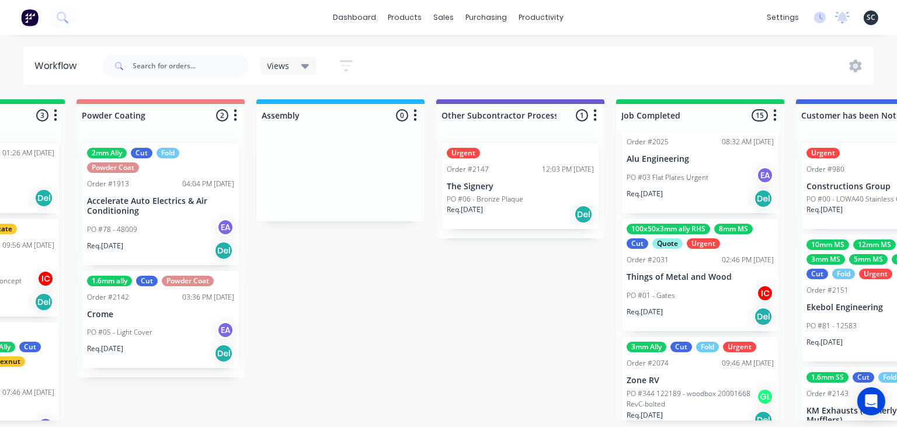
scroll to position [497, 0]
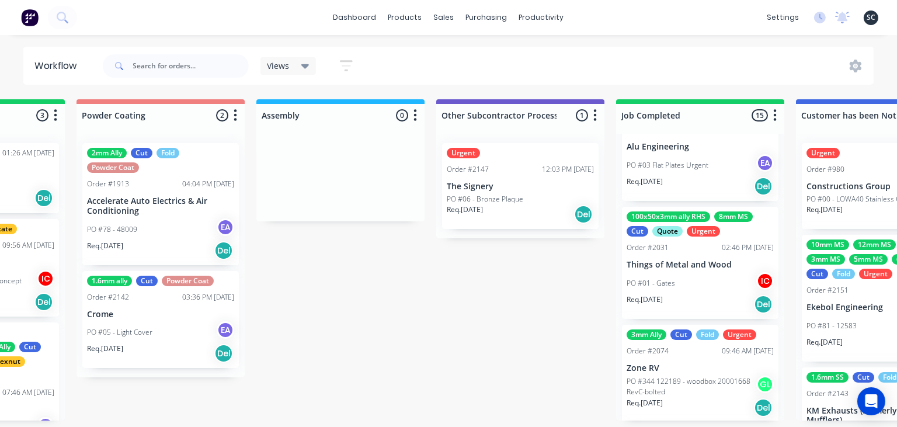
click at [689, 292] on div "PO #01 - Gates IC" at bounding box center [700, 283] width 147 height 22
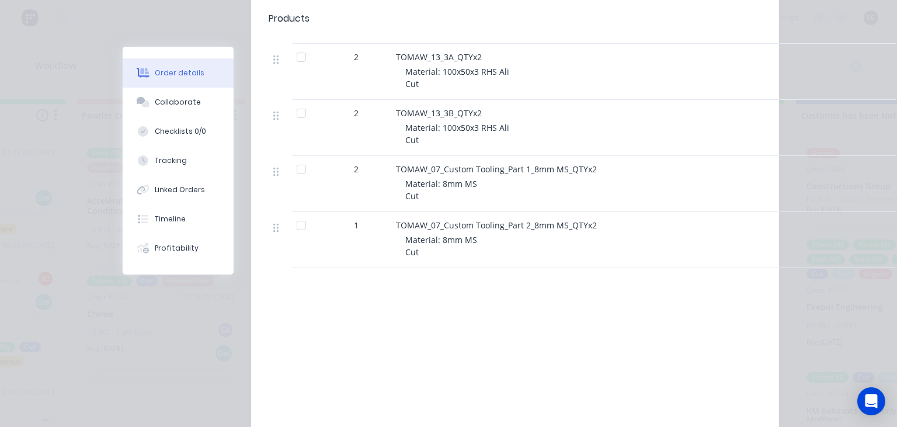
scroll to position [605, 0]
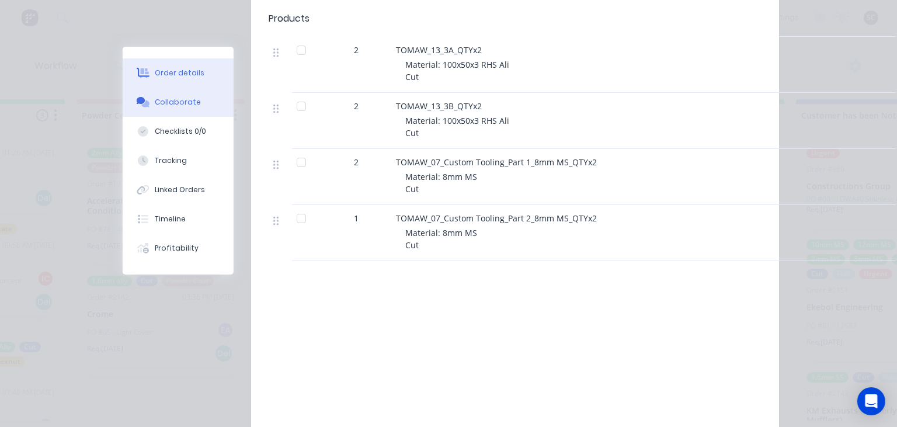
click at [172, 92] on button "Collaborate" at bounding box center [178, 102] width 111 height 29
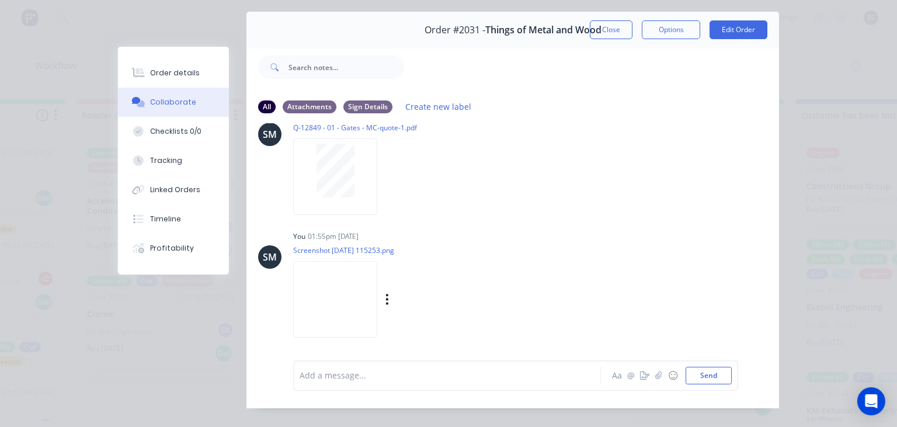
scroll to position [52, 0]
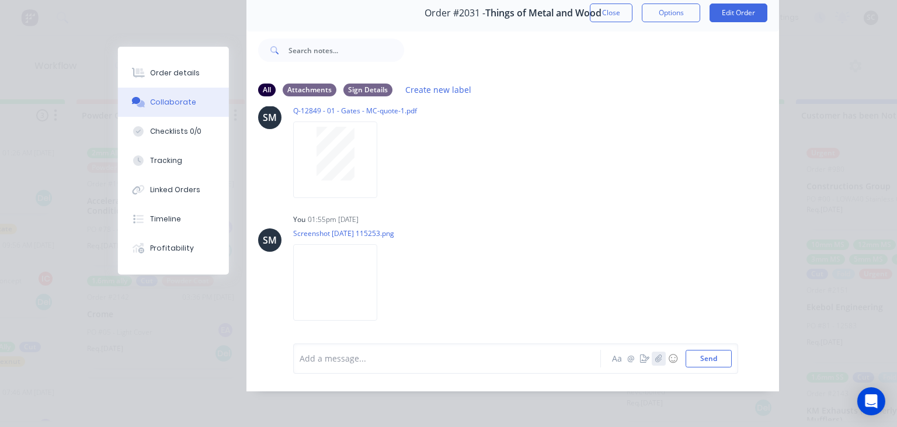
click at [663, 360] on button "button" at bounding box center [659, 359] width 14 height 14
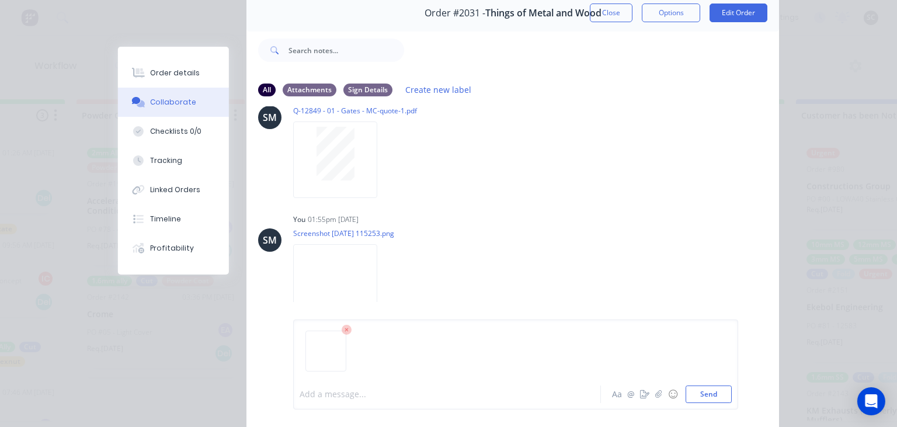
click at [329, 394] on div at bounding box center [450, 395] width 300 height 12
click at [703, 398] on button "Send" at bounding box center [709, 395] width 46 height 18
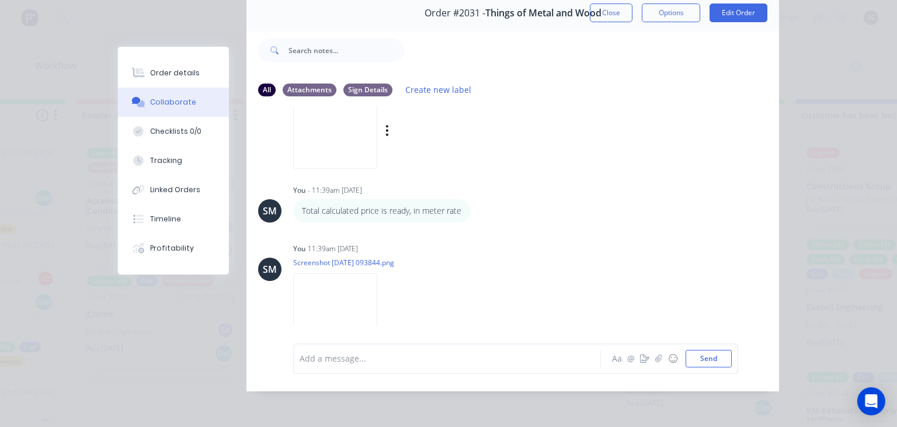
scroll to position [574, 0]
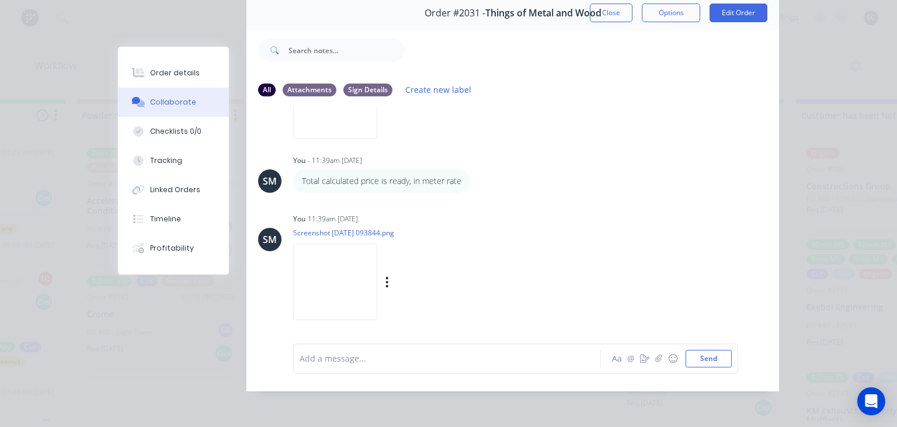
click at [345, 261] on img at bounding box center [335, 282] width 84 height 77
click at [605, 13] on button "Close" at bounding box center [611, 13] width 43 height 19
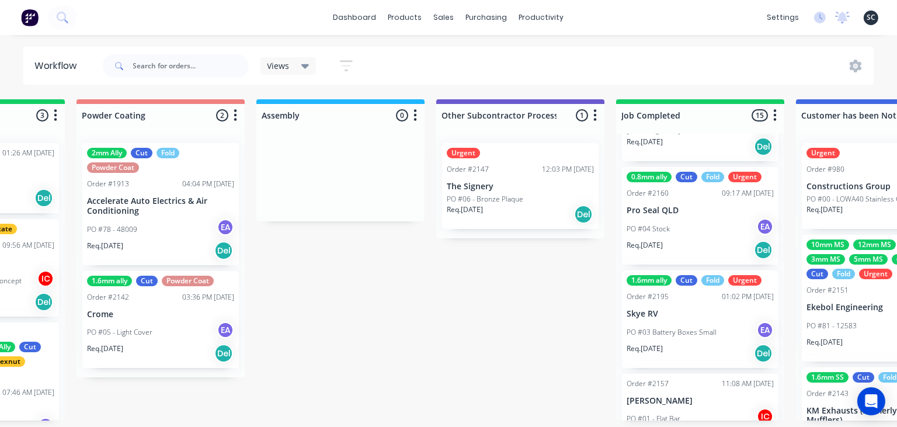
scroll to position [1304, 0]
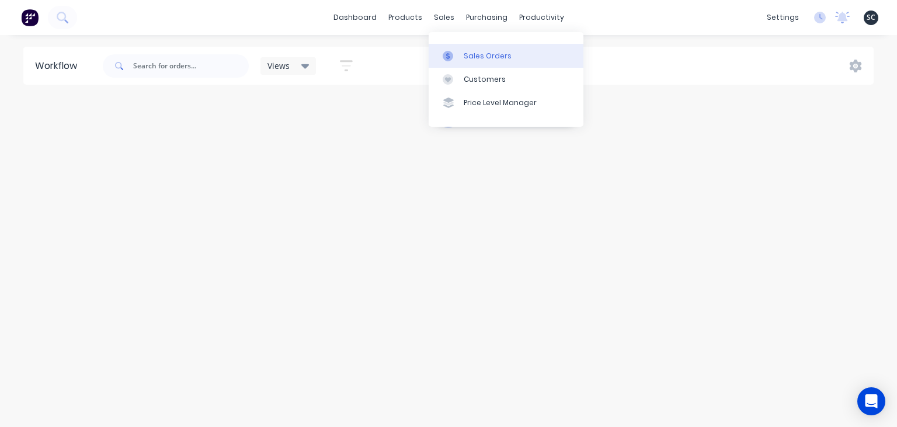
click at [501, 46] on link "Sales Orders" at bounding box center [506, 55] width 155 height 23
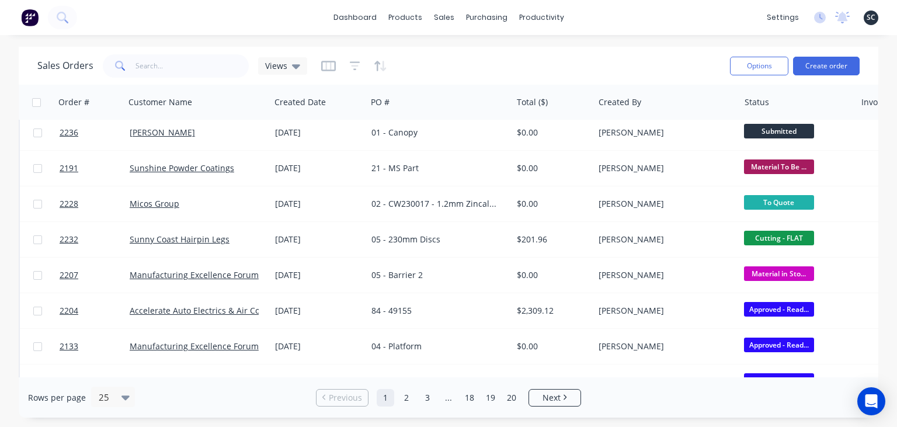
scroll to position [202, 0]
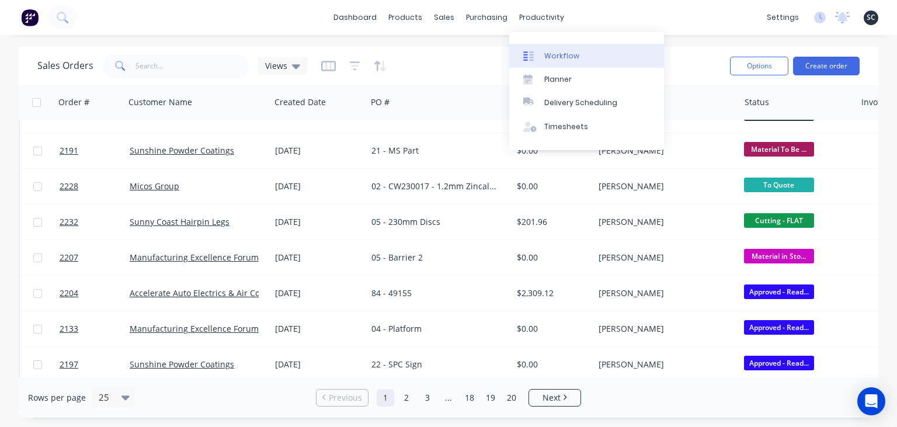
click at [570, 53] on div "Workflow" at bounding box center [562, 56] width 35 height 11
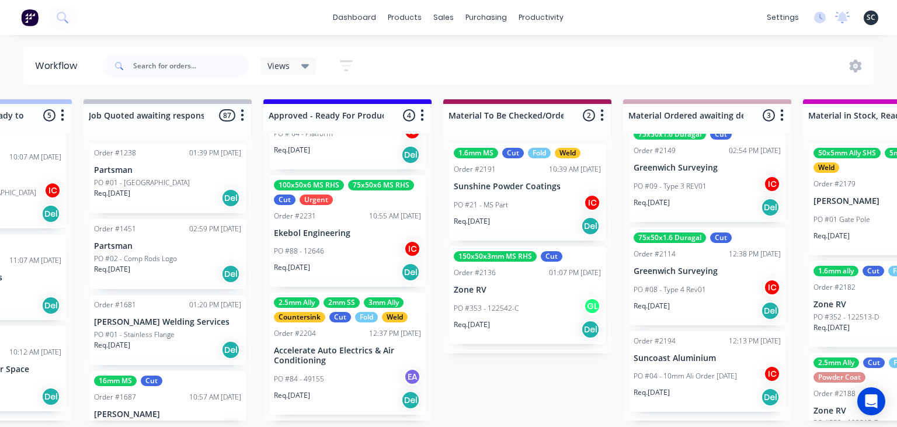
scroll to position [251, 0]
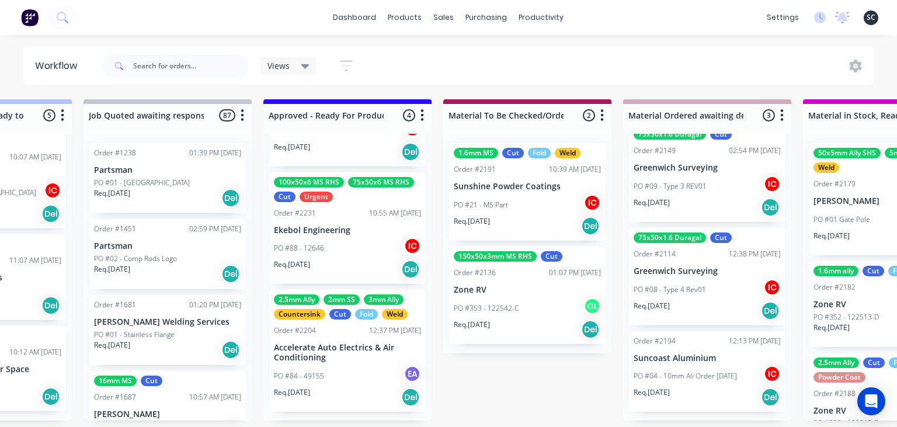
click at [370, 236] on div "100x50x6 MS RHS 75x50x6 MS RHS Cut Urgent Order #2231 10:55 AM [DATE] Ekebol En…" at bounding box center [347, 228] width 157 height 112
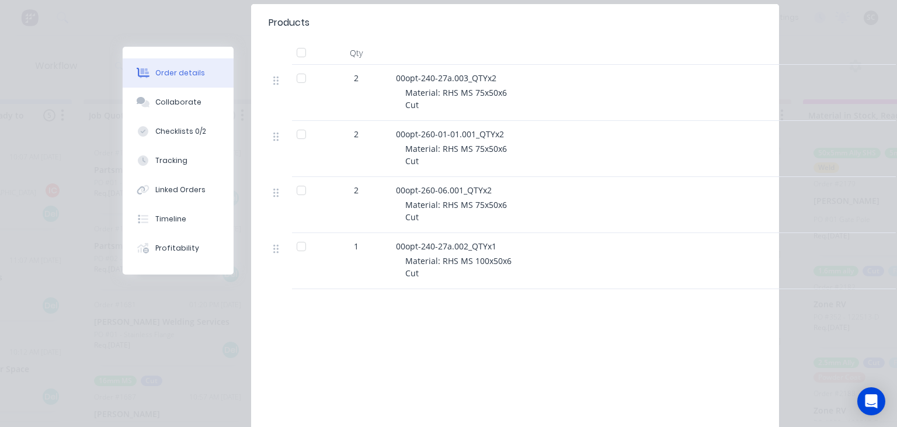
scroll to position [404, 0]
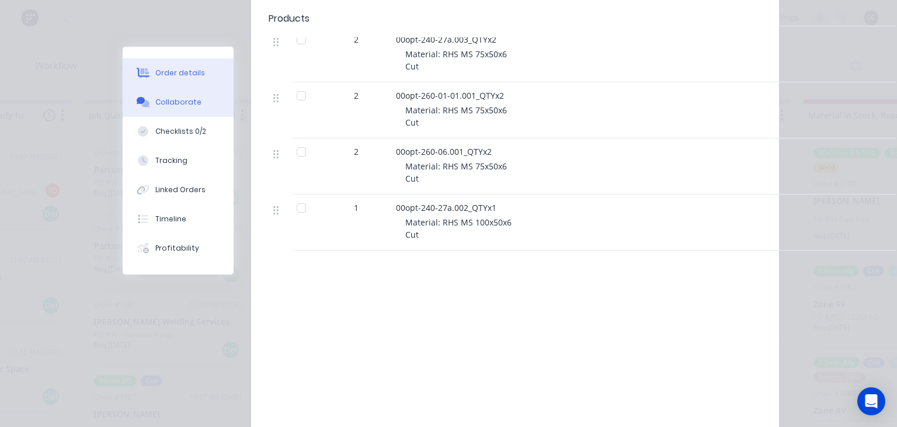
click at [189, 95] on button "Collaborate" at bounding box center [178, 102] width 111 height 29
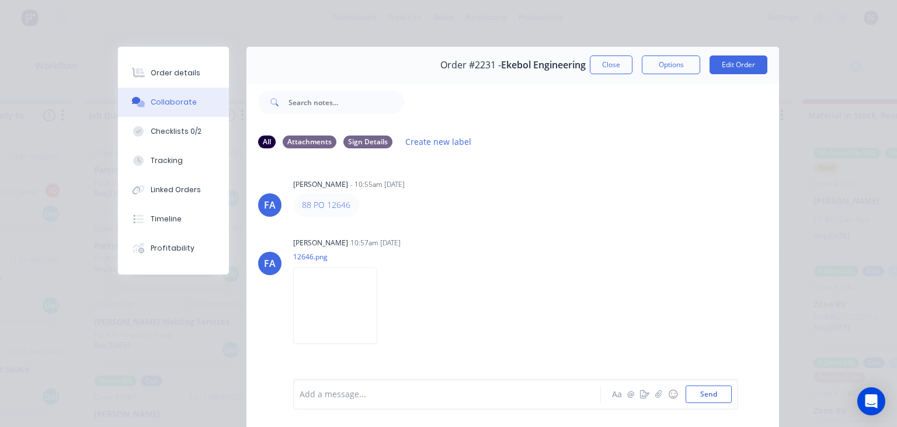
click at [500, 219] on div "[PERSON_NAME] [PERSON_NAME] - 10:55am [DATE] 88 PO 12646 [PERSON_NAME] [PERSON_…" at bounding box center [513, 268] width 533 height 220
click at [181, 77] on div "Order details" at bounding box center [176, 73] width 50 height 11
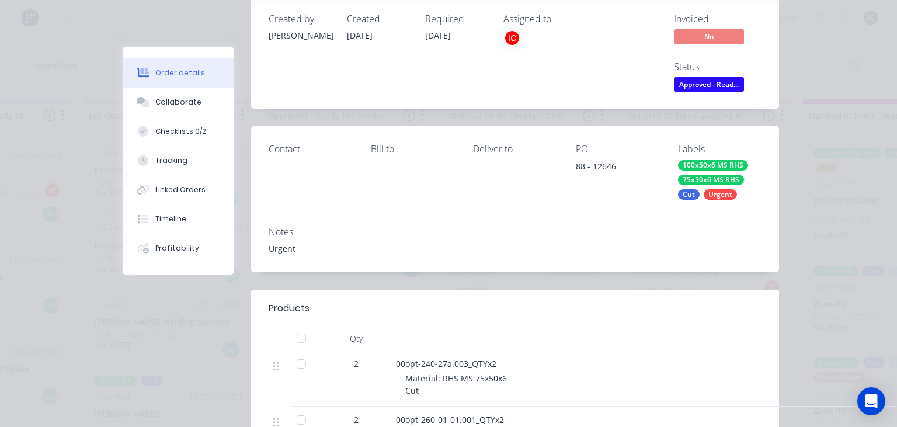
scroll to position [67, 0]
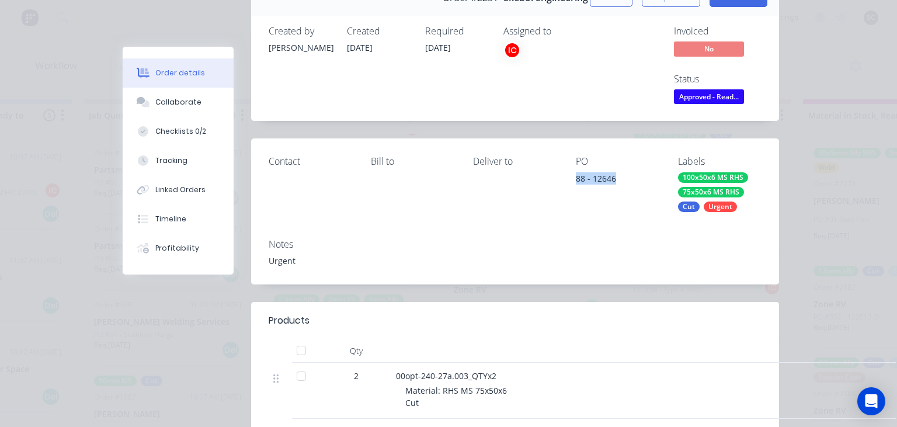
drag, startPoint x: 574, startPoint y: 180, endPoint x: 635, endPoint y: 181, distance: 61.3
click at [635, 181] on div "Contact Bill to Deliver to PO 88 - 12646 Labels 100x50x6 MS RHS 75x50x6 MS RHS …" at bounding box center [515, 183] width 528 height 91
copy div "88 - 12646"
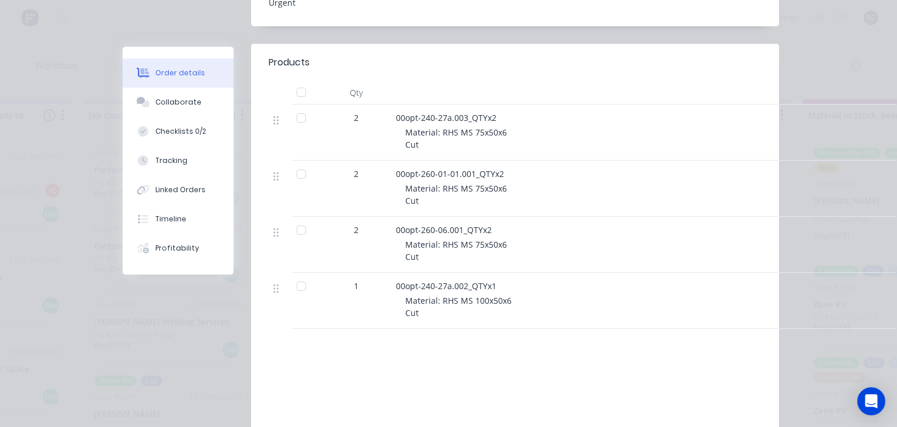
scroll to position [337, 0]
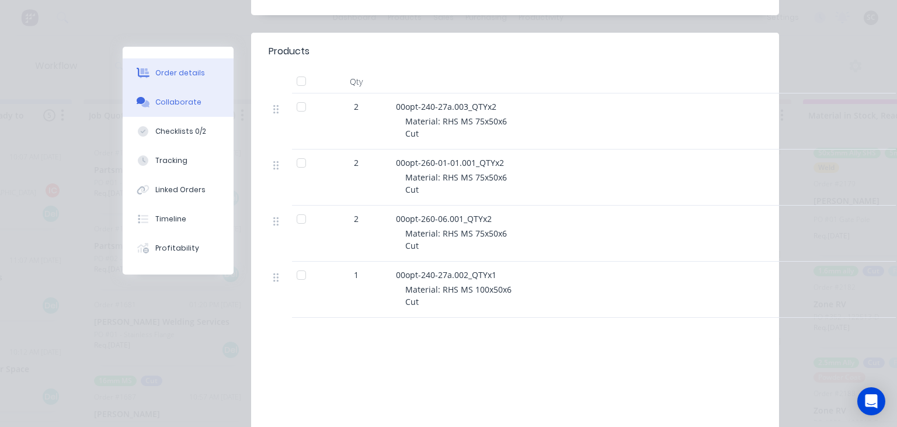
click at [181, 107] on button "Collaborate" at bounding box center [178, 102] width 111 height 29
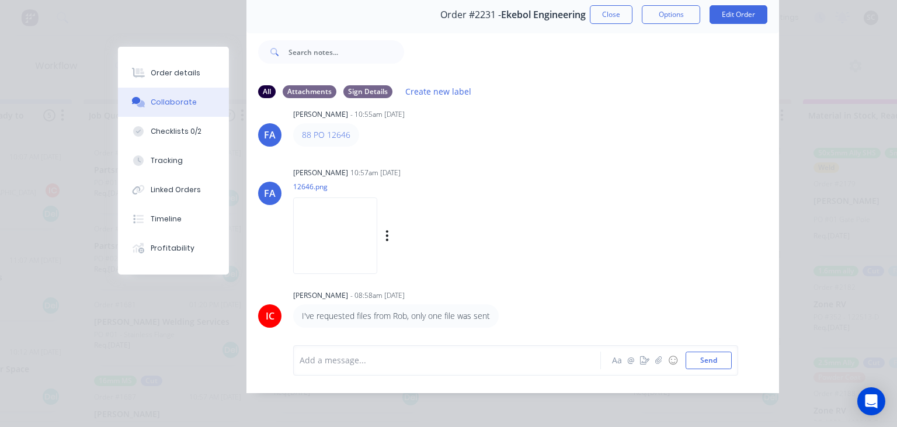
scroll to position [52, 0]
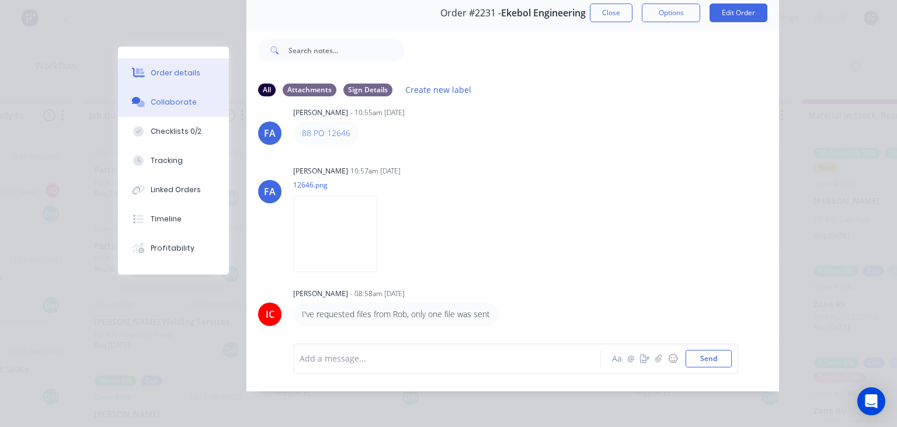
click at [177, 66] on button "Order details" at bounding box center [173, 72] width 111 height 29
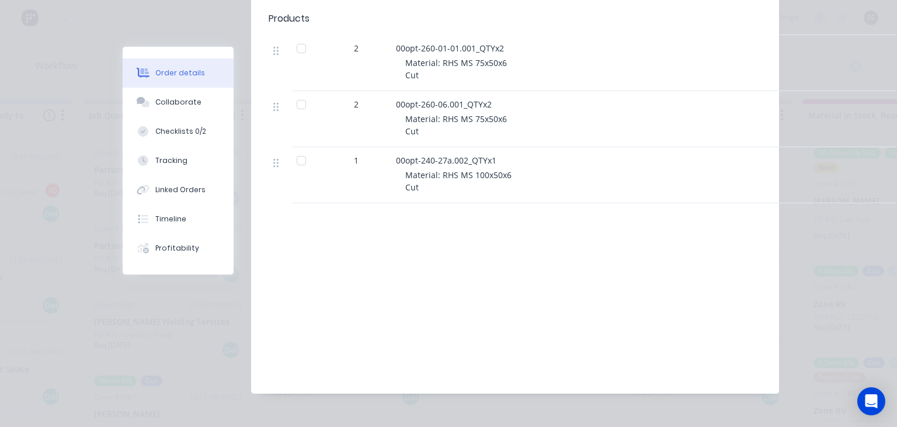
scroll to position [456, 0]
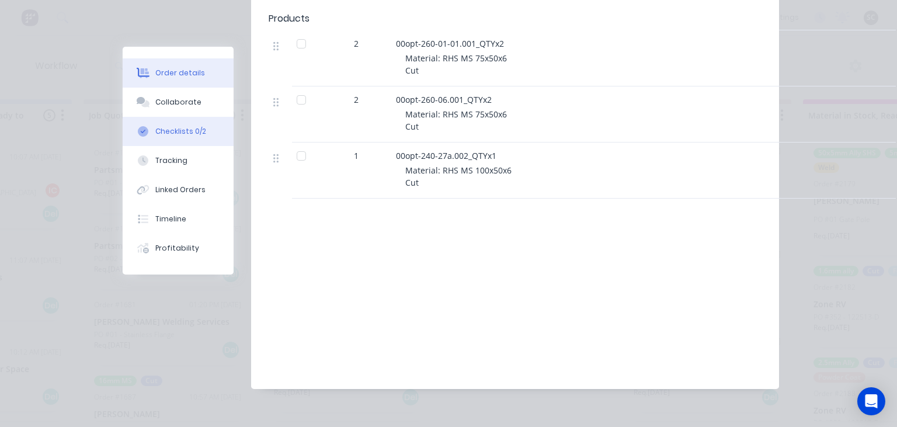
drag, startPoint x: 195, startPoint y: 109, endPoint x: 212, endPoint y: 117, distance: 18.8
click at [195, 109] on button "Collaborate" at bounding box center [178, 102] width 111 height 29
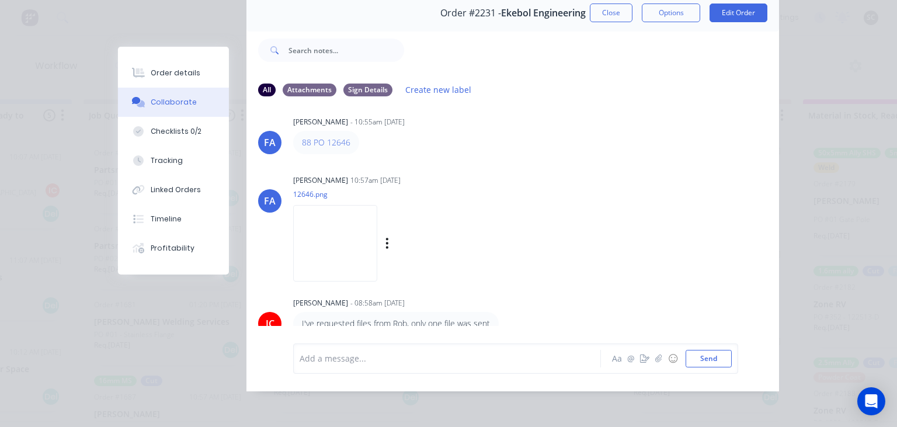
scroll to position [20, 0]
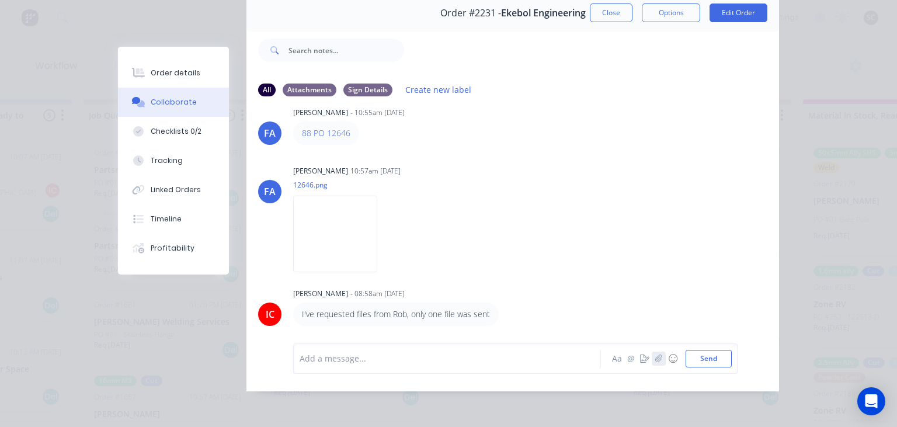
click at [658, 359] on icon "button" at bounding box center [659, 359] width 6 height 8
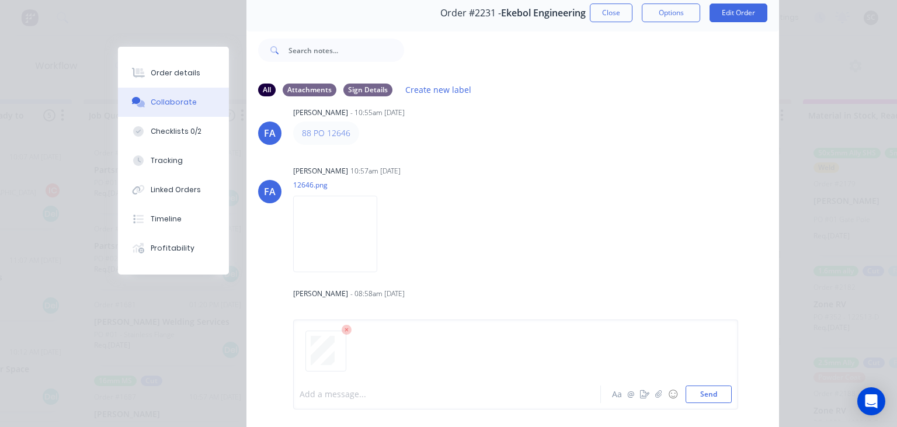
click at [389, 397] on div at bounding box center [450, 395] width 300 height 12
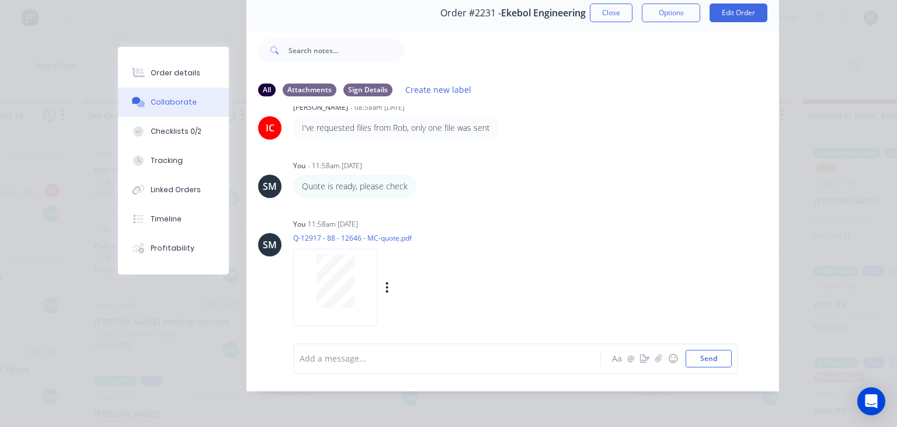
scroll to position [211, 0]
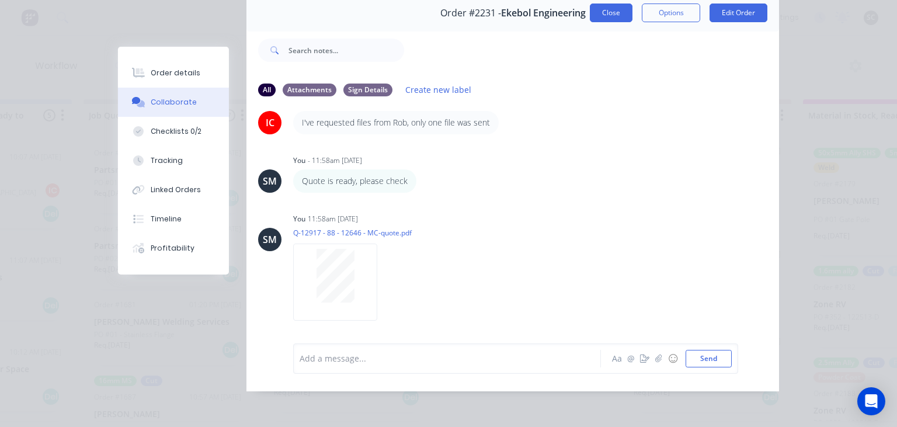
click at [620, 19] on button "Close" at bounding box center [611, 13] width 43 height 19
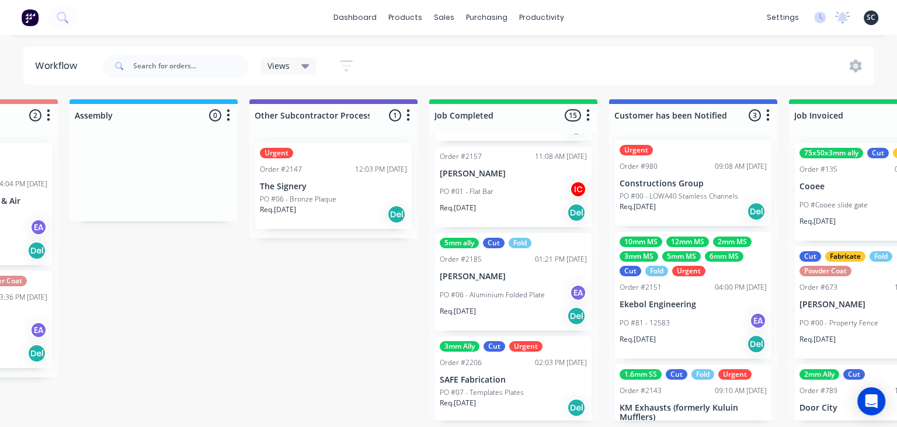
scroll to position [0, 0]
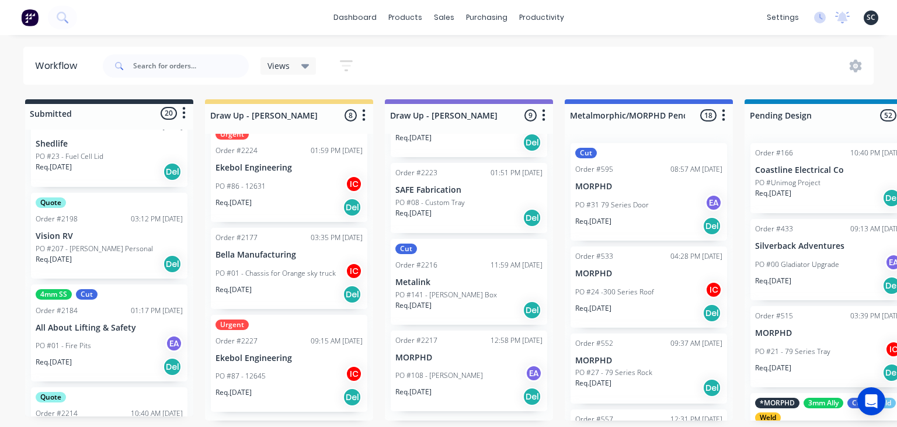
scroll to position [1304, 0]
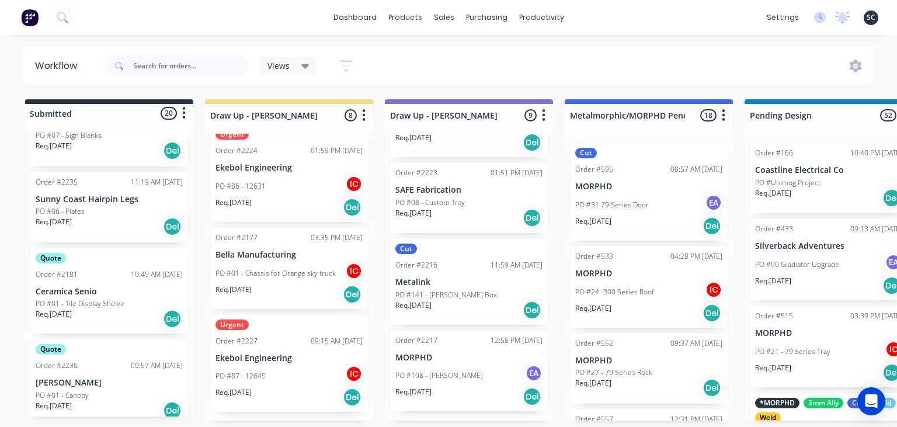
scroll to position [908, 0]
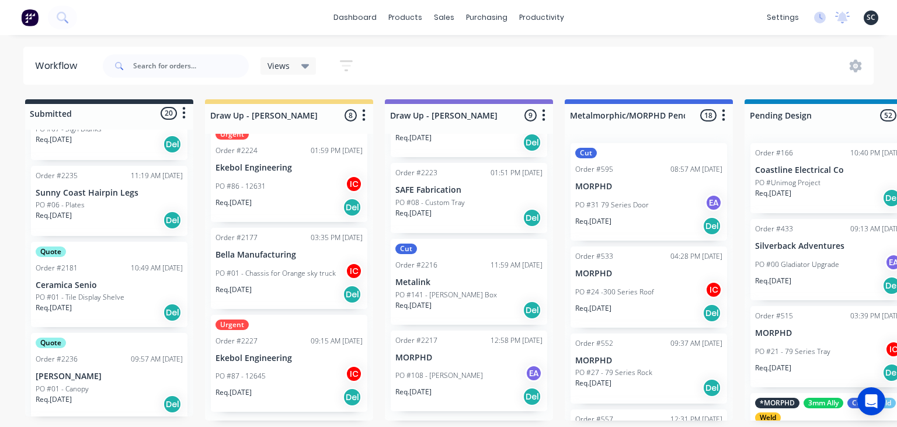
click at [115, 207] on div "PO #06 - Plates" at bounding box center [109, 205] width 147 height 11
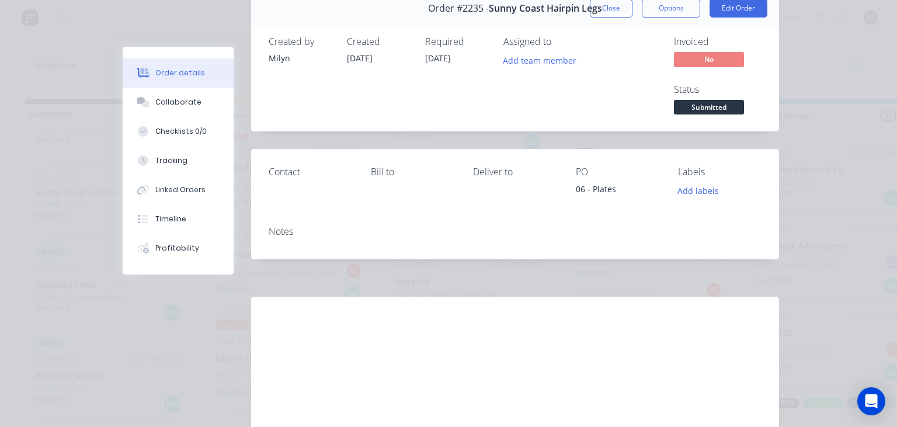
scroll to position [133, 0]
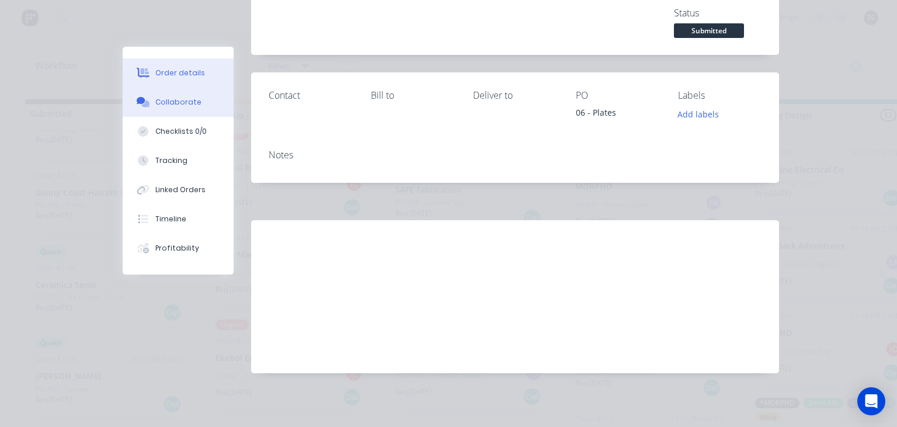
click at [167, 110] on button "Collaborate" at bounding box center [178, 102] width 111 height 29
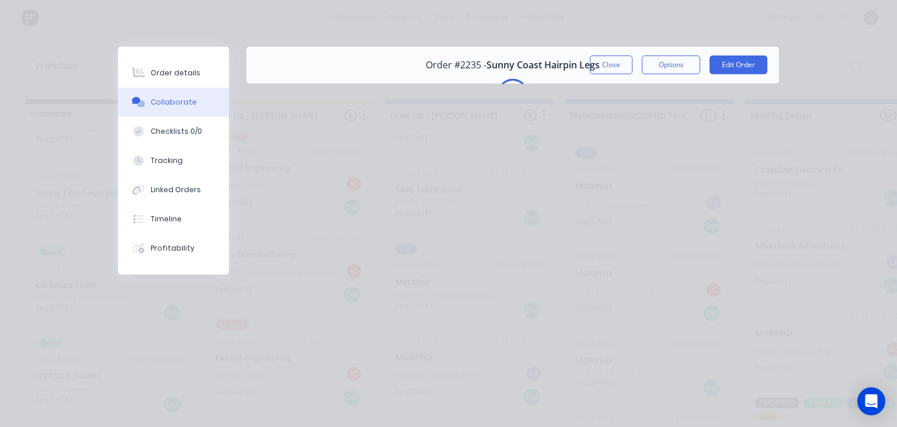
scroll to position [0, 0]
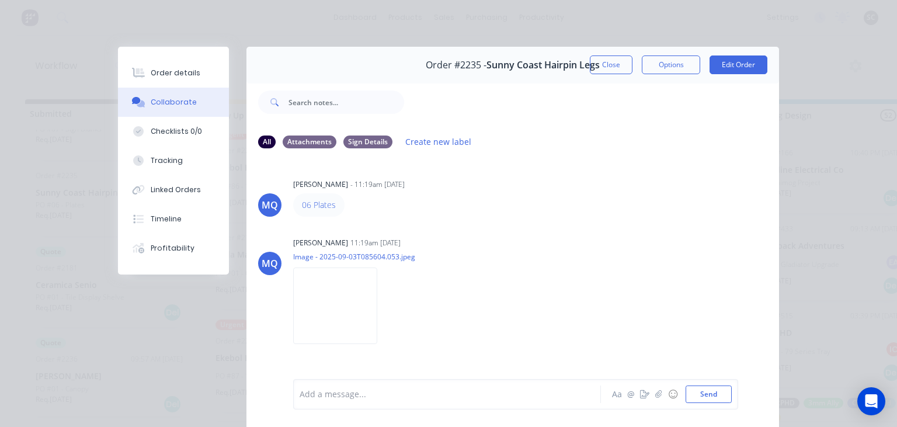
drag, startPoint x: 314, startPoint y: 204, endPoint x: 342, endPoint y: 204, distance: 28.0
click at [477, 226] on div "MQ [PERSON_NAME] - 11:19am [DATE] 06 Plates MQ [PERSON_NAME] 11:19am [DATE] Ima…" at bounding box center [513, 268] width 533 height 220
click at [606, 65] on button "Close" at bounding box center [611, 65] width 43 height 19
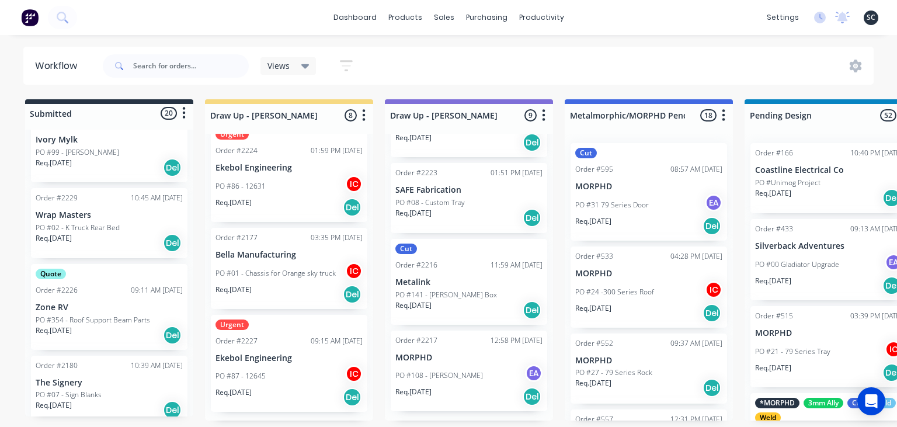
scroll to position [639, 0]
click at [112, 235] on p "PO #02 - K Truck Rear Bed" at bounding box center [78, 231] width 84 height 11
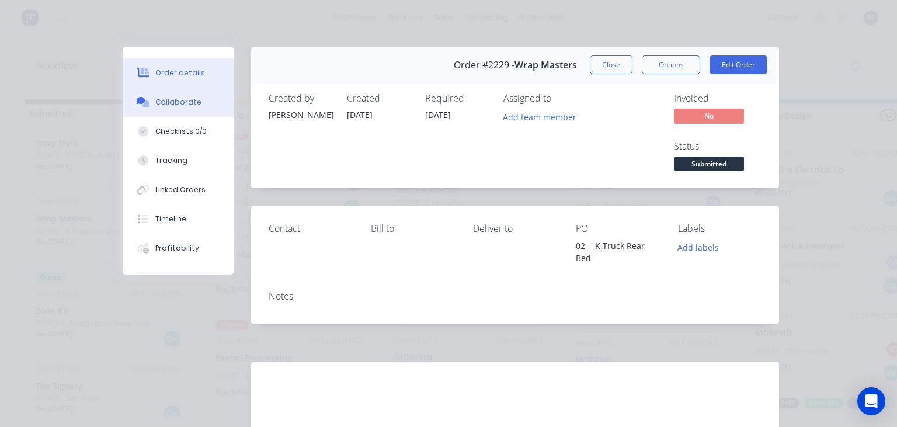
click at [169, 111] on button "Collaborate" at bounding box center [178, 102] width 111 height 29
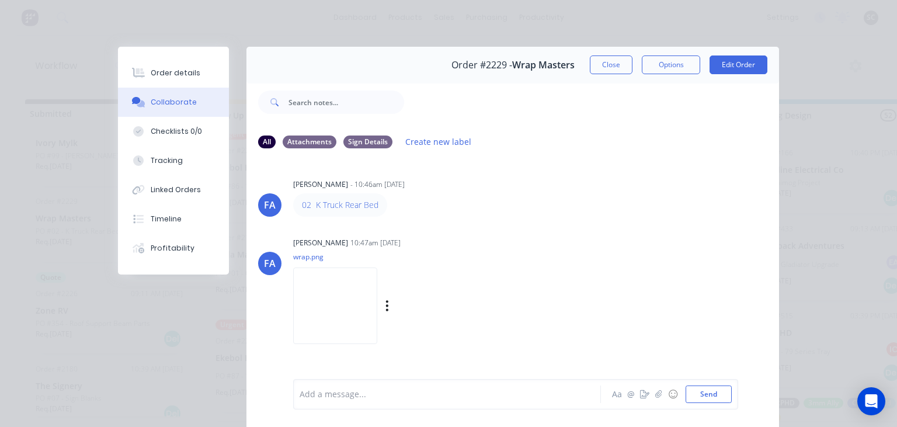
click at [377, 285] on img at bounding box center [335, 306] width 84 height 77
drag, startPoint x: 491, startPoint y: 221, endPoint x: 524, endPoint y: 162, distance: 67.5
click at [493, 221] on div "FA Francis Adrian Candido - 10:46am 03/09/25 02 K Truck Rear Bed FA Francis Adr…" at bounding box center [513, 268] width 533 height 220
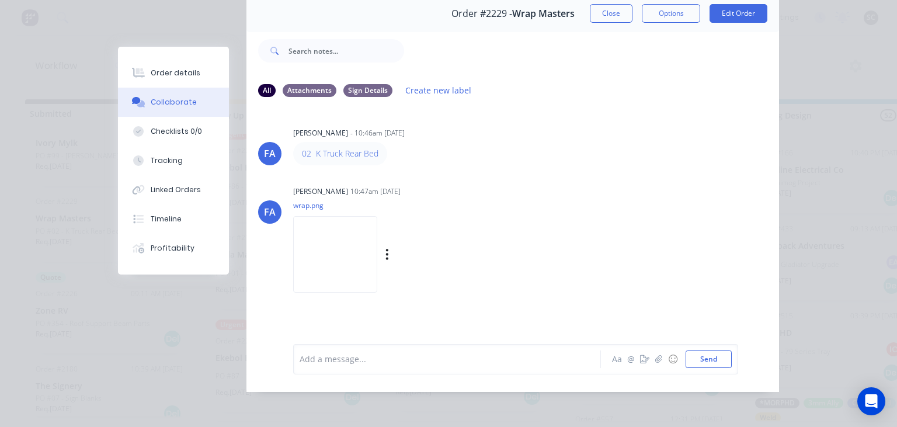
scroll to position [52, 0]
click at [377, 254] on img at bounding box center [335, 254] width 84 height 77
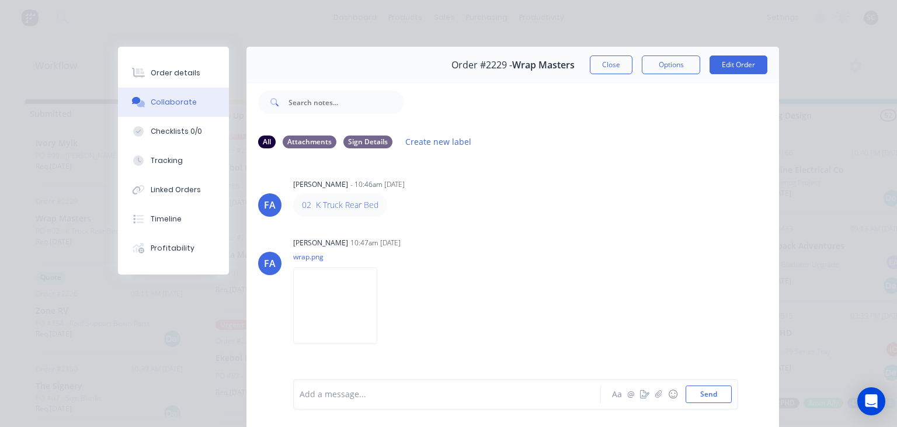
click at [608, 69] on button "Close" at bounding box center [611, 65] width 43 height 19
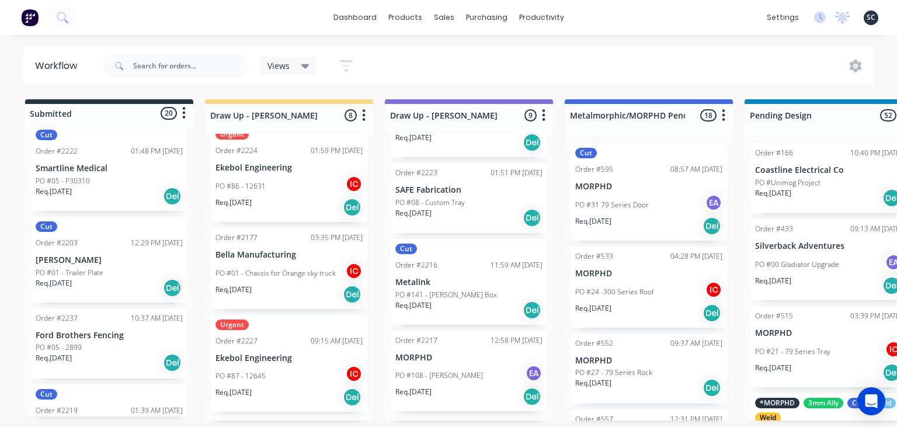
scroll to position [1447, 0]
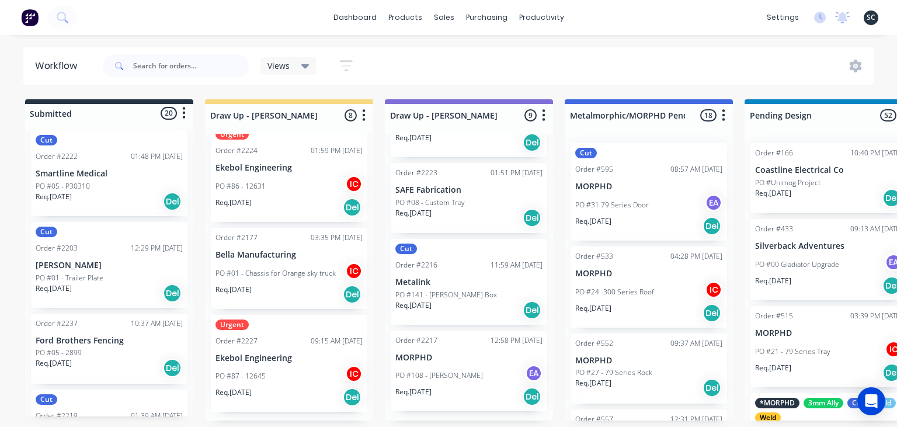
click at [92, 353] on div "PO #05 - 2899" at bounding box center [109, 353] width 147 height 11
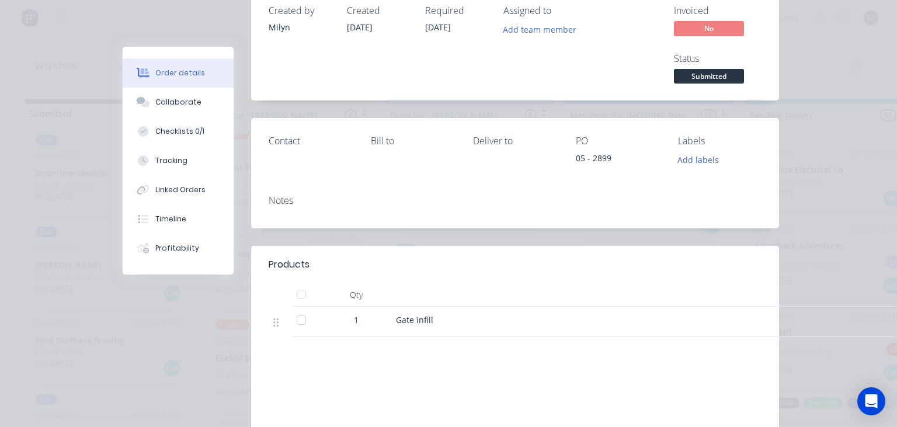
scroll to position [0, 0]
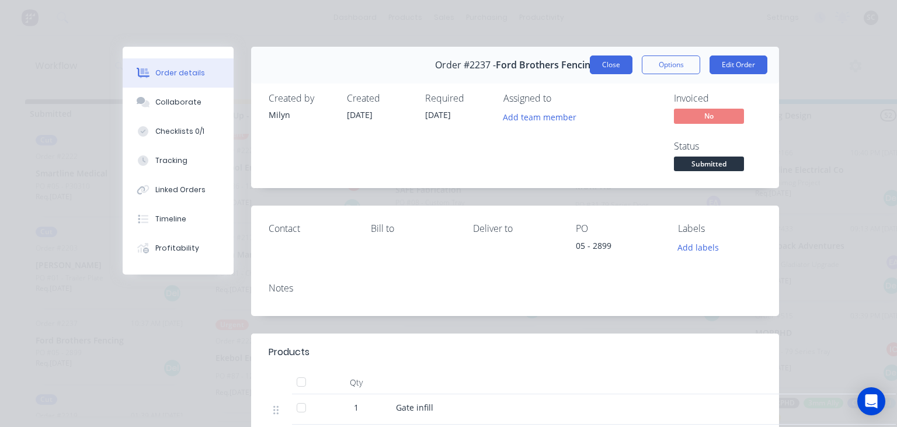
click at [616, 65] on button "Close" at bounding box center [611, 65] width 43 height 19
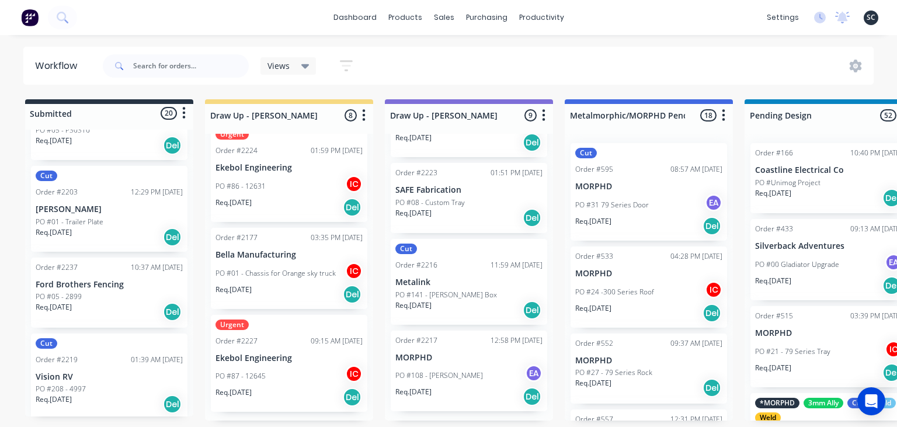
scroll to position [1514, 0]
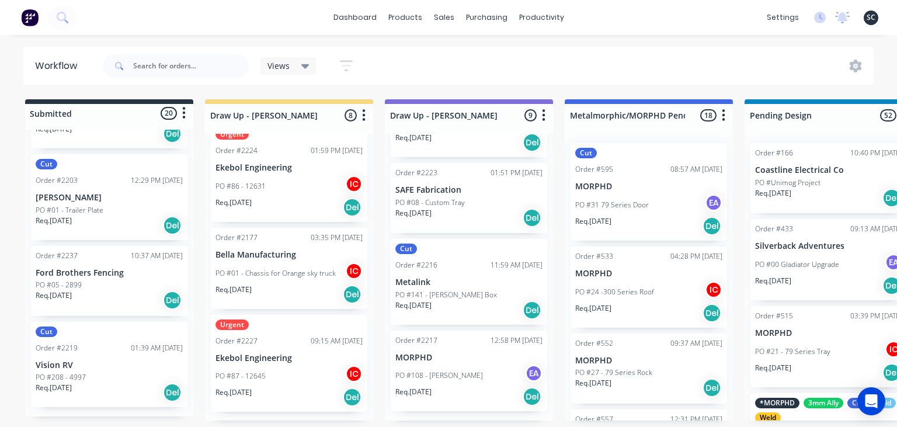
click at [95, 279] on div "Order #2237 10:37 AM 04/09/25 Ford Brothers Fencing PO #05 - 2899 Req. 18/09/25…" at bounding box center [109, 281] width 157 height 70
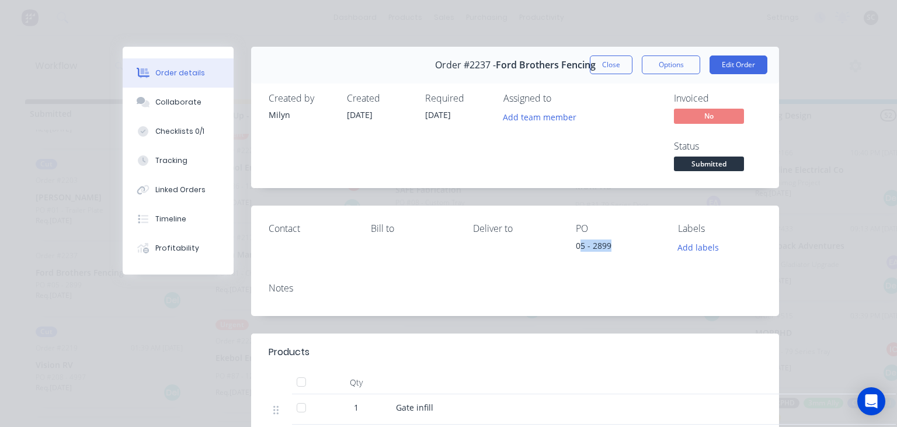
drag, startPoint x: 578, startPoint y: 246, endPoint x: 612, endPoint y: 245, distance: 33.9
click at [612, 245] on div "05 - 2899" at bounding box center [618, 248] width 84 height 16
click at [634, 262] on div "Contact Bill to Deliver to PO 05 - 2899 Labels Add labels" at bounding box center [515, 239] width 528 height 67
drag, startPoint x: 575, startPoint y: 244, endPoint x: 621, endPoint y: 244, distance: 45.6
click at [621, 244] on div "Contact Bill to Deliver to PO 05 - 2899 Labels Add labels" at bounding box center [515, 239] width 528 height 67
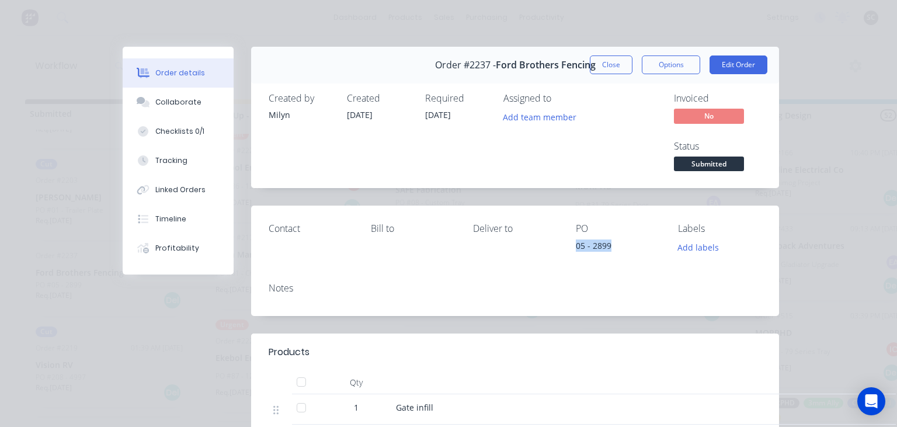
copy div "05 - 2899"
click at [190, 106] on div "Collaborate" at bounding box center [178, 102] width 46 height 11
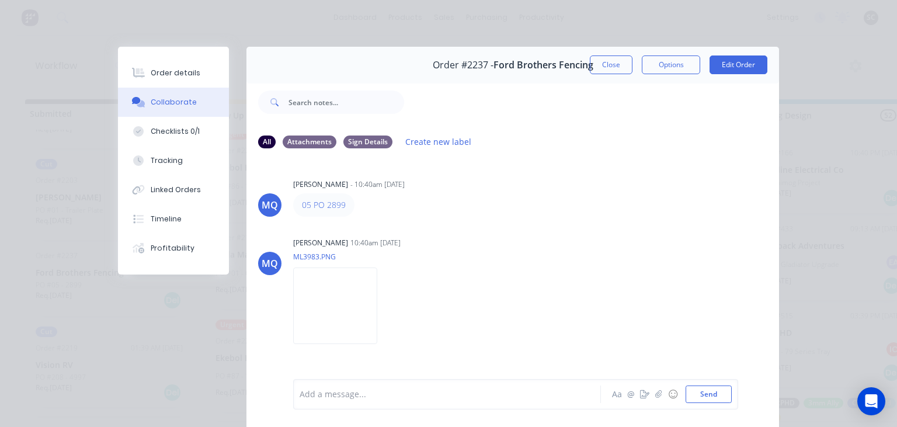
drag, startPoint x: 497, startPoint y: 234, endPoint x: 541, endPoint y: 11, distance: 228.0
click at [499, 234] on div "MQ Milyn Quinones - 10:40am 04/09/25 05 PO 2899 MQ Milyn Quinones 10:40am 04/09…" at bounding box center [513, 268] width 533 height 220
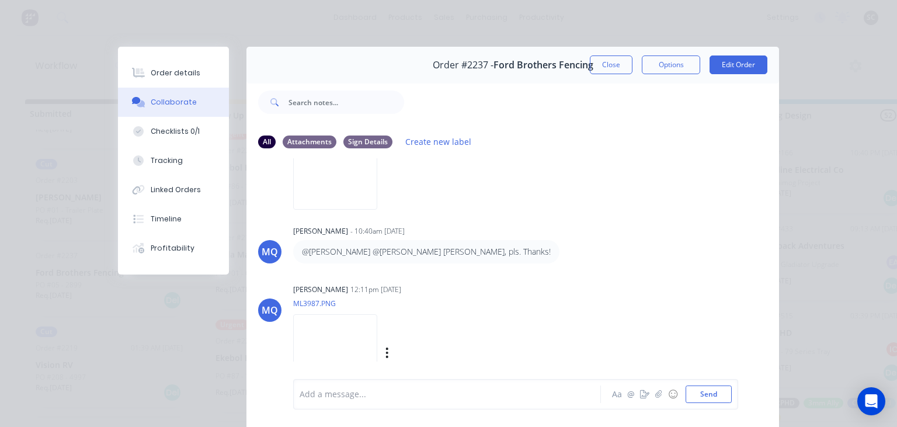
scroll to position [153, 0]
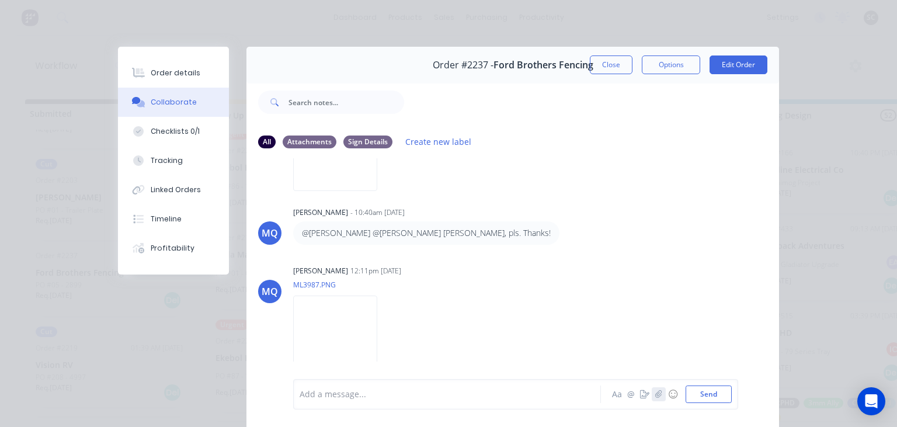
click at [659, 398] on icon "button" at bounding box center [659, 394] width 7 height 8
click at [326, 401] on div at bounding box center [450, 395] width 300 height 12
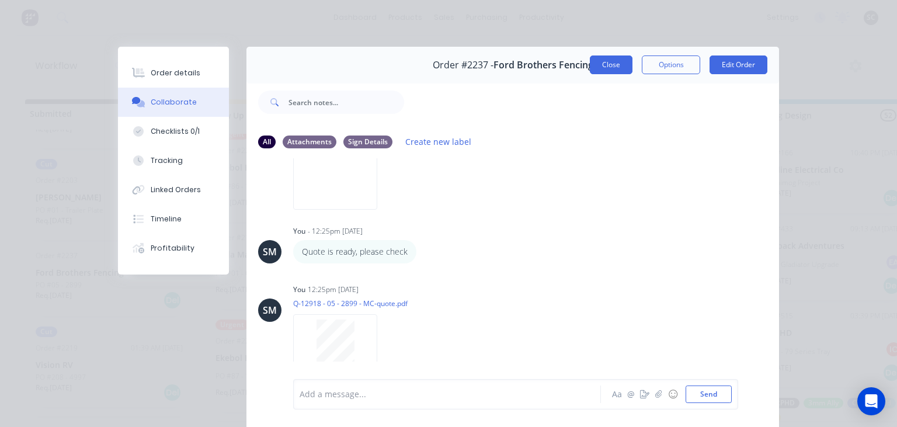
click at [618, 72] on button "Close" at bounding box center [611, 65] width 43 height 19
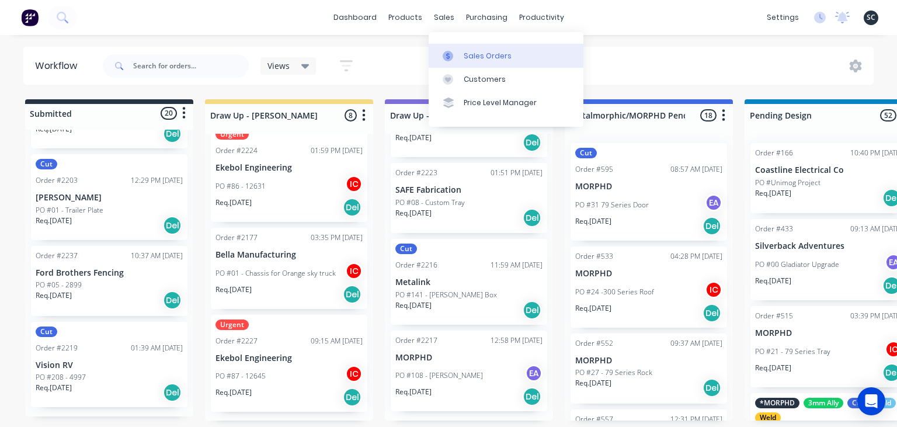
click at [481, 53] on div "Sales Orders" at bounding box center [488, 56] width 48 height 11
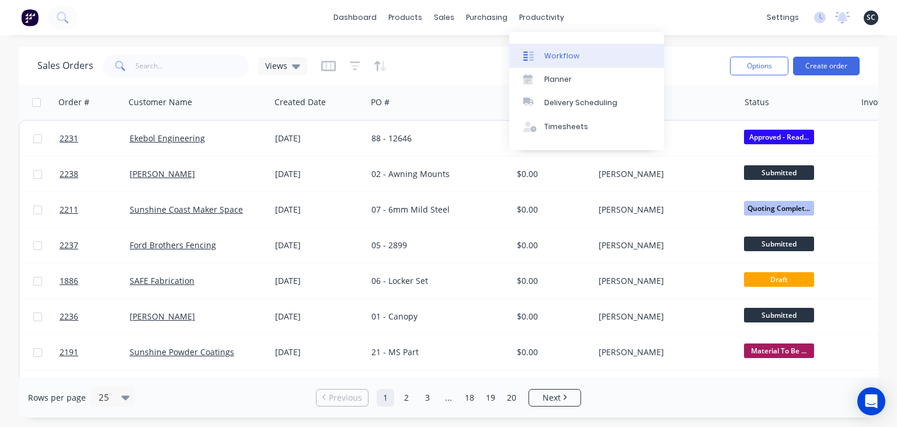
click at [578, 54] on link "Workflow" at bounding box center [586, 55] width 155 height 23
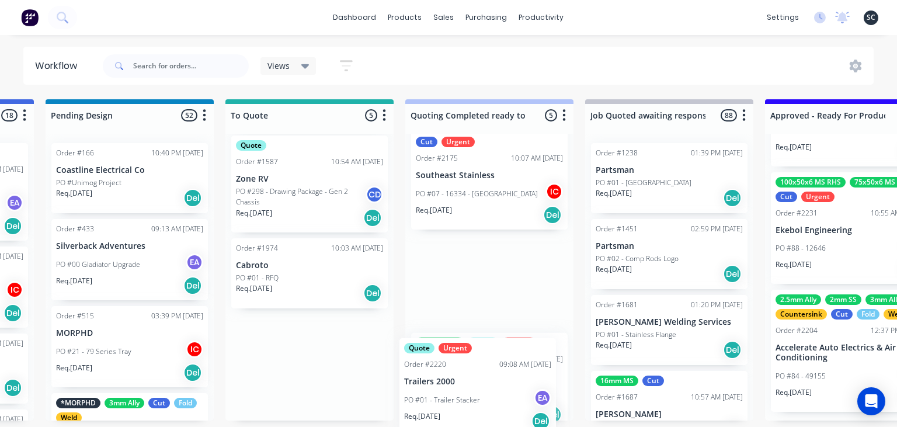
scroll to position [289, 0]
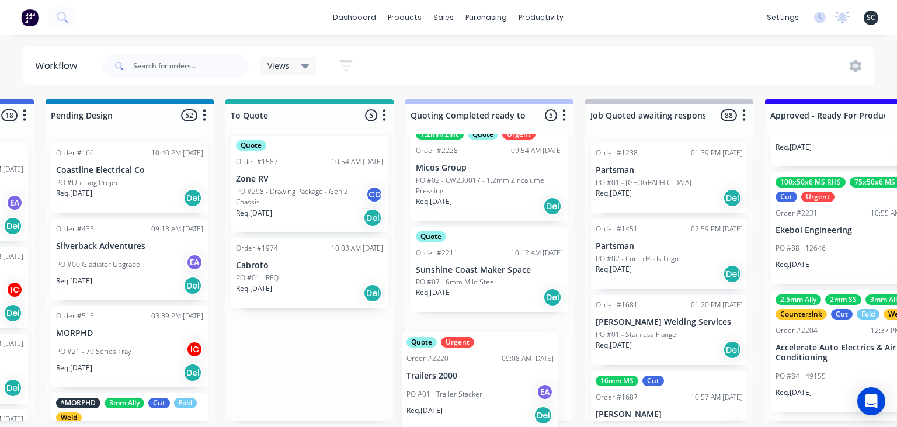
drag, startPoint x: 273, startPoint y: 360, endPoint x: 452, endPoint y: 382, distance: 179.6
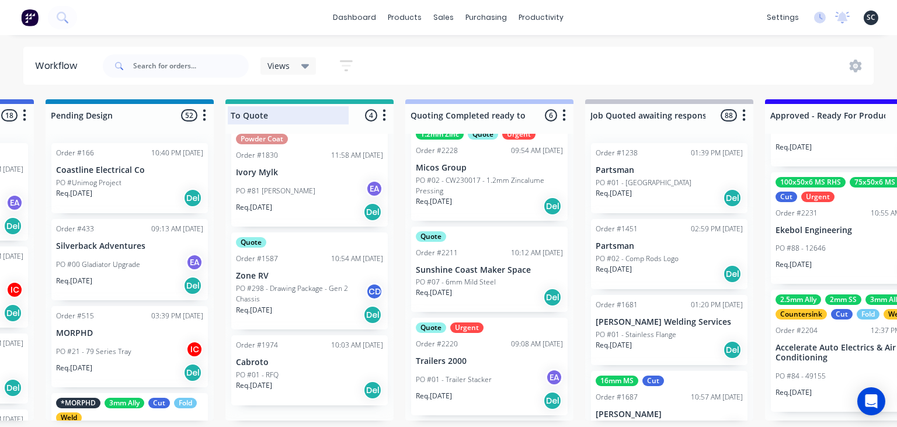
scroll to position [115, 0]
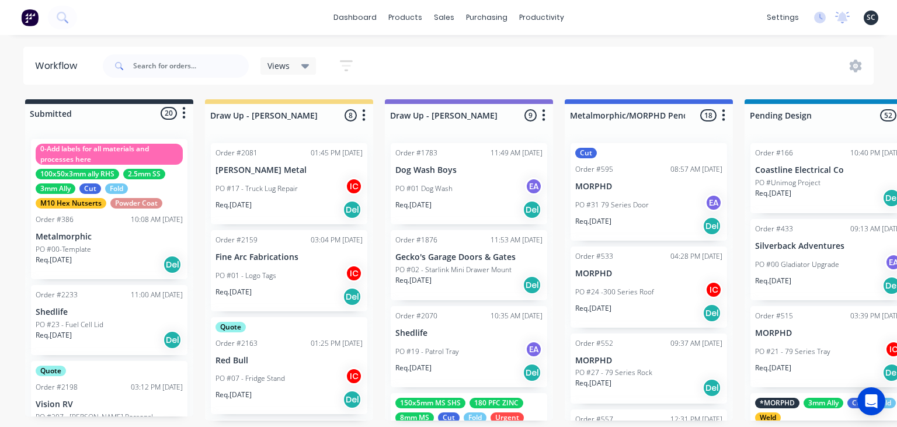
scroll to position [1304, 0]
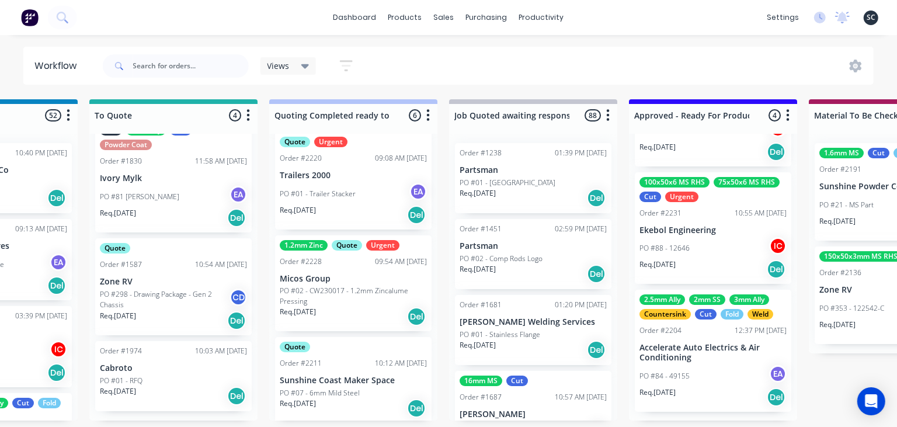
scroll to position [289, 0]
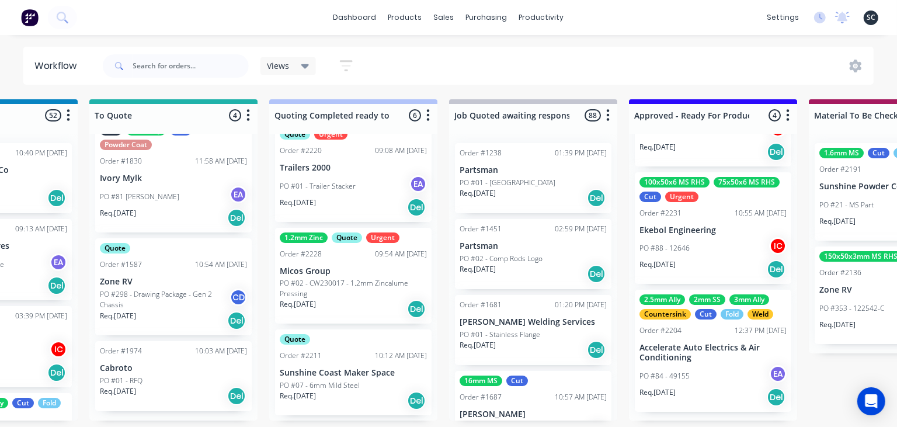
click at [351, 279] on p "PO #02 - CW230017 - 1.2mm Zincalume Pressing" at bounding box center [353, 288] width 147 height 21
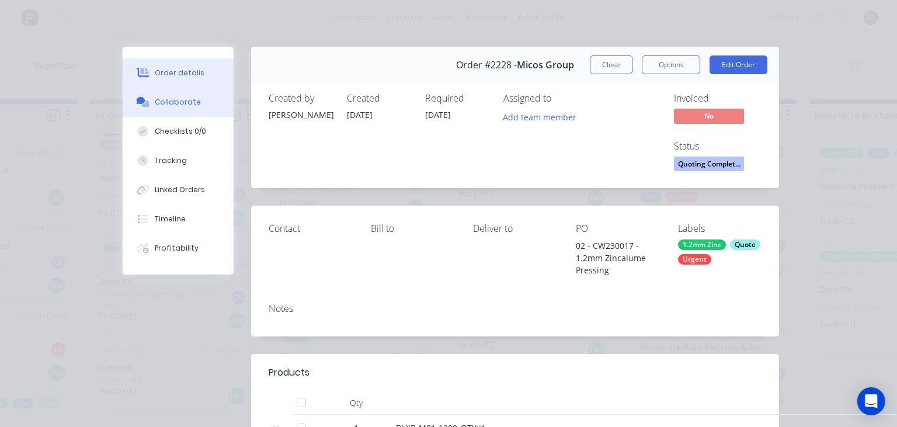
click at [181, 109] on button "Collaborate" at bounding box center [178, 102] width 111 height 29
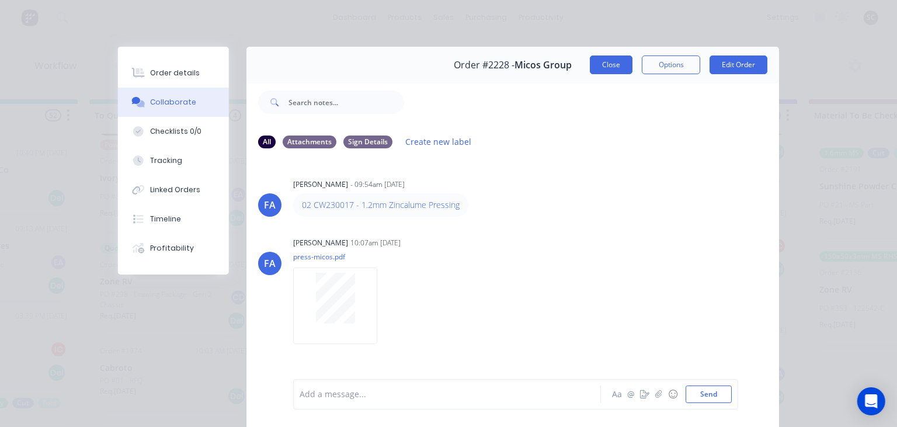
click at [608, 65] on button "Close" at bounding box center [611, 65] width 43 height 19
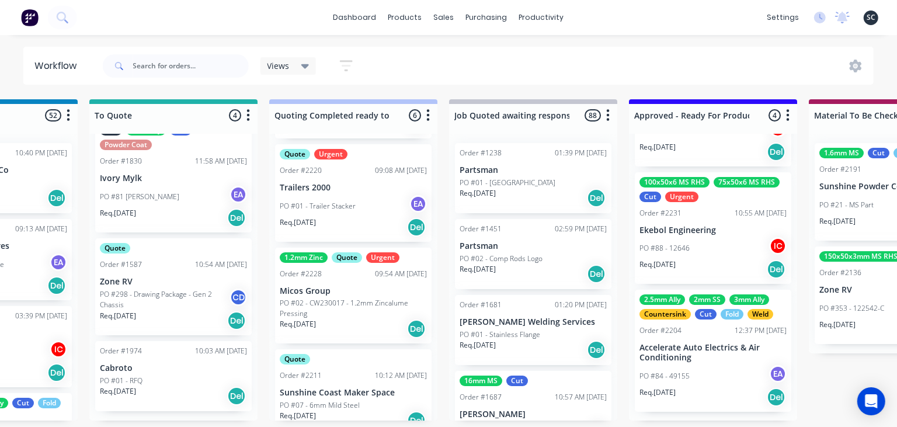
scroll to position [292, 0]
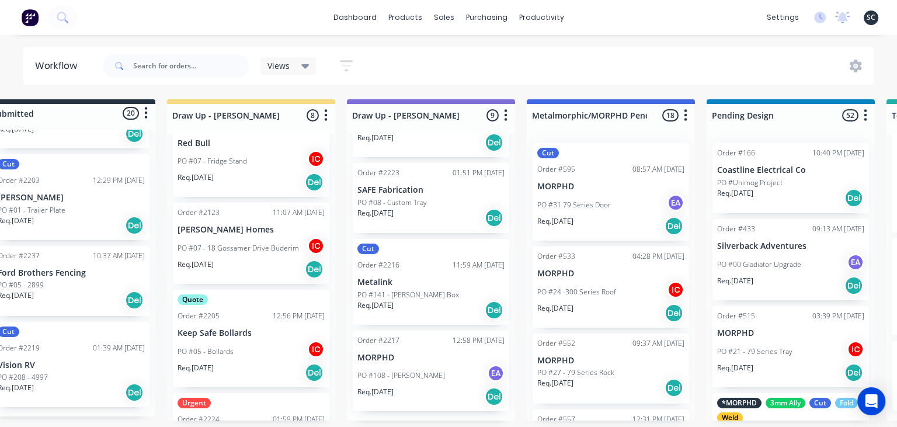
scroll to position [0, 33]
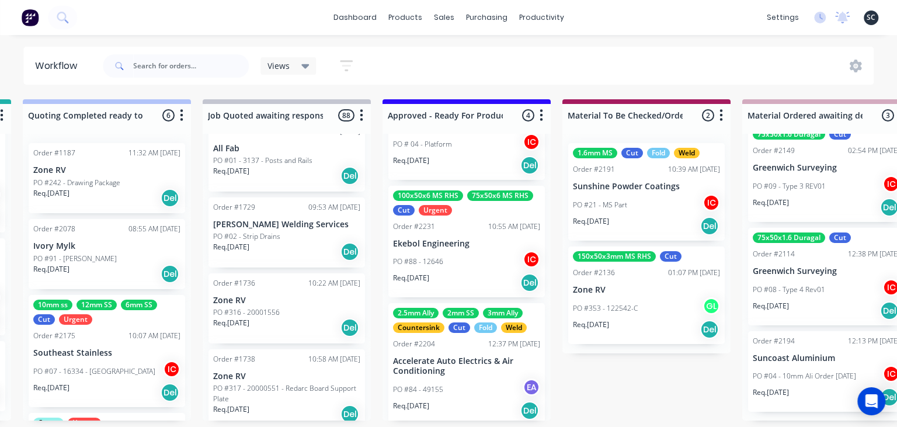
scroll to position [251, 0]
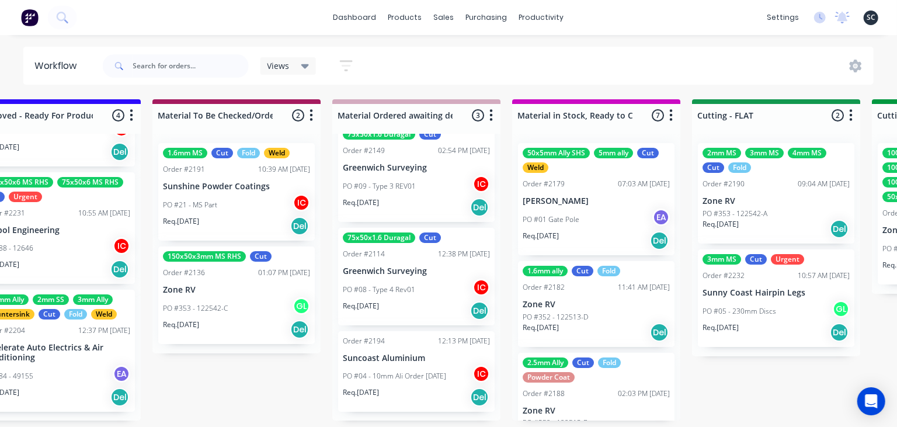
scroll to position [0, 1495]
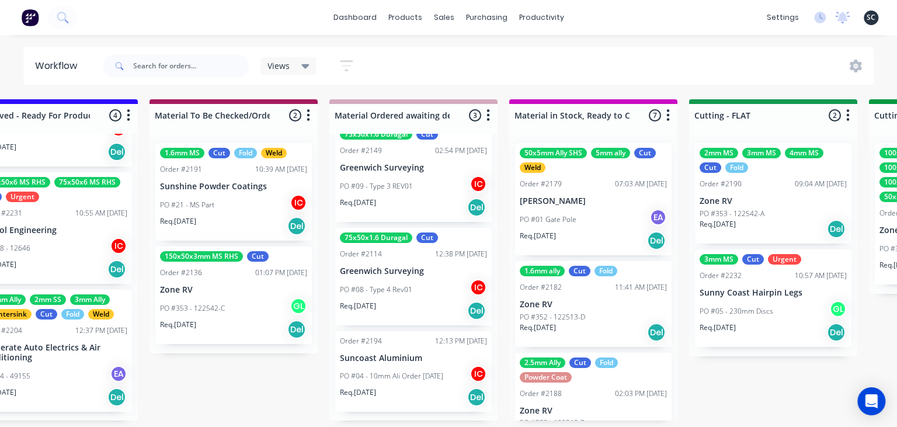
drag, startPoint x: 747, startPoint y: 410, endPoint x: 701, endPoint y: 408, distance: 46.2
click at [748, 409] on div "Submitted 20 Status colour #273444 hex #273444 Save Cancel Summaries Total orde…" at bounding box center [825, 259] width 4659 height 321
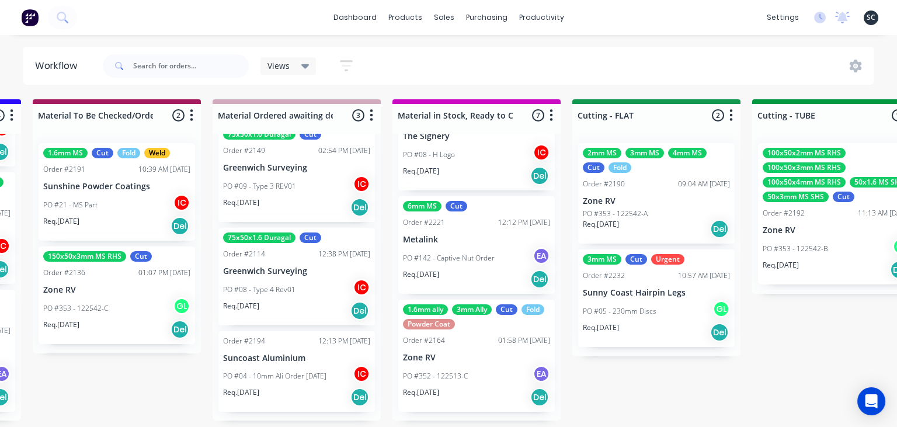
scroll to position [498, 0]
click at [639, 361] on div "Submitted 20 Status colour #273444 hex #273444 Save Cancel Summaries Total orde…" at bounding box center [708, 259] width 4659 height 321
click at [137, 224] on div "Req. 11/09/25 Del" at bounding box center [116, 226] width 147 height 20
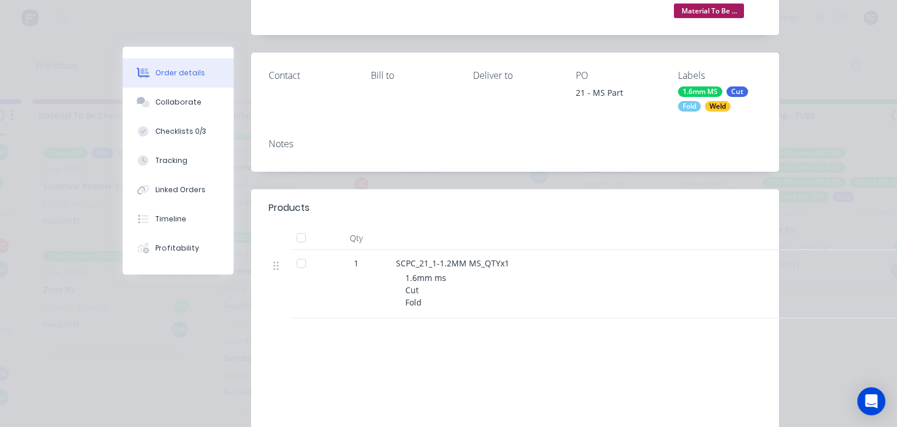
scroll to position [202, 0]
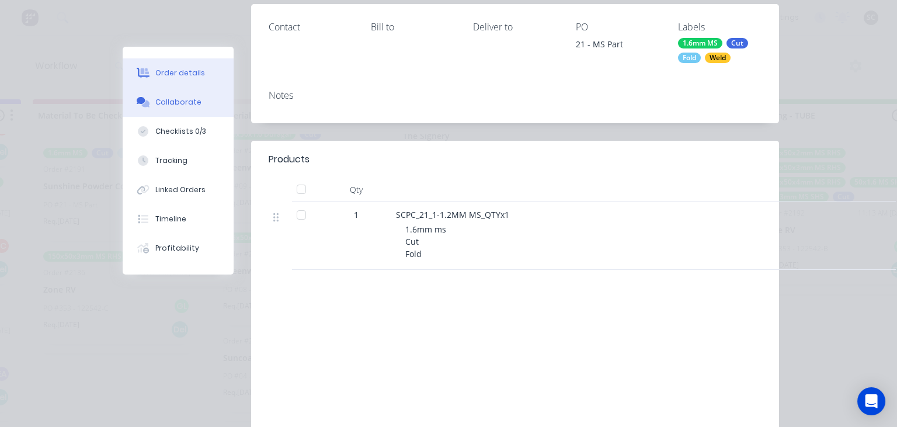
click at [189, 104] on div "Collaborate" at bounding box center [178, 102] width 46 height 11
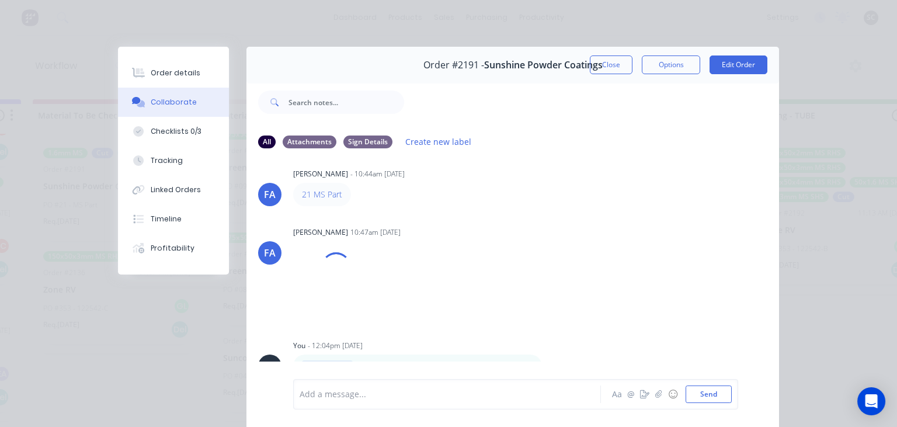
scroll to position [52, 0]
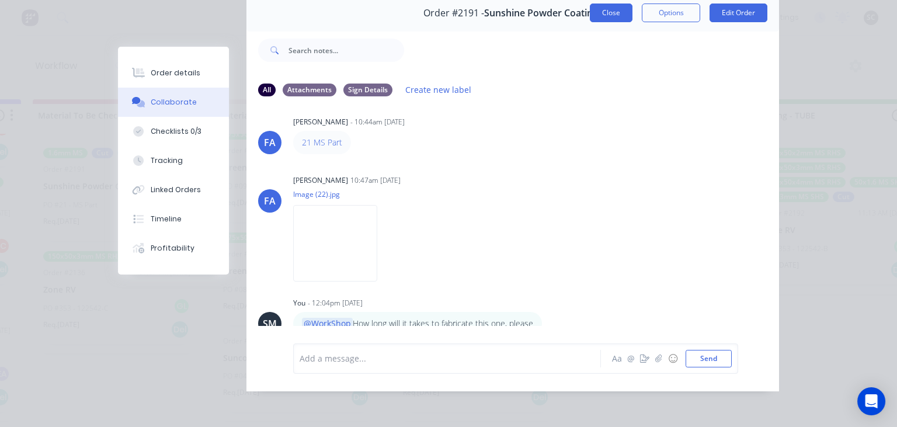
click at [612, 20] on button "Close" at bounding box center [611, 13] width 43 height 19
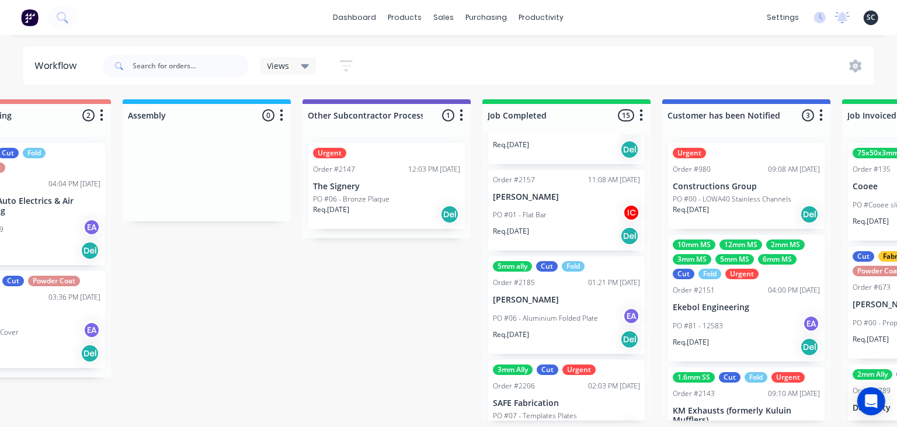
scroll to position [1304, 0]
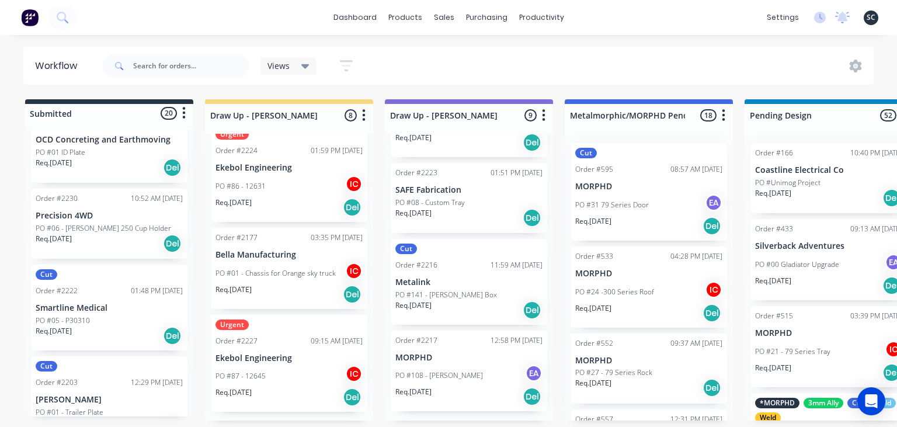
scroll to position [1304, 0]
click at [314, 38] on div "dashboard products sales purchasing productivity dashboard products Product Cat…" at bounding box center [448, 178] width 897 height 357
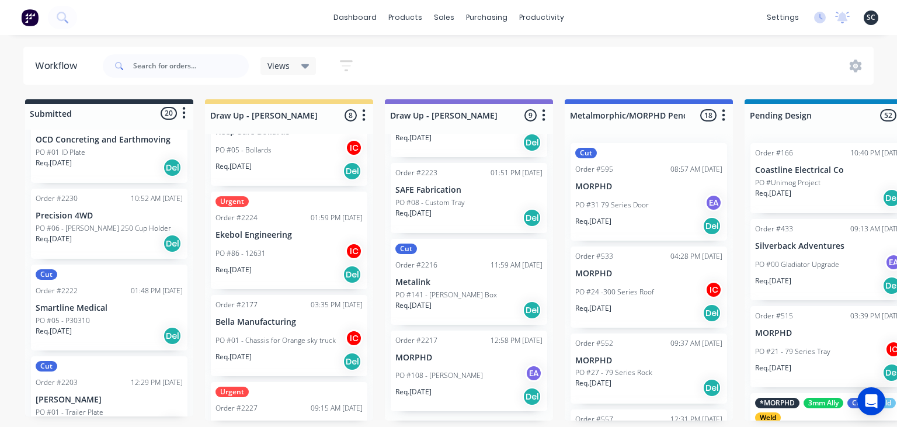
scroll to position [415, 0]
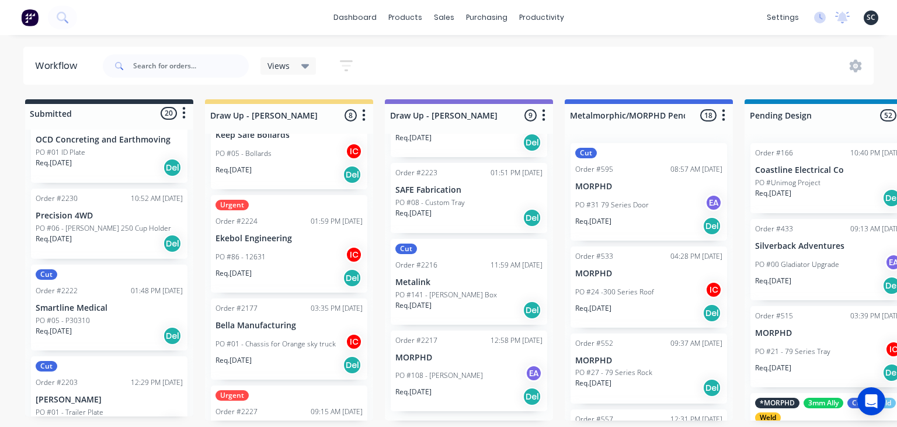
click at [401, 41] on div "dashboard products sales purchasing productivity dashboard products Product Cat…" at bounding box center [448, 178] width 897 height 357
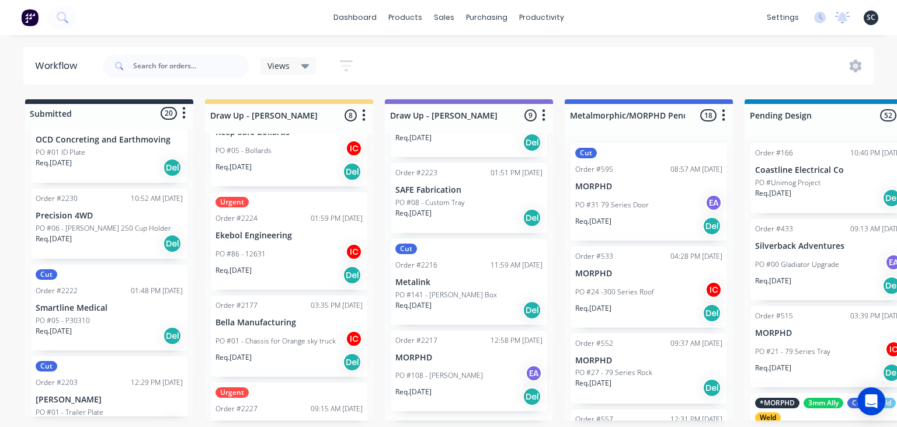
scroll to position [417, 0]
click at [384, 43] on div "dashboard products sales purchasing productivity dashboard products Product Cat…" at bounding box center [448, 178] width 897 height 357
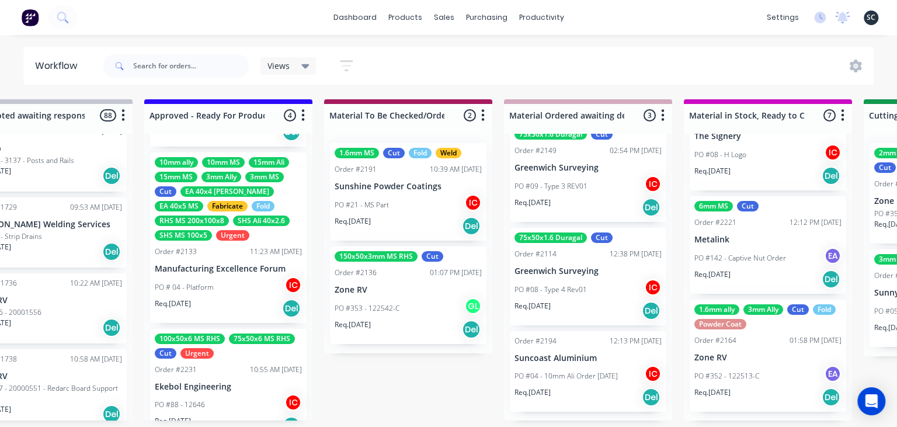
scroll to position [0, 0]
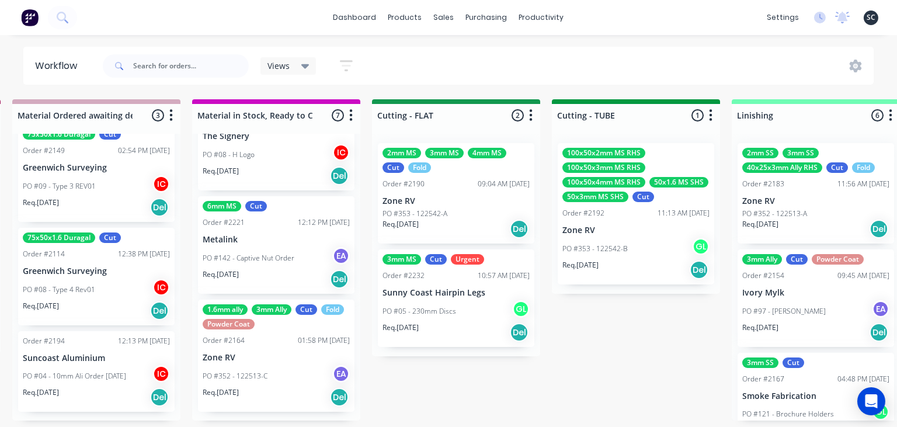
scroll to position [0, 1819]
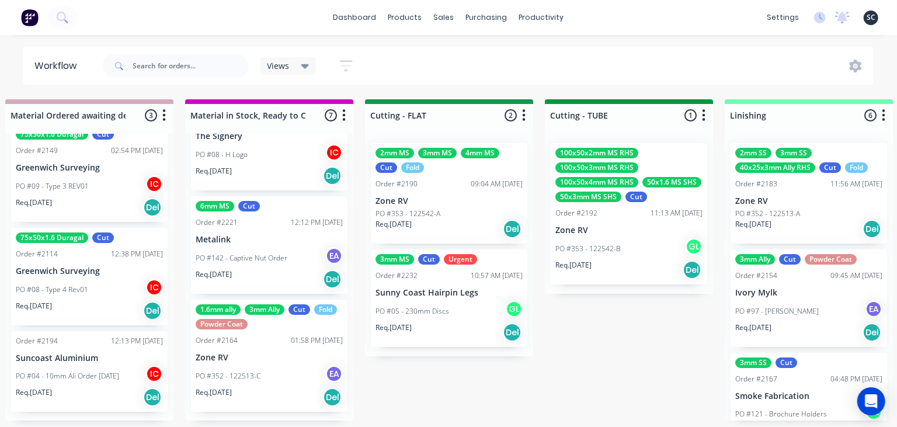
click at [476, 382] on div "Submitted 20 Status colour #273444 hex #273444 Save Cancel Summaries Total orde…" at bounding box center [501, 259] width 4659 height 321
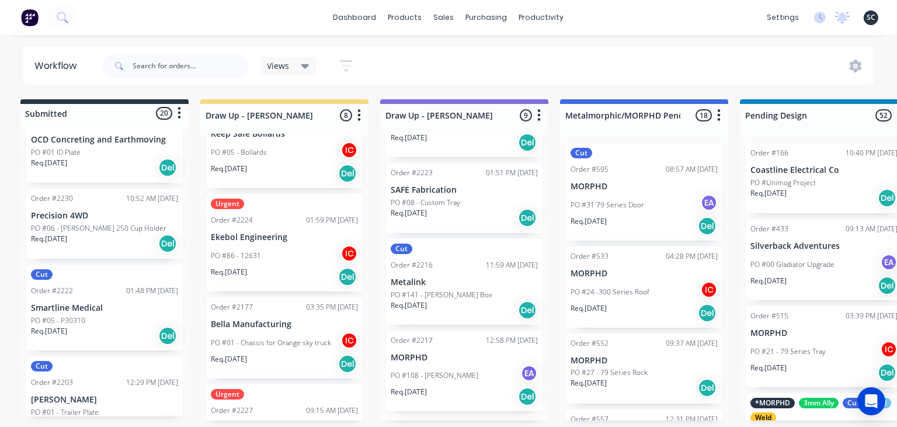
scroll to position [0, 0]
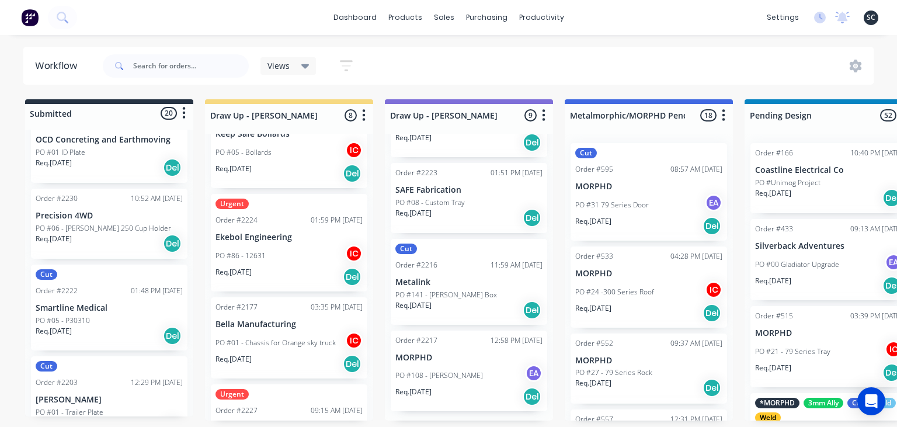
click at [180, 69] on input "text" at bounding box center [191, 65] width 116 height 23
type input "safe fabrication"
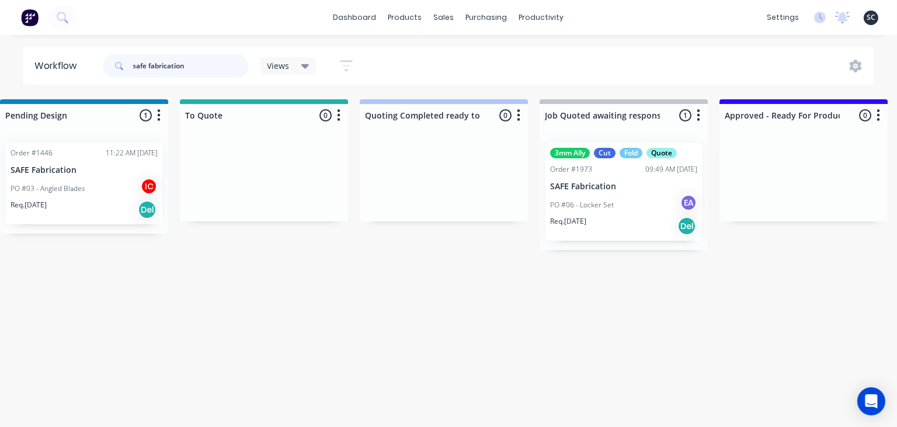
scroll to position [0, 778]
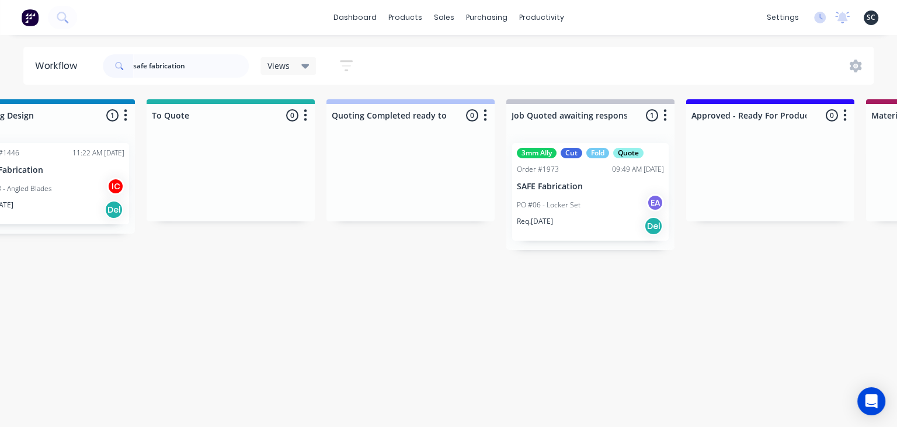
click at [585, 209] on div "PO #06 - Locker Set EA" at bounding box center [590, 205] width 147 height 22
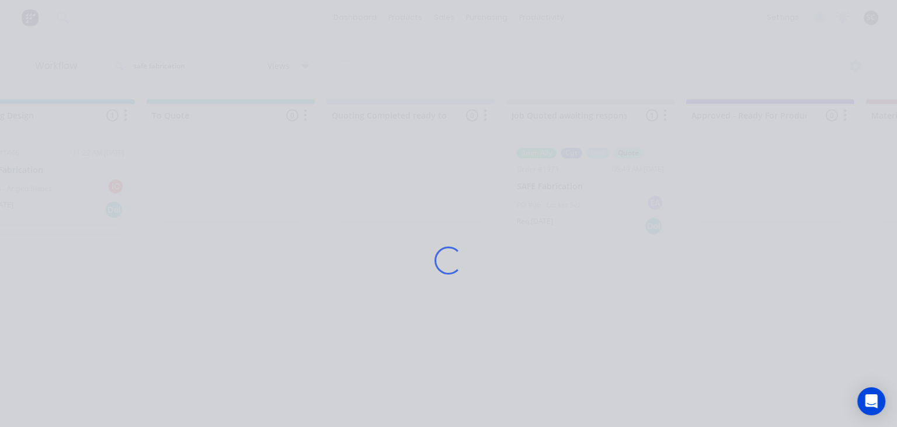
click at [585, 289] on div "Loading..." at bounding box center [448, 260] width 685 height 427
click at [472, 223] on div "Loading..." at bounding box center [448, 260] width 685 height 427
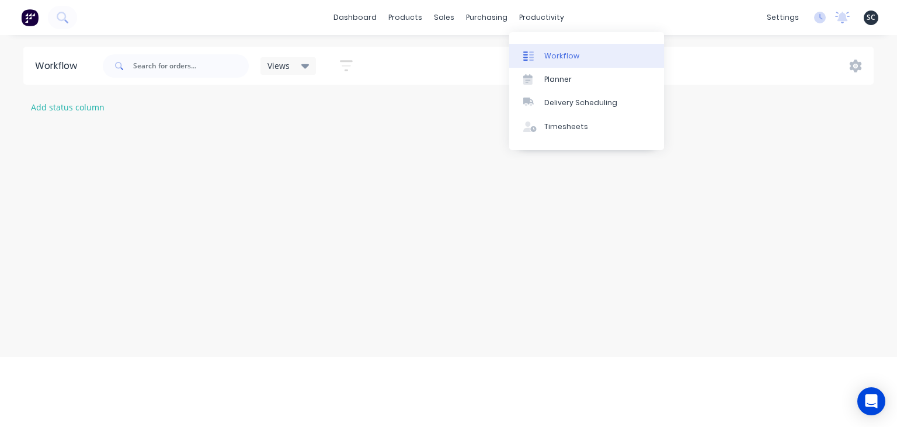
click at [572, 48] on link "Workflow" at bounding box center [586, 55] width 155 height 23
click at [581, 57] on link "Workflow" at bounding box center [586, 55] width 155 height 23
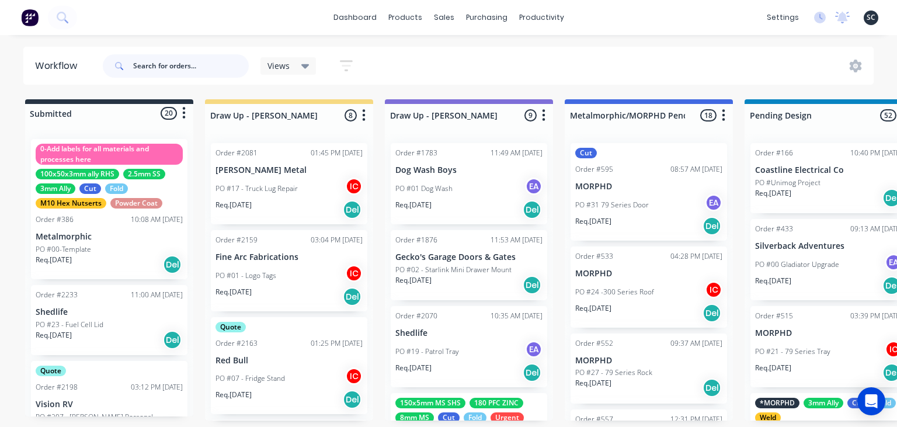
click at [168, 68] on input "text" at bounding box center [191, 65] width 116 height 23
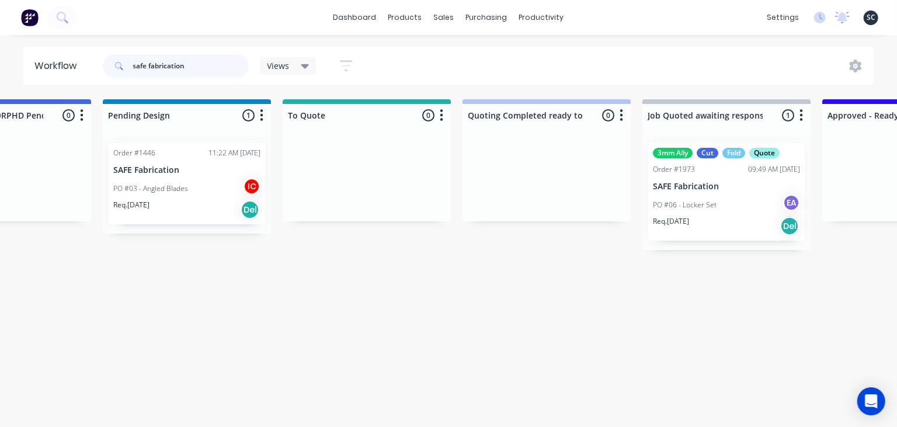
scroll to position [0, 778]
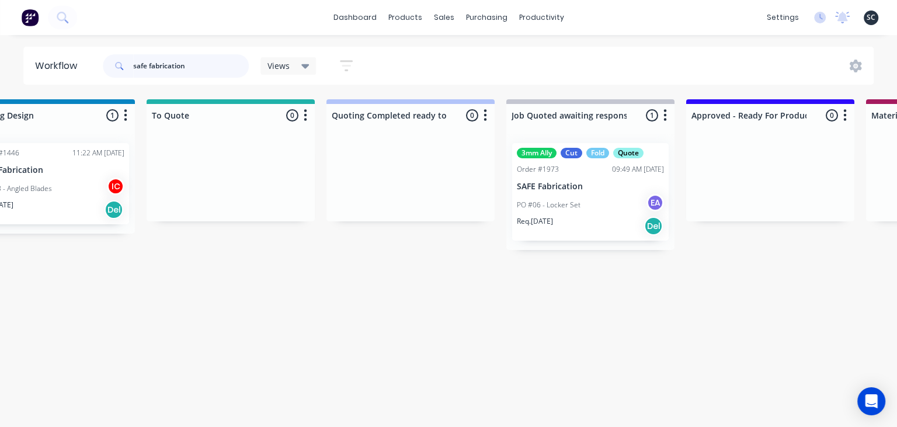
type input "safe fabrication"
click at [578, 210] on div "PO #06 - Locker Set EA" at bounding box center [590, 205] width 147 height 22
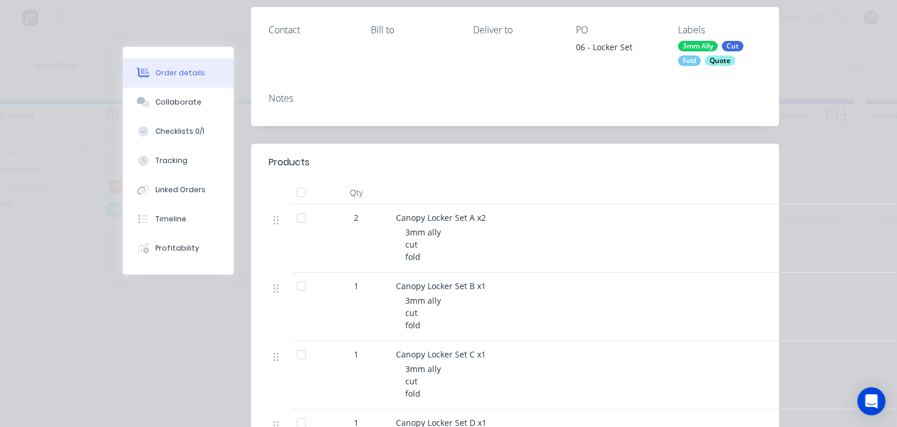
scroll to position [202, 0]
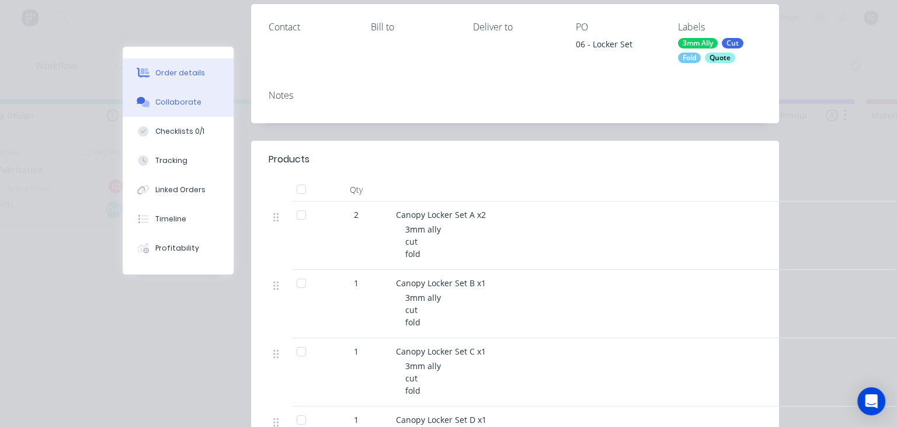
drag, startPoint x: 194, startPoint y: 102, endPoint x: 200, endPoint y: 103, distance: 6.1
click at [193, 102] on div "Collaborate" at bounding box center [178, 102] width 46 height 11
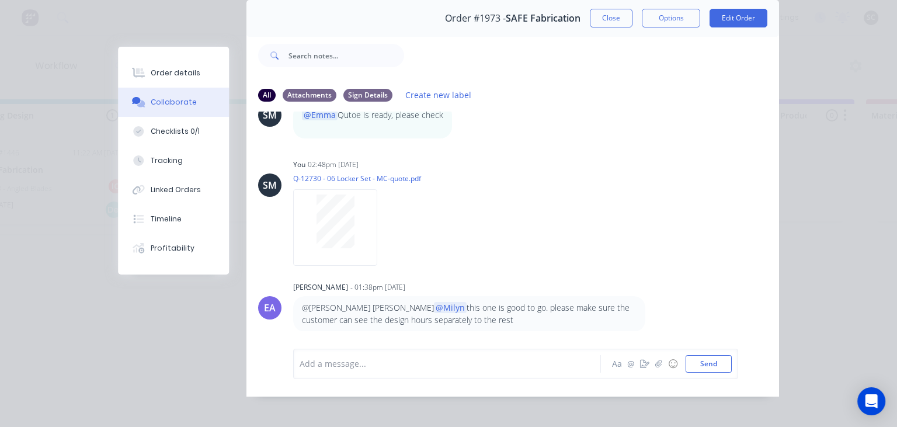
scroll to position [52, 0]
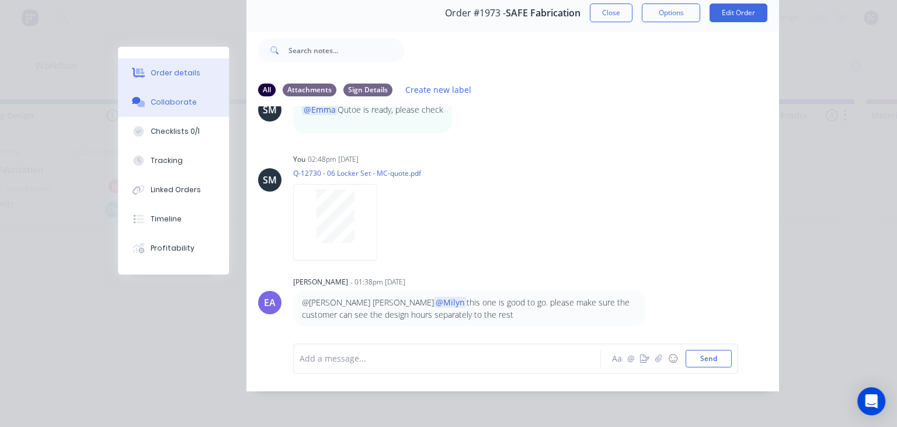
click at [183, 76] on div "Order details" at bounding box center [176, 73] width 50 height 11
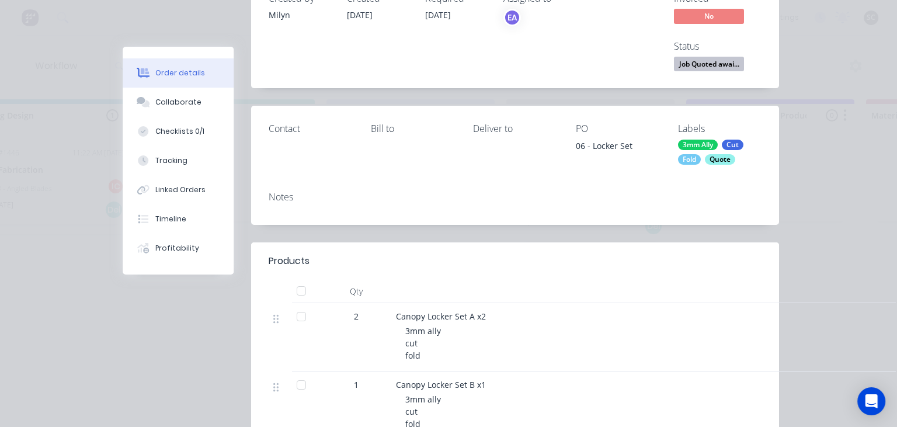
scroll to position [0, 0]
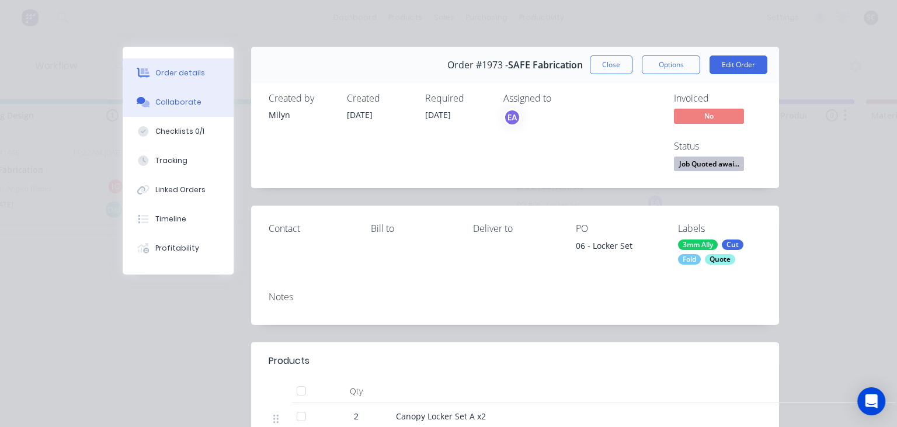
click at [190, 106] on div "Collaborate" at bounding box center [178, 102] width 46 height 11
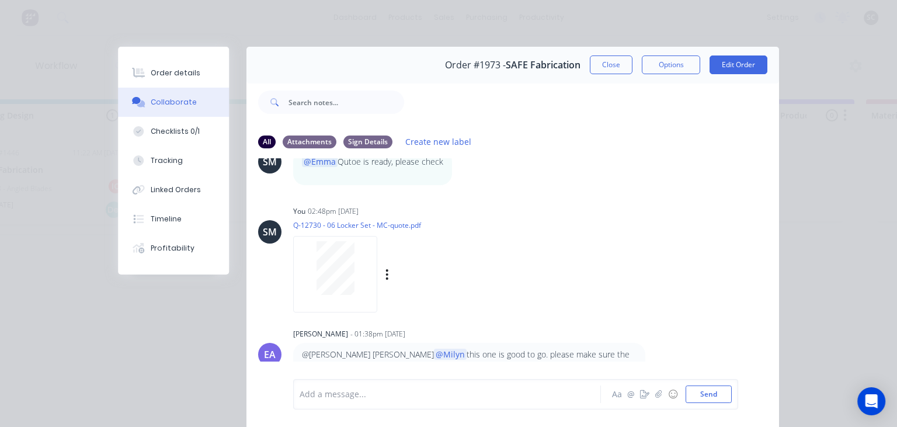
scroll to position [52, 0]
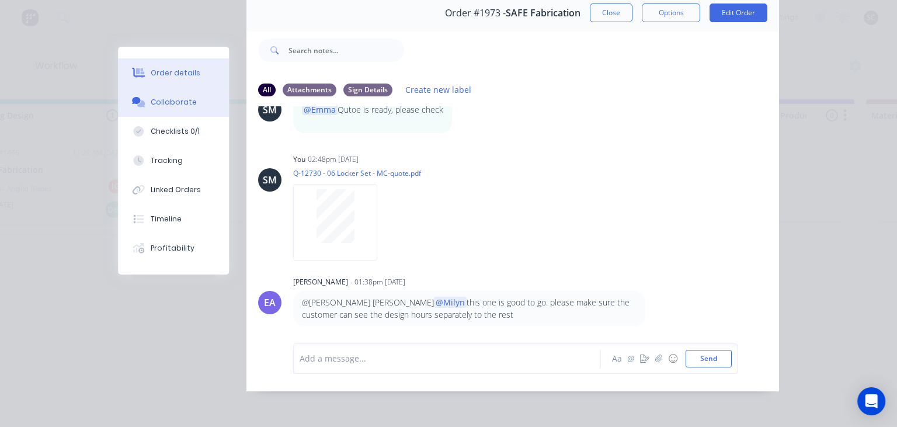
click at [190, 71] on div "Order details" at bounding box center [176, 73] width 50 height 11
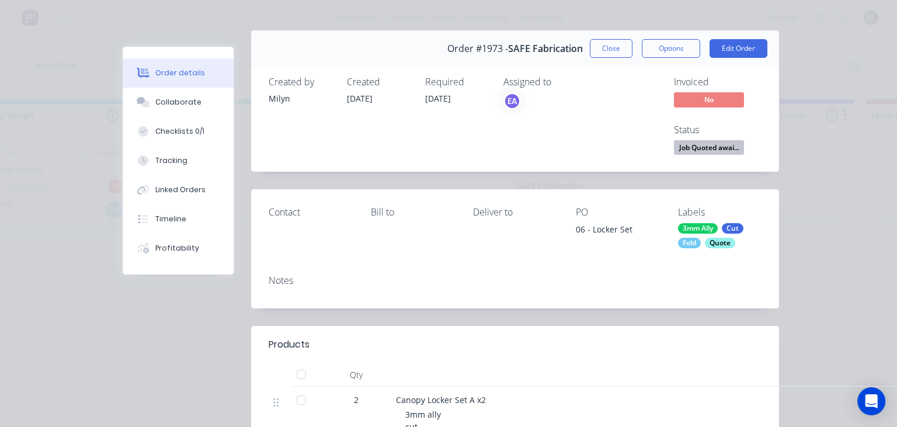
scroll to position [0, 0]
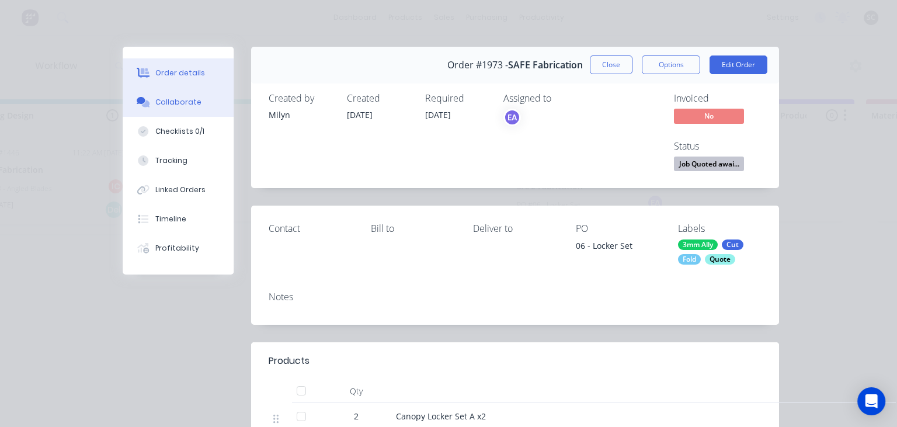
click at [168, 102] on div "Collaborate" at bounding box center [178, 102] width 46 height 11
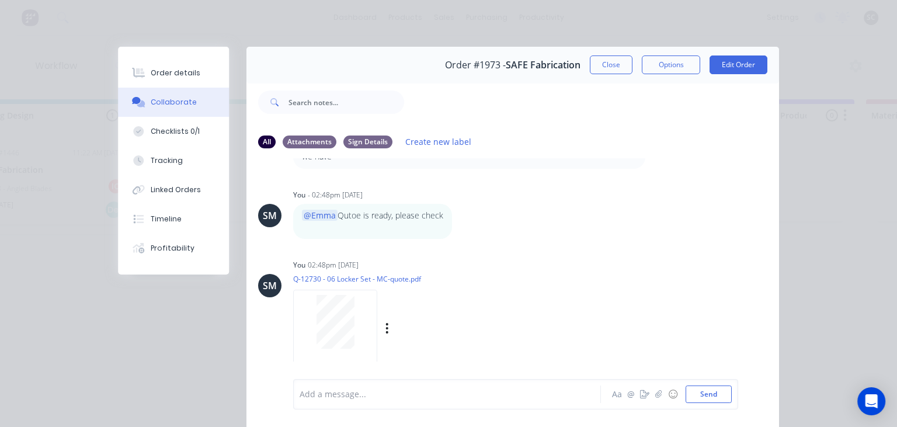
scroll to position [512, 0]
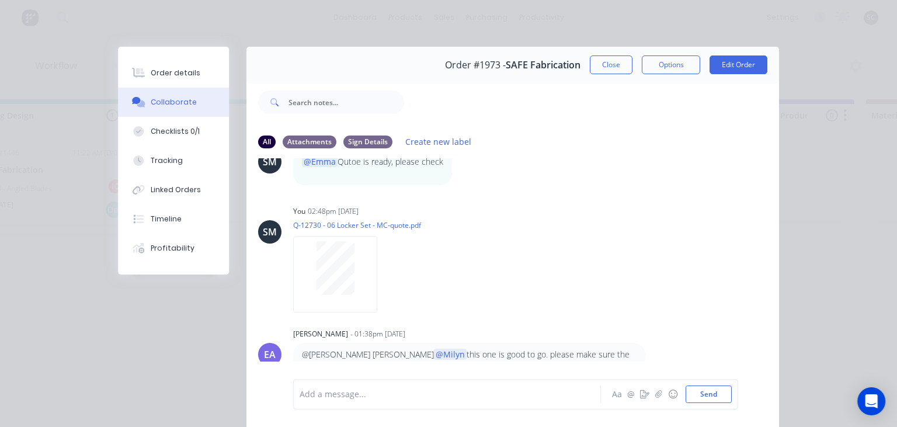
drag, startPoint x: 611, startPoint y: 69, endPoint x: 540, endPoint y: 177, distance: 129.5
click at [612, 69] on button "Close" at bounding box center [611, 65] width 43 height 19
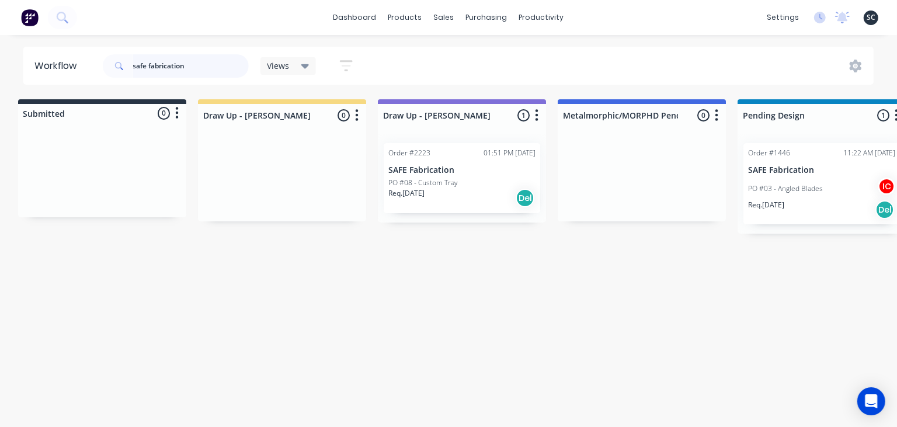
scroll to position [0, 0]
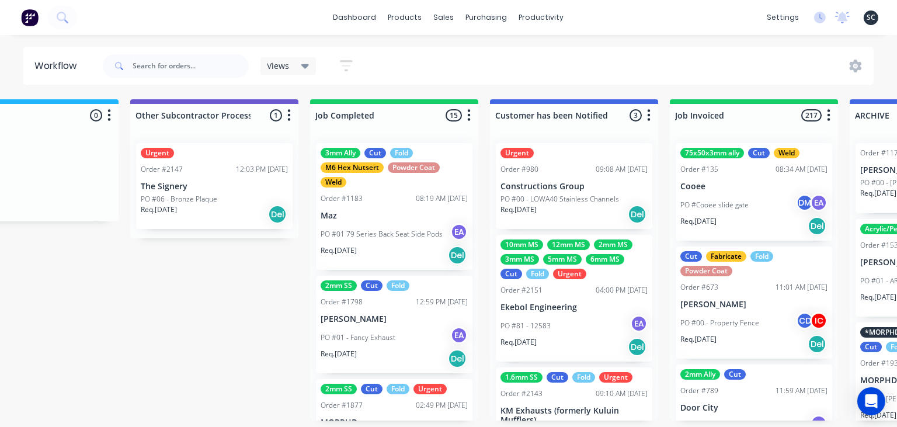
scroll to position [0, 3498]
